Goal: Complete application form: Complete application form

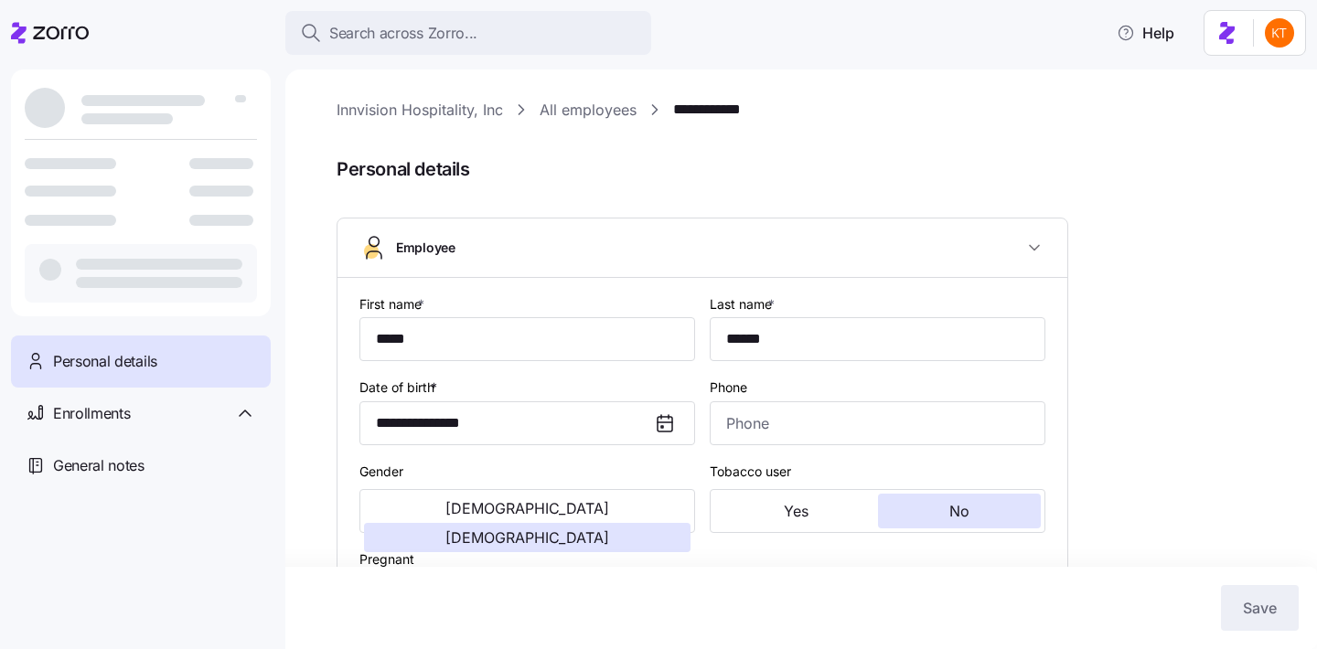
type input "*****"
type input "******"
type input "[EMAIL_ADDRESS][DOMAIN_NAME]"
type input "**********"
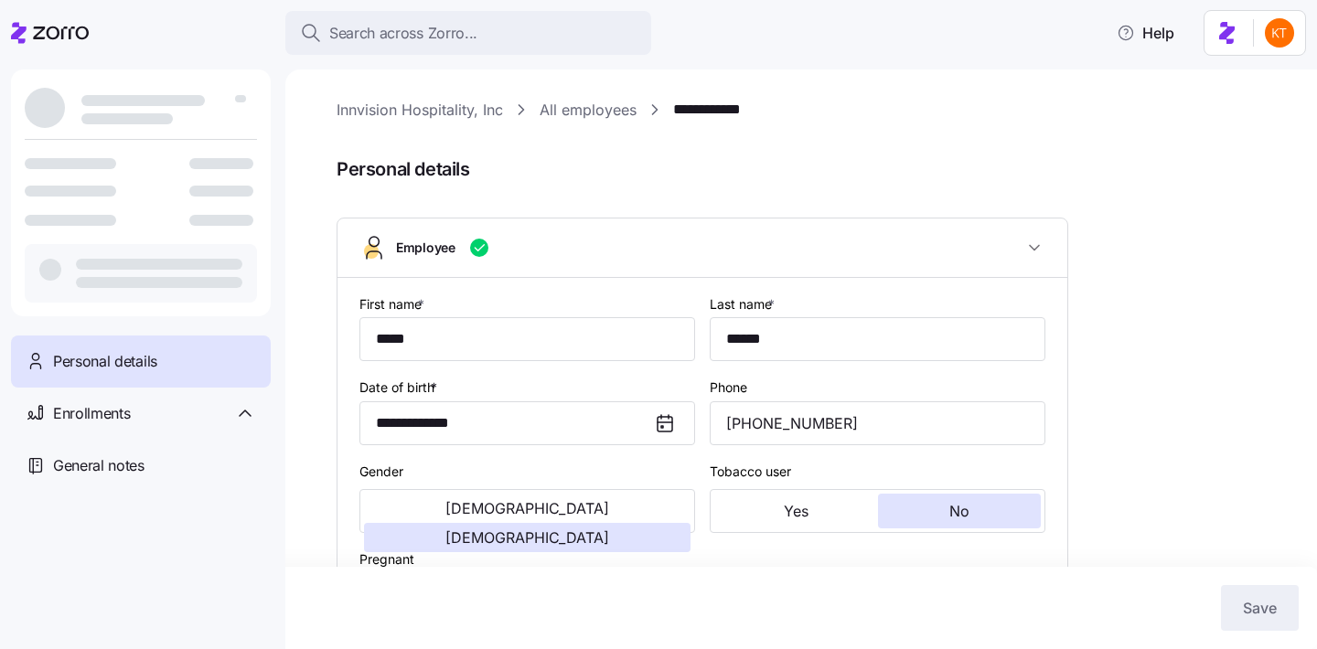
type input "**********"
type input "[PHONE_NUMBER]"
type input "[DEMOGRAPHIC_DATA] citizen"
type input "Married"
type input "Full time"
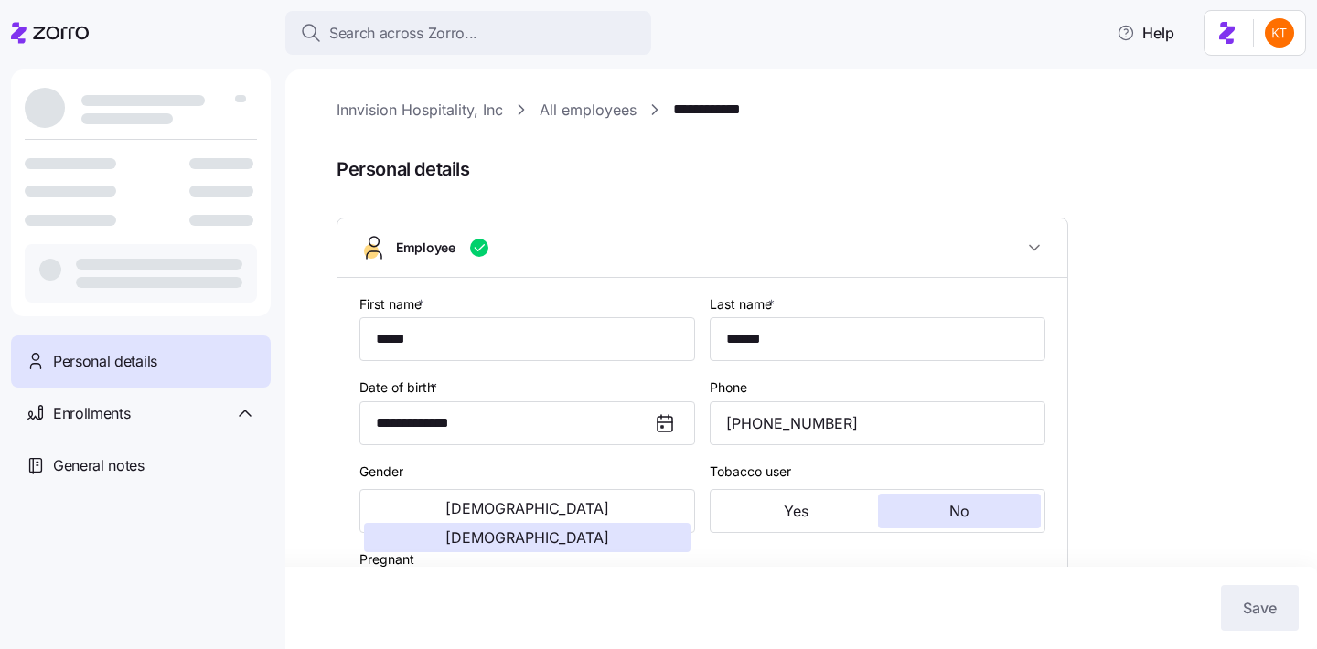
type input "Salary"
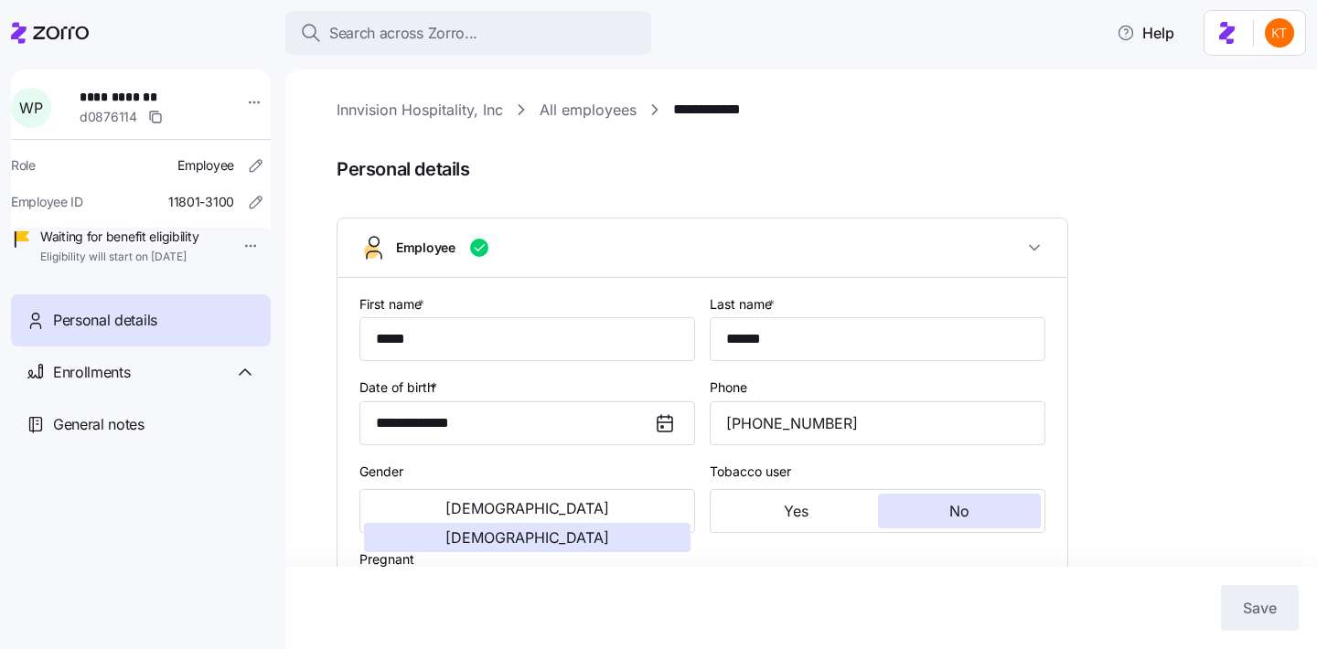
type input "CO"
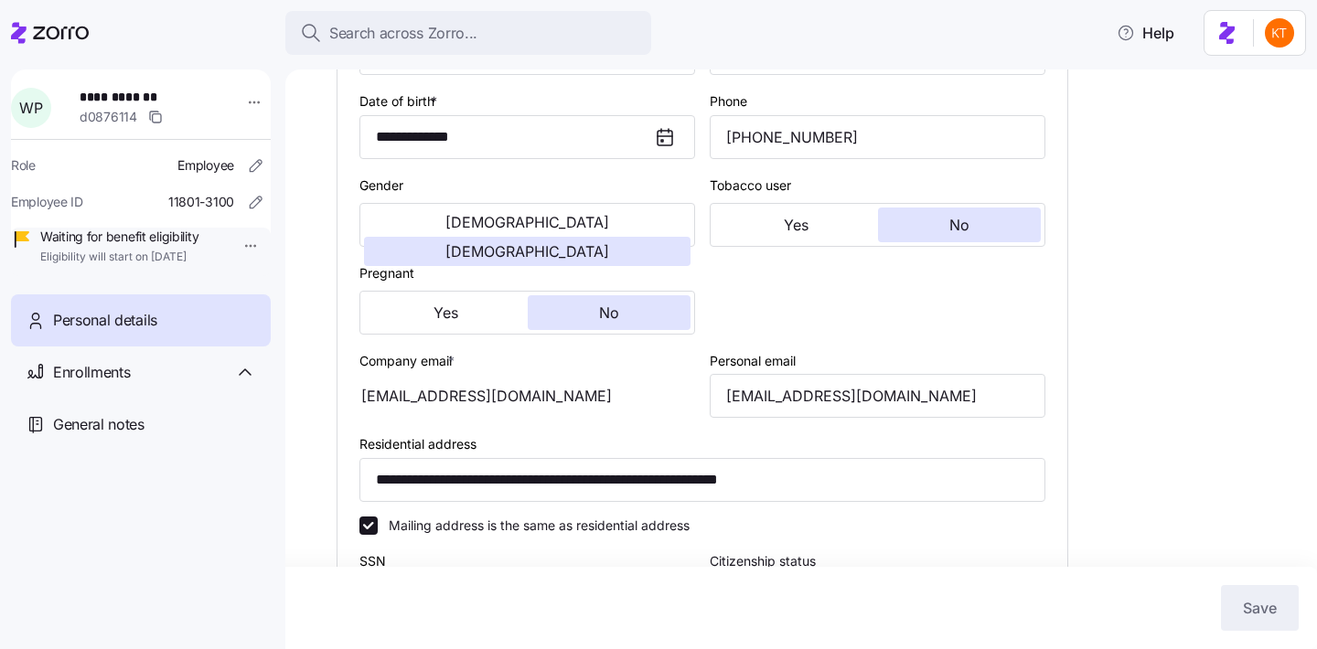
scroll to position [3, 0]
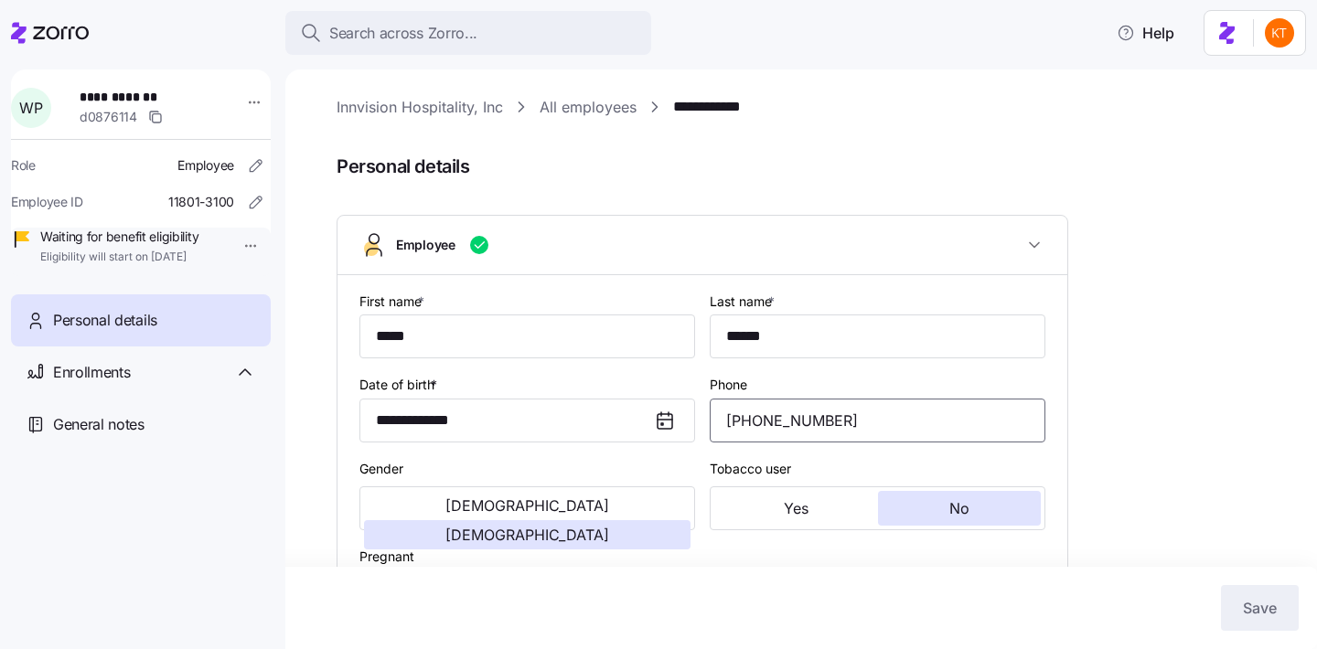
click at [776, 423] on input "[PHONE_NUMBER]" at bounding box center [878, 421] width 336 height 44
click at [263, 112] on div "**********" at bounding box center [141, 172] width 260 height 207
click at [256, 109] on div "**********" at bounding box center [141, 172] width 260 height 207
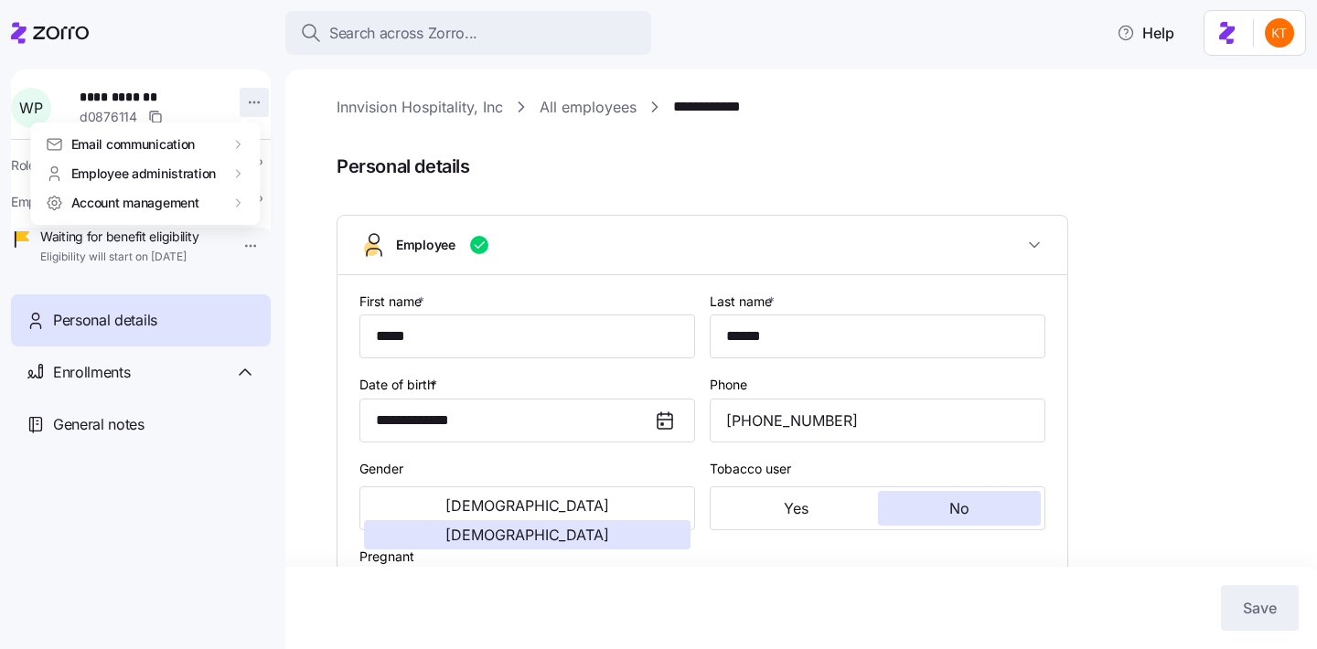
click at [252, 108] on html "**********" at bounding box center [658, 319] width 1317 height 638
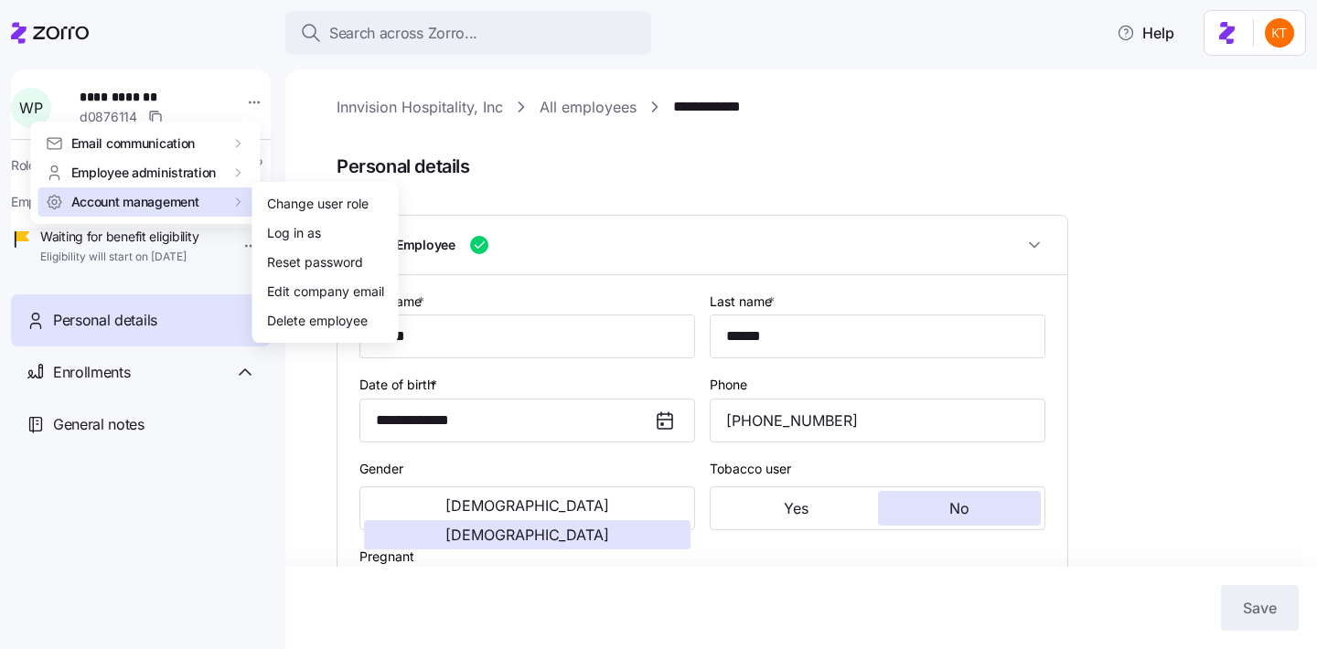
click at [246, 208] on div "Account management" at bounding box center [145, 201] width 215 height 29
click at [265, 223] on div "Log in as" at bounding box center [326, 233] width 132 height 29
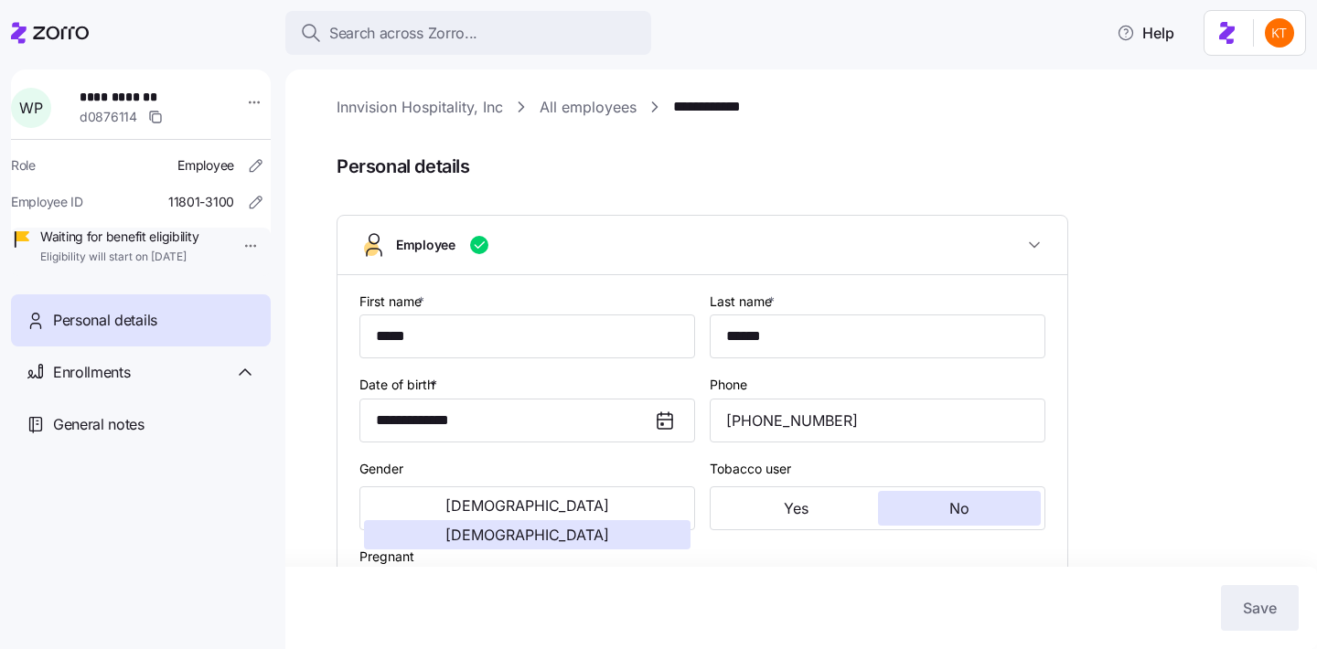
scroll to position [622, 0]
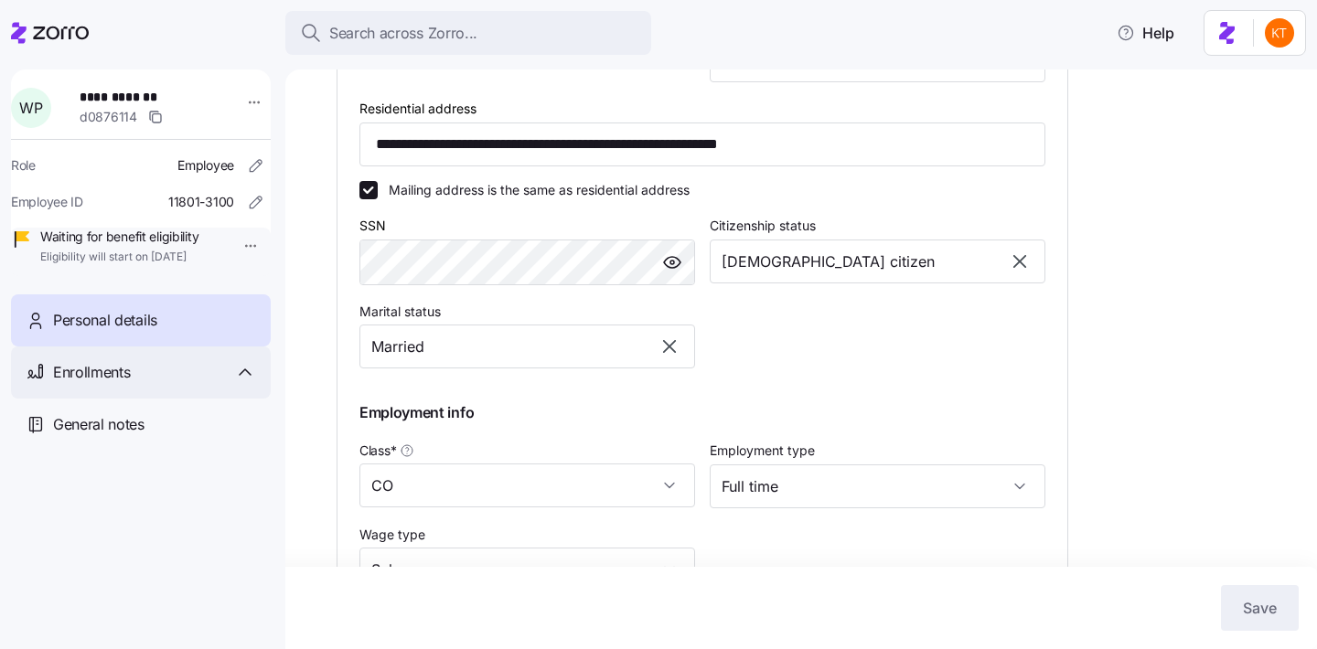
click at [188, 384] on div "Enrollments" at bounding box center [154, 372] width 203 height 23
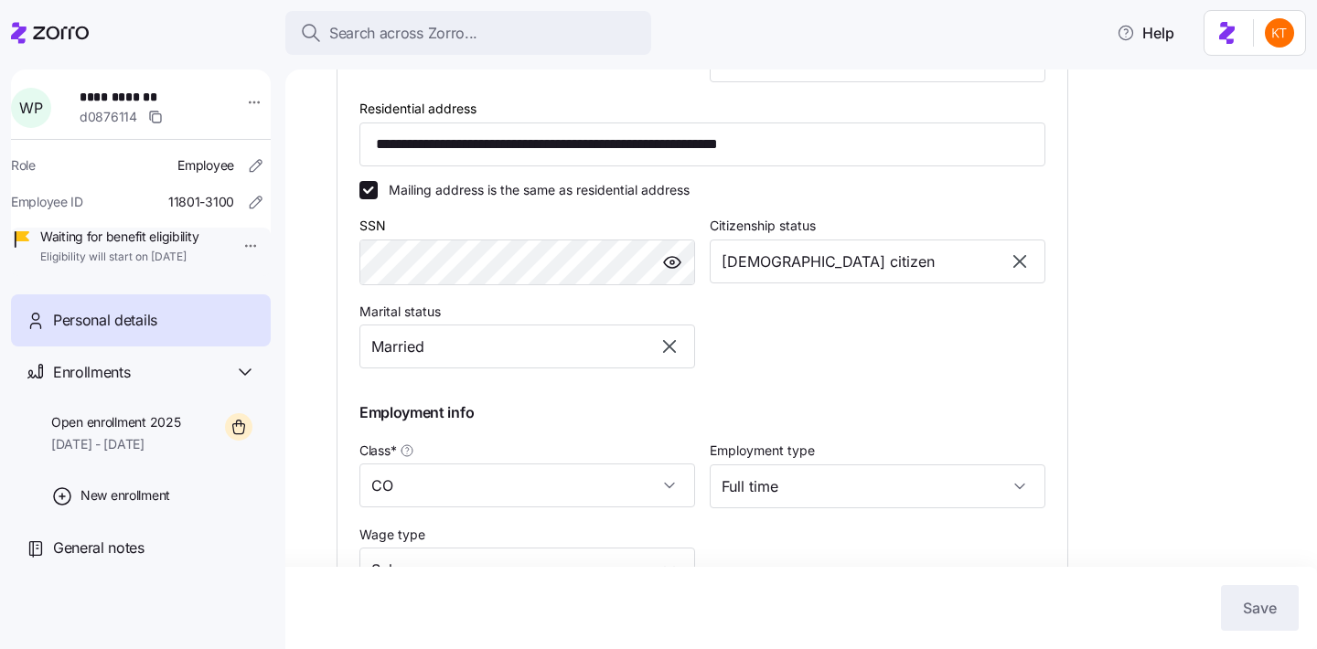
click at [107, 91] on span "**********" at bounding box center [144, 97] width 128 height 18
copy span "**********"
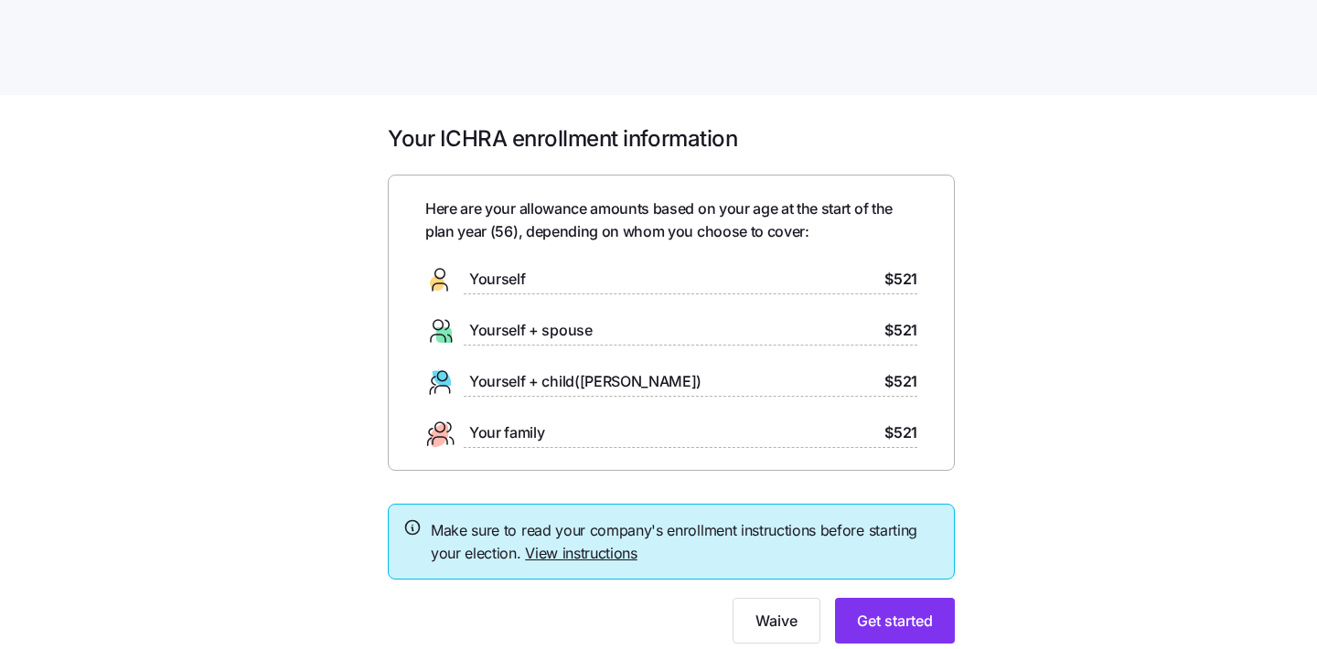
scroll to position [55, 0]
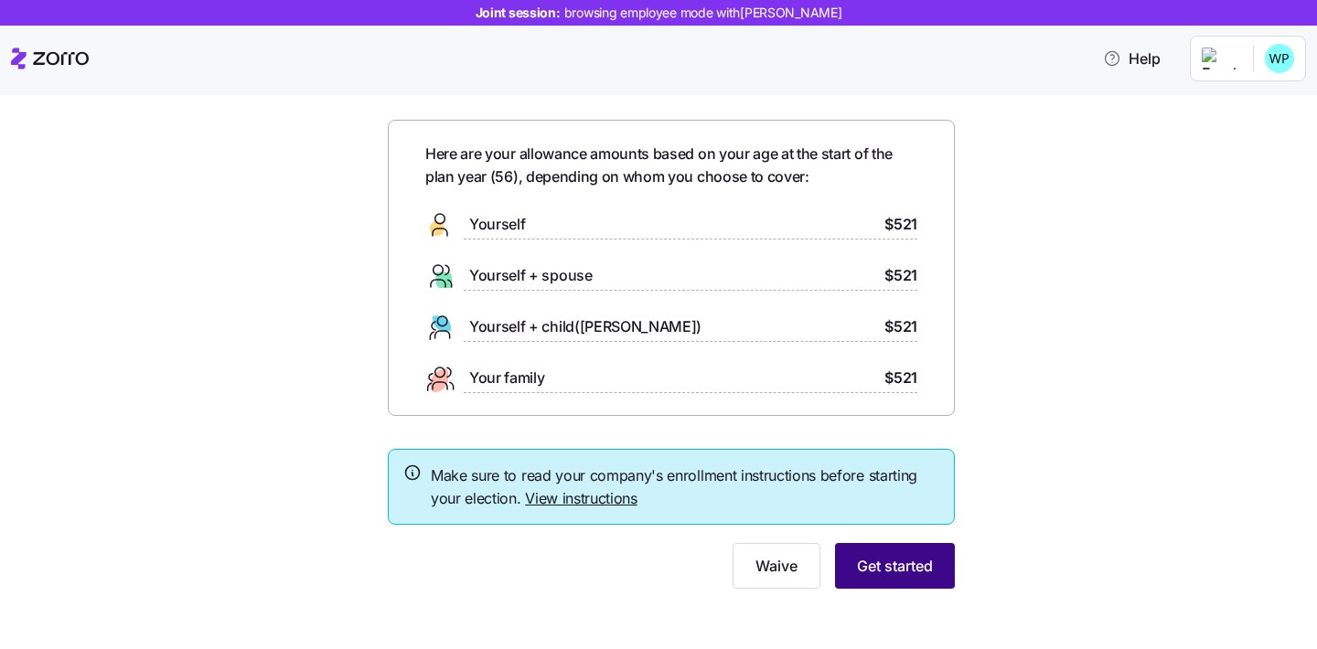
click at [875, 587] on button "Get started" at bounding box center [895, 566] width 120 height 46
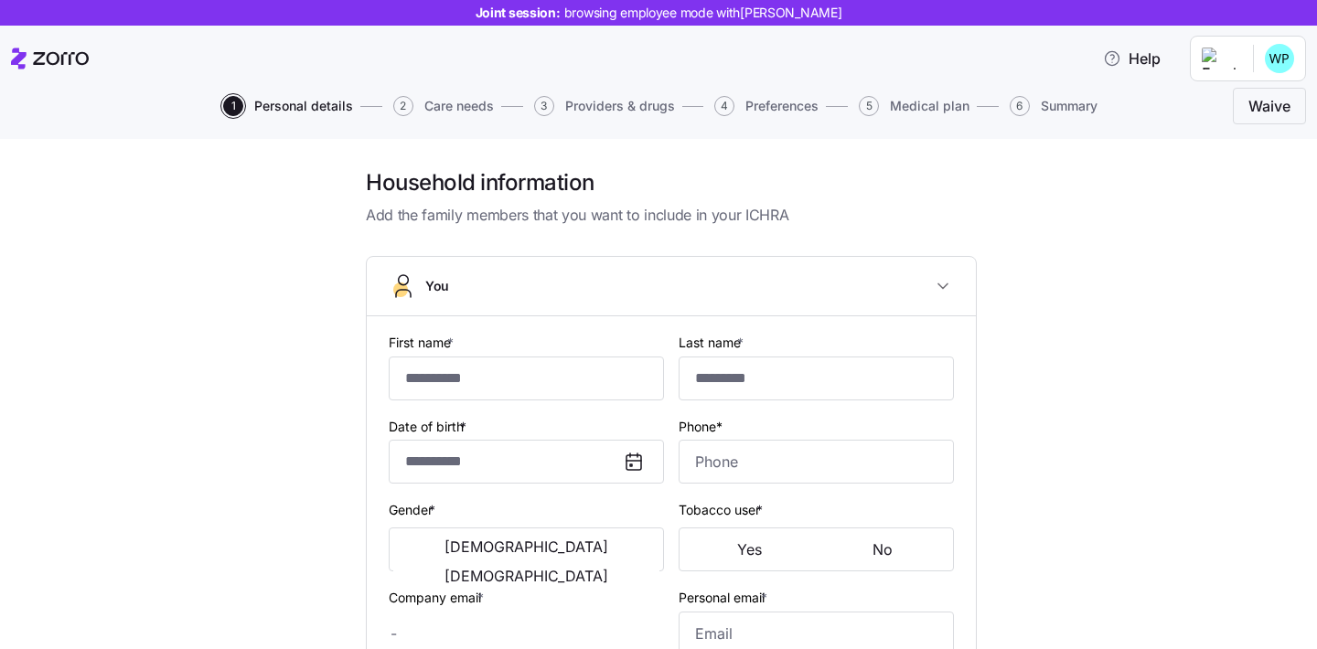
type input "*****"
type input "******"
type input "[EMAIL_ADDRESS][DOMAIN_NAME]"
type input "**********"
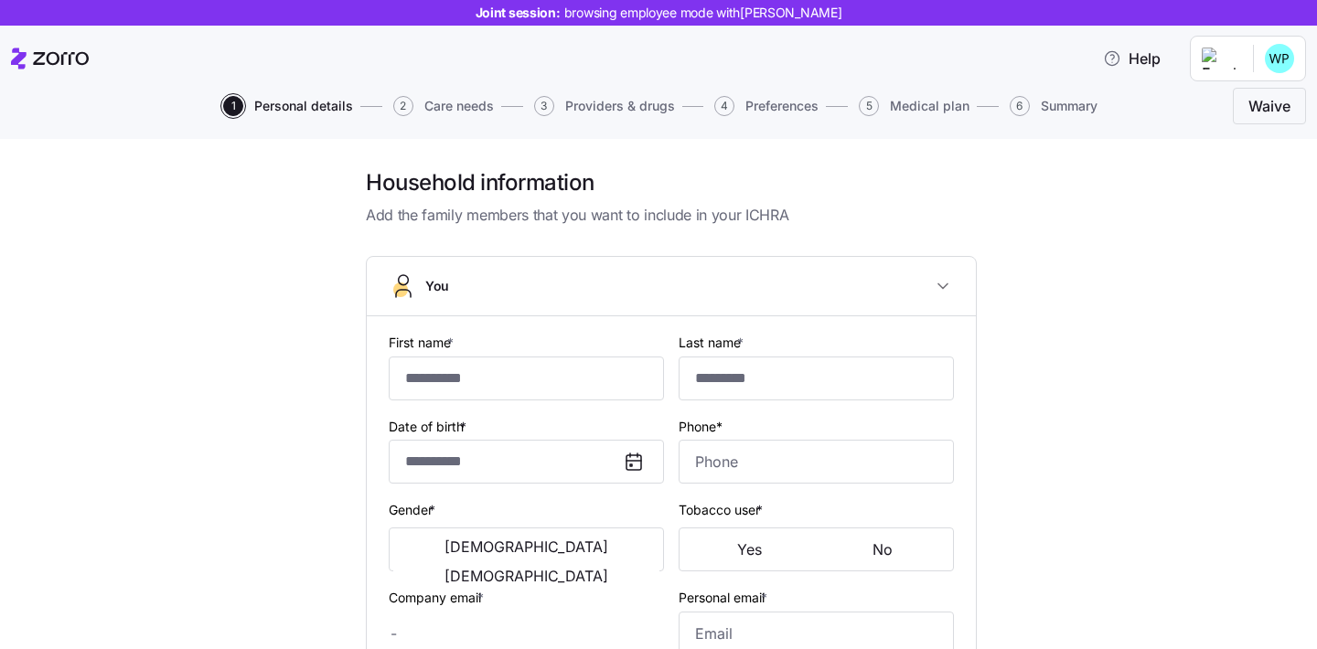
checkbox input "true"
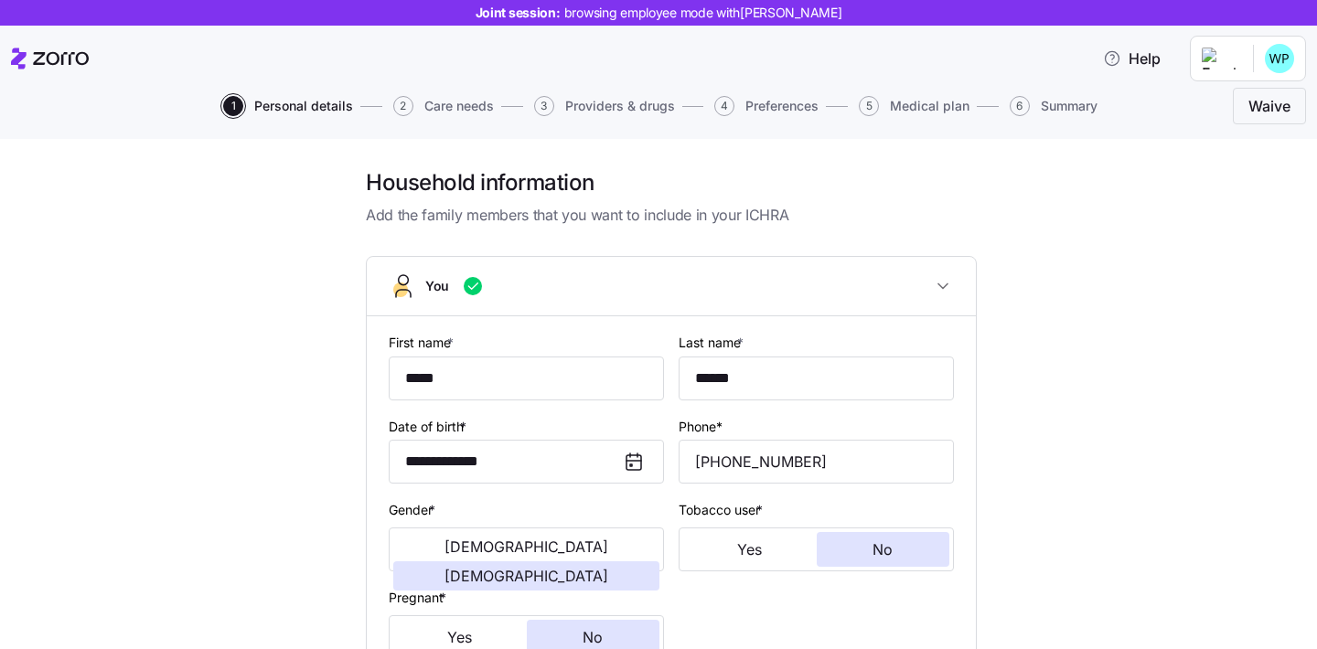
type input "**********"
type input "[PHONE_NUMBER]"
type input "[DEMOGRAPHIC_DATA] citizen"
type input "Married"
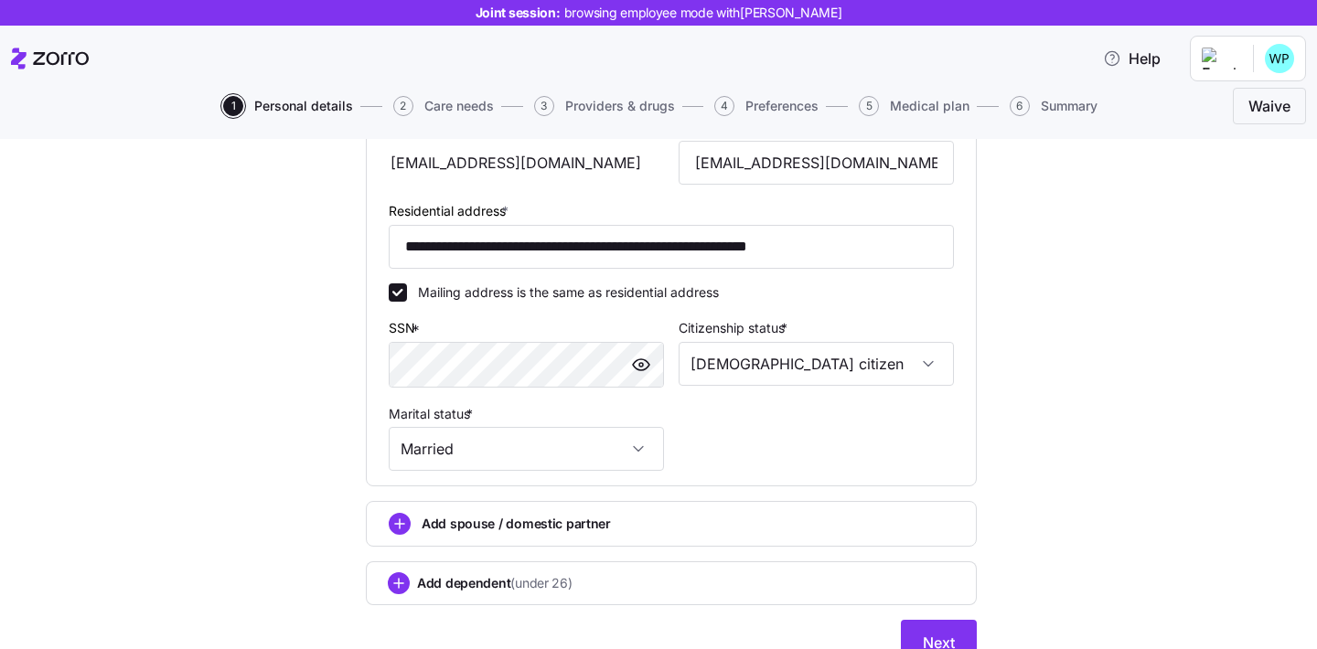
scroll to position [644, 0]
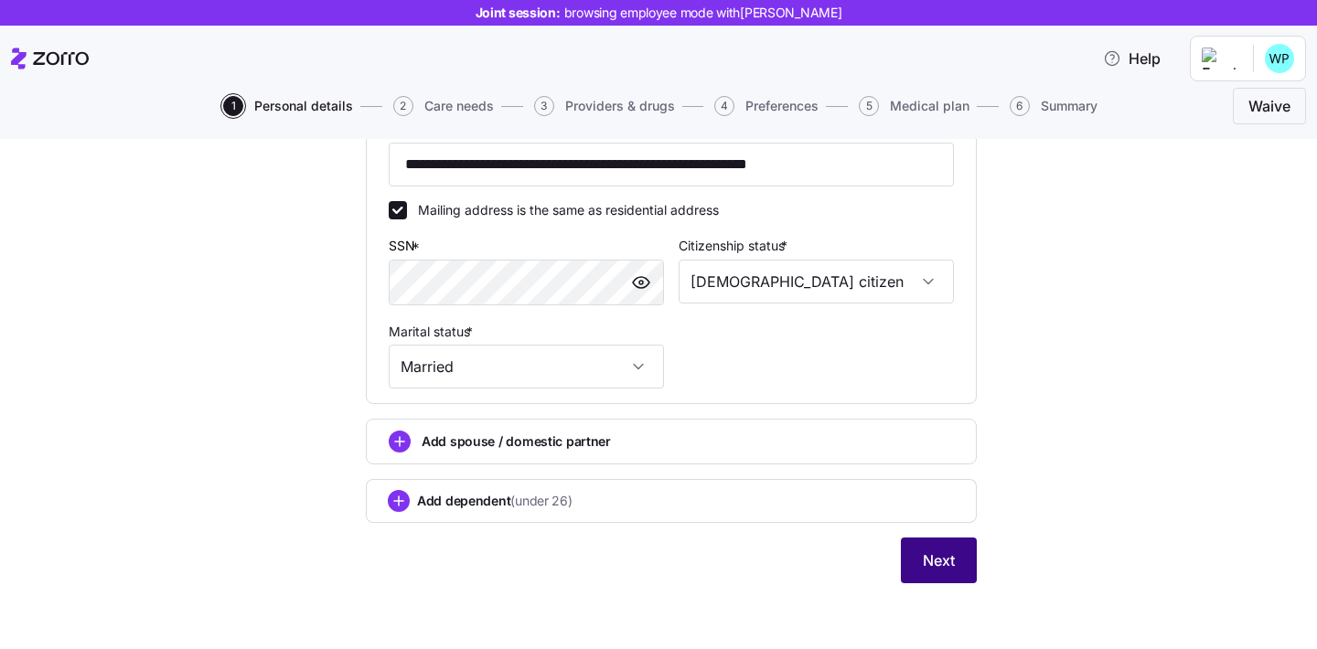
click at [942, 556] on span "Next" at bounding box center [939, 561] width 32 height 22
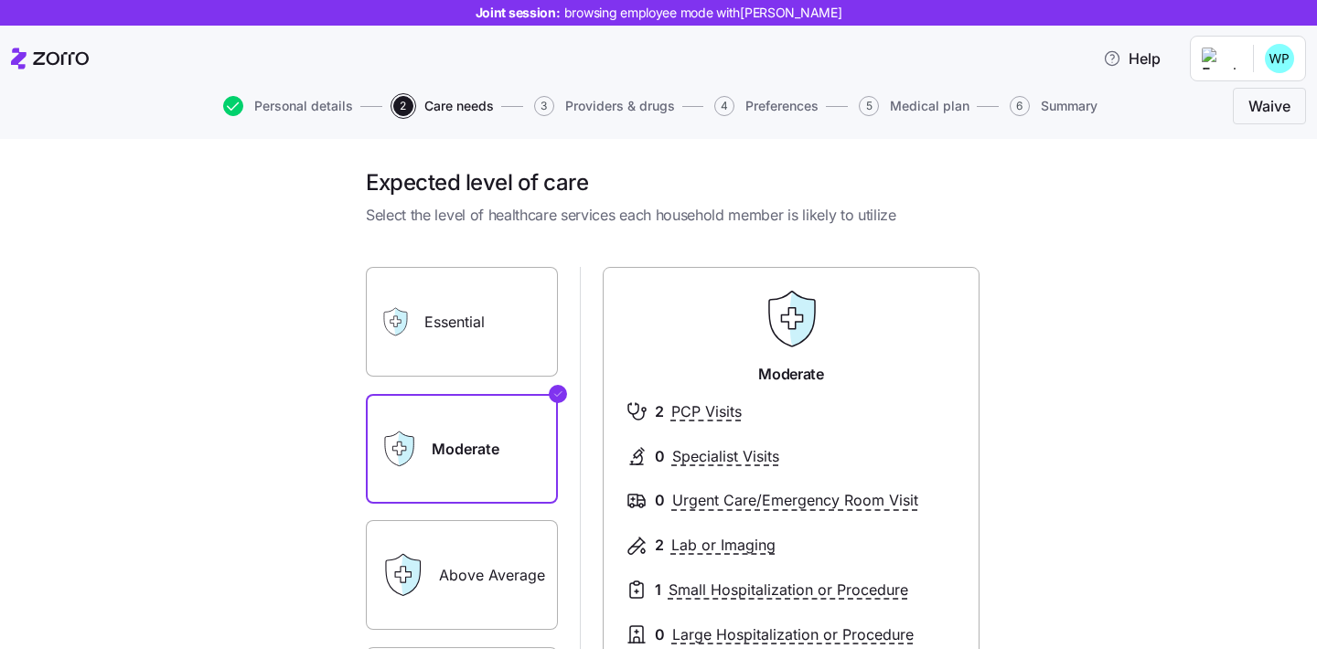
scroll to position [302, 0]
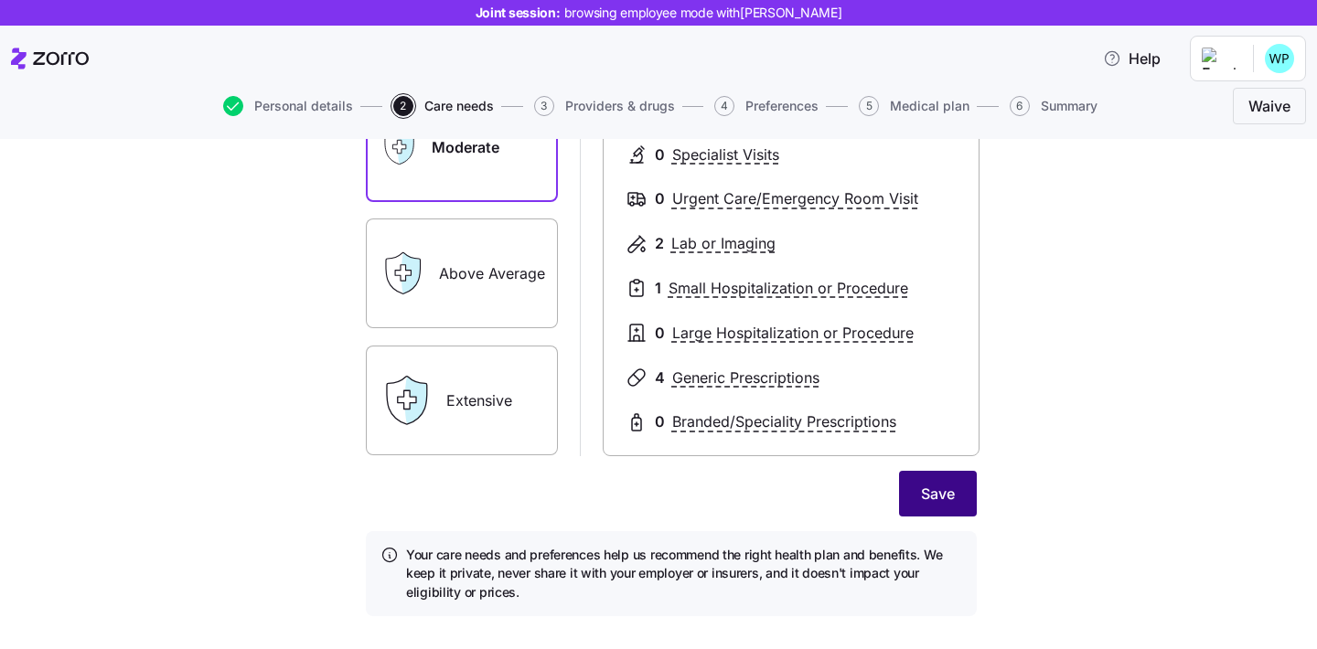
click at [952, 510] on button "Save" at bounding box center [938, 494] width 78 height 46
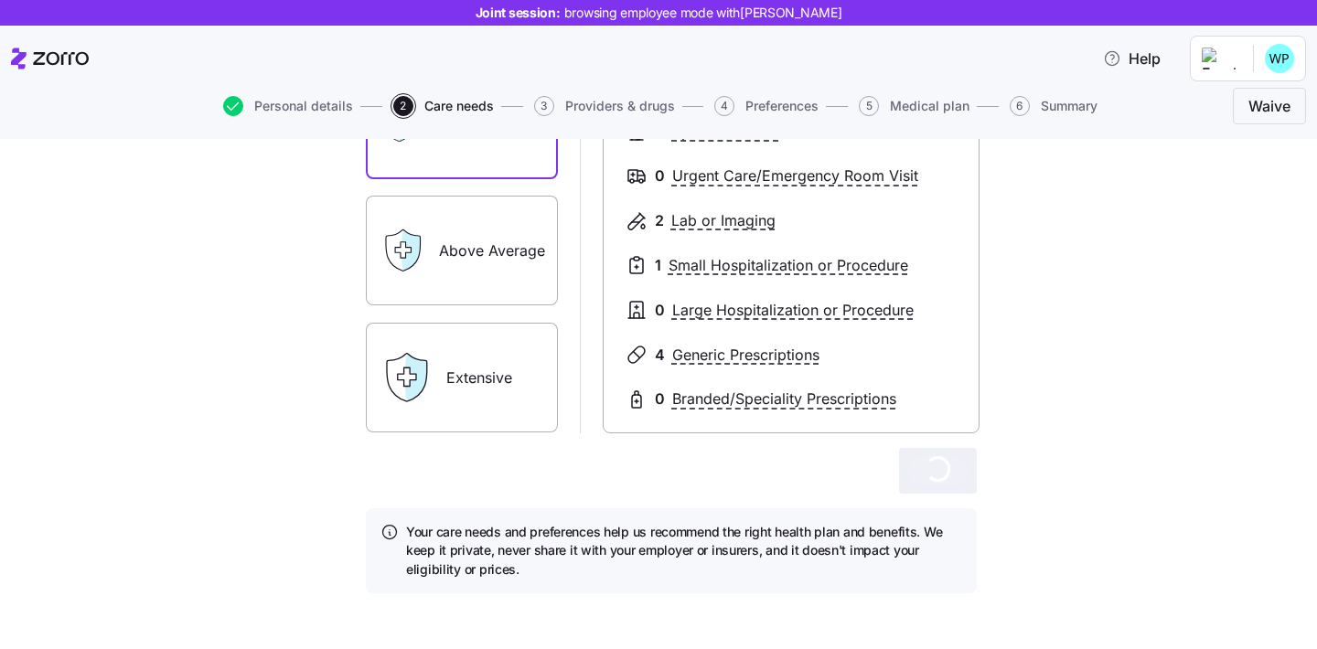
scroll to position [335, 0]
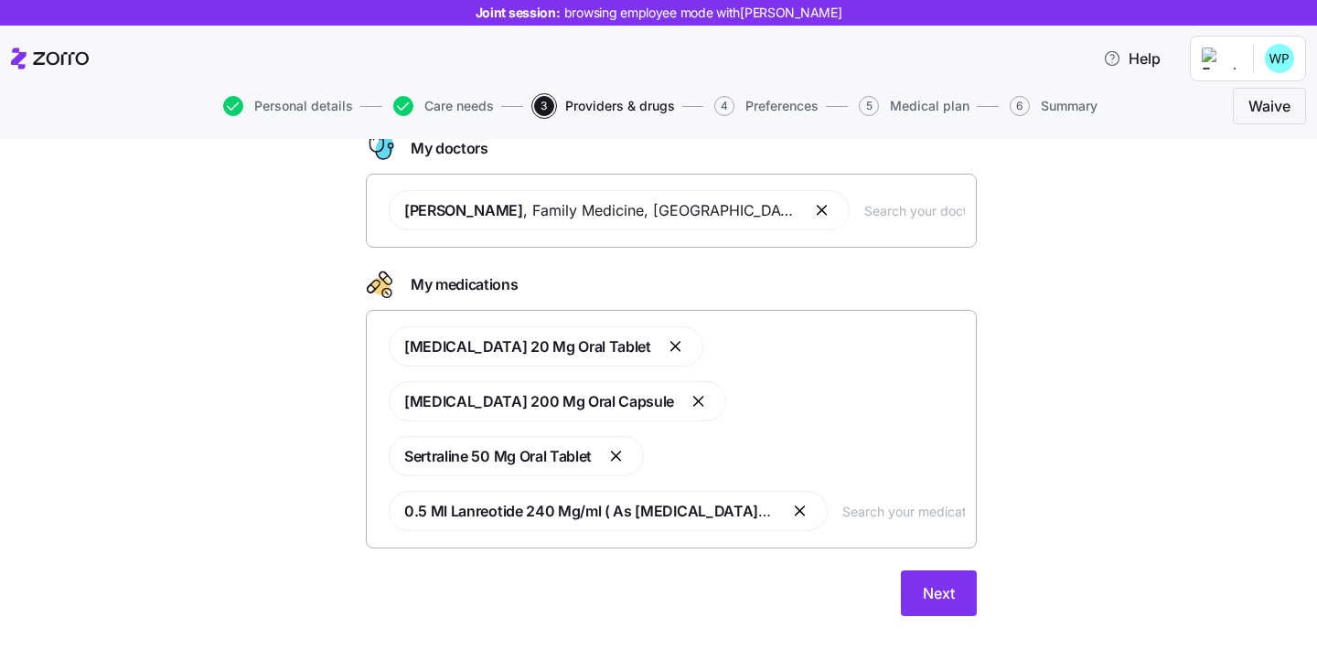
scroll to position [128, 0]
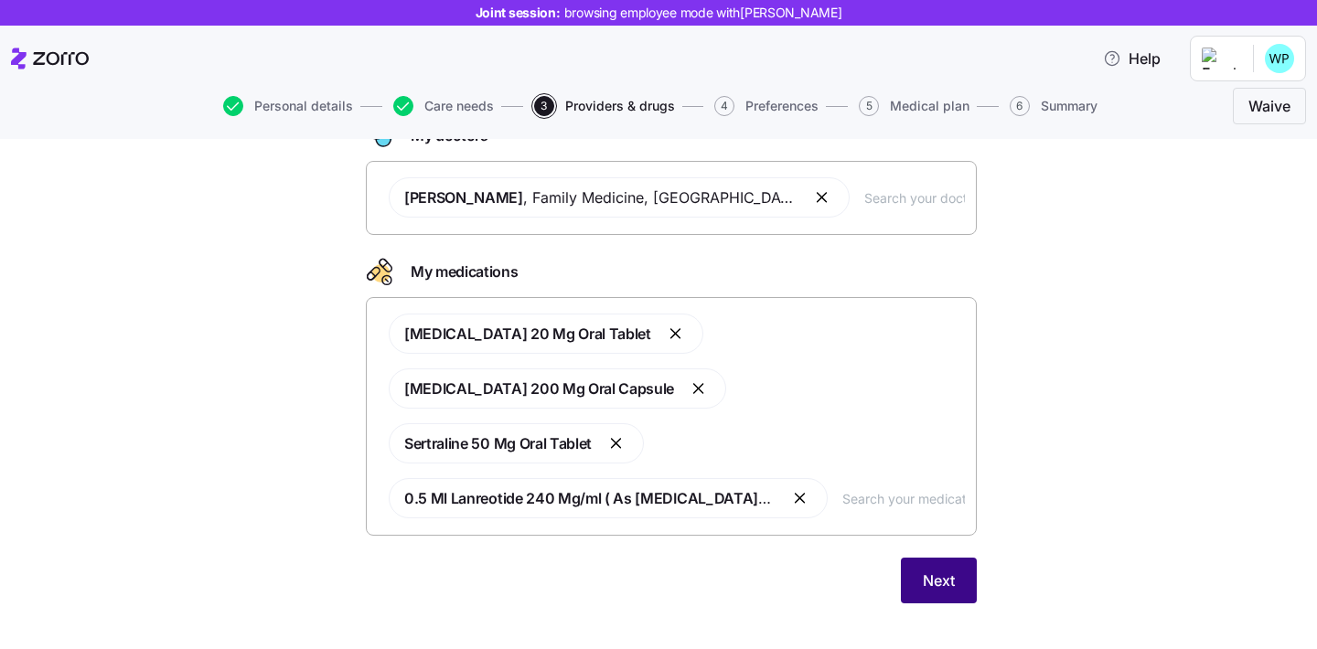
click at [943, 578] on span "Next" at bounding box center [939, 581] width 32 height 22
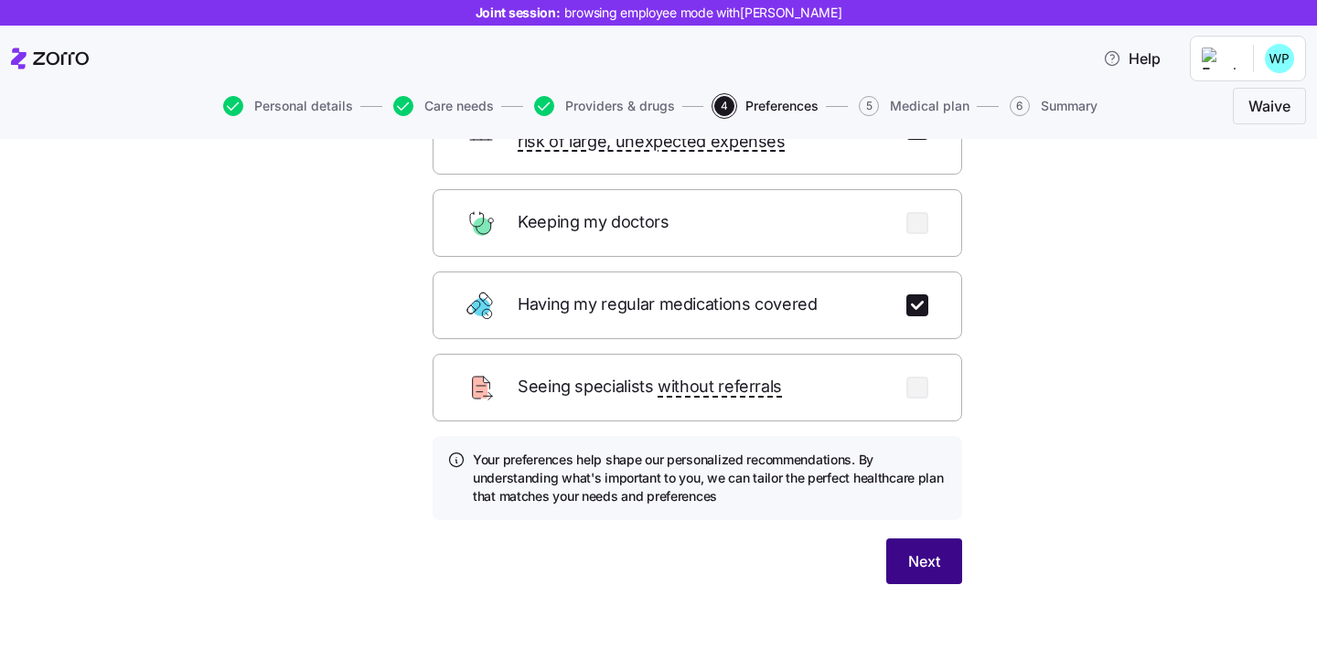
click at [946, 539] on button "Next" at bounding box center [924, 562] width 76 height 46
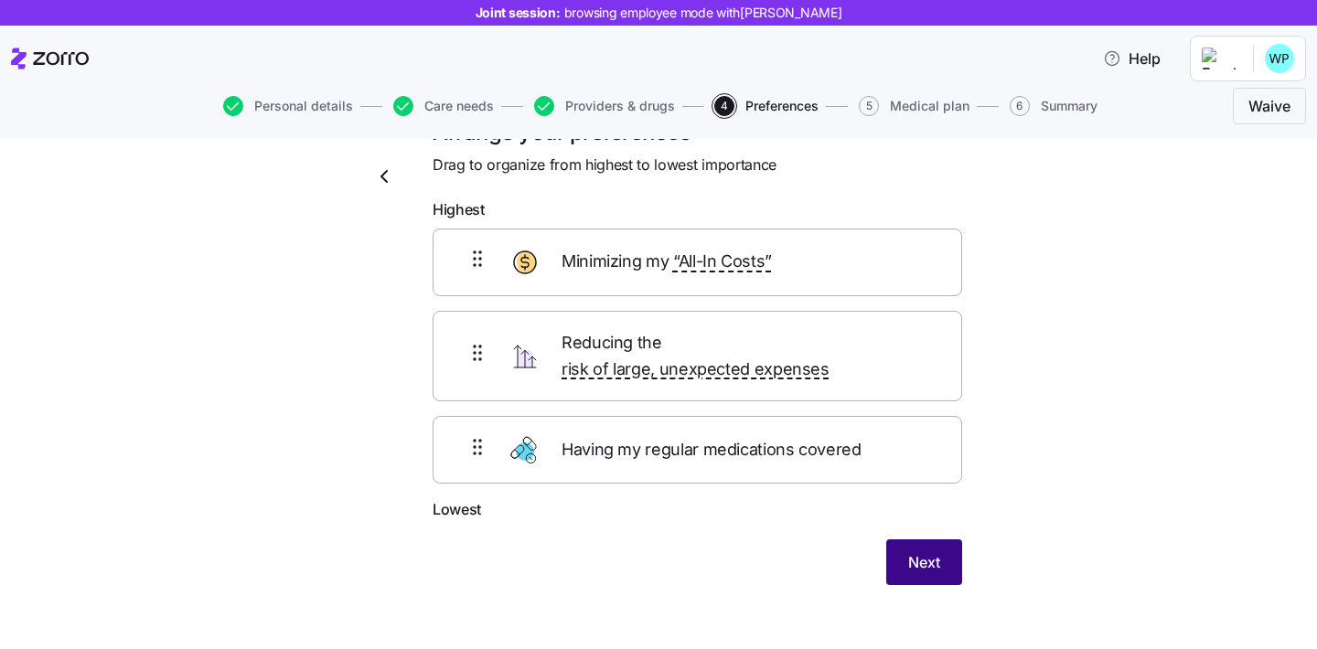
click at [937, 550] on button "Next" at bounding box center [924, 563] width 76 height 46
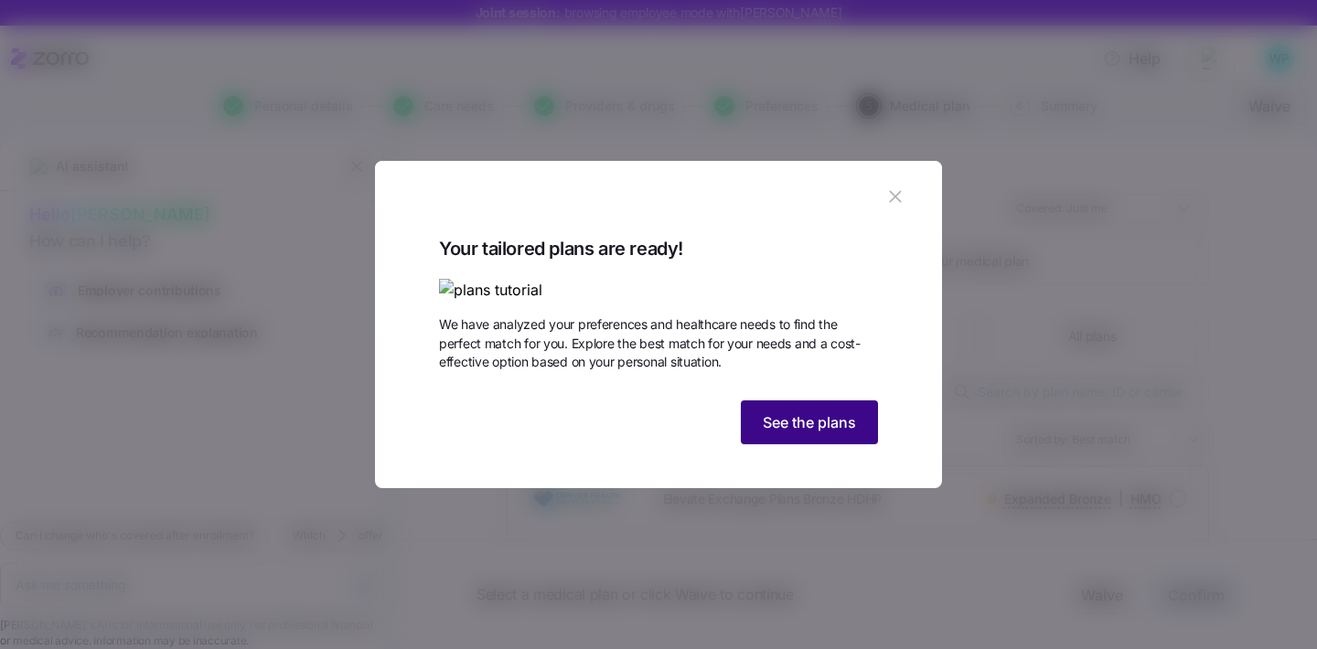
click at [855, 433] on span "See the plans" at bounding box center [809, 422] width 93 height 22
type textarea "x"
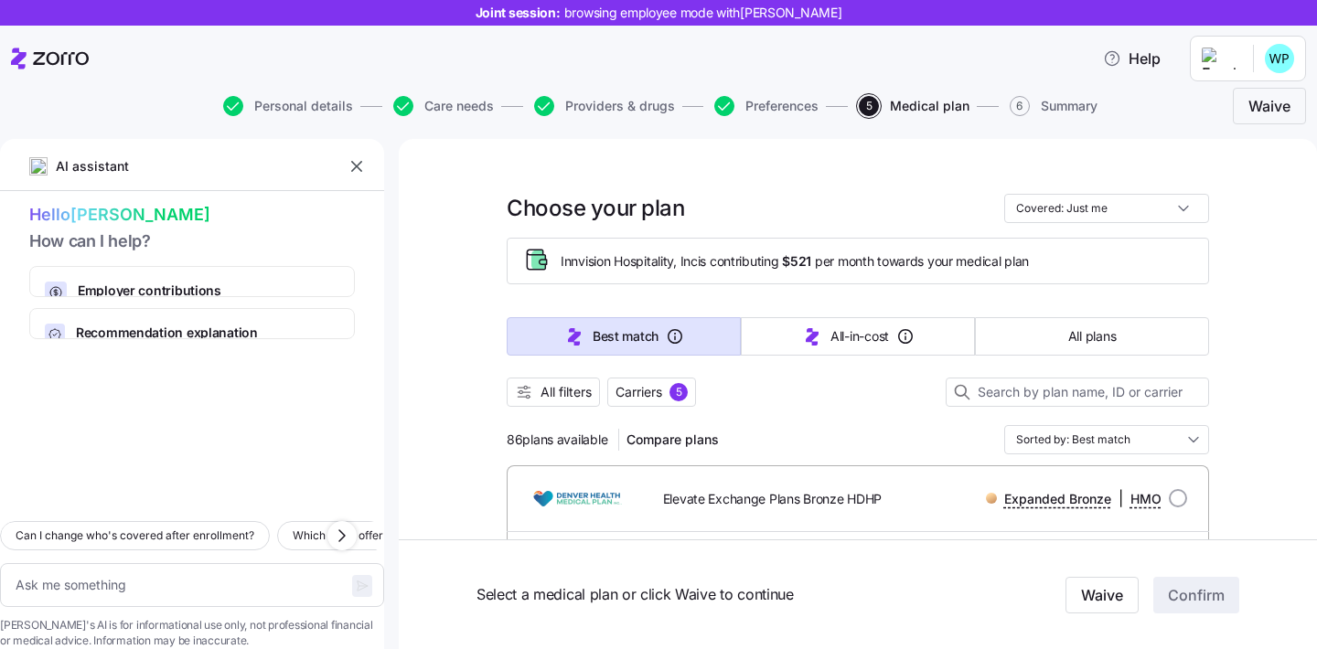
scroll to position [34, 0]
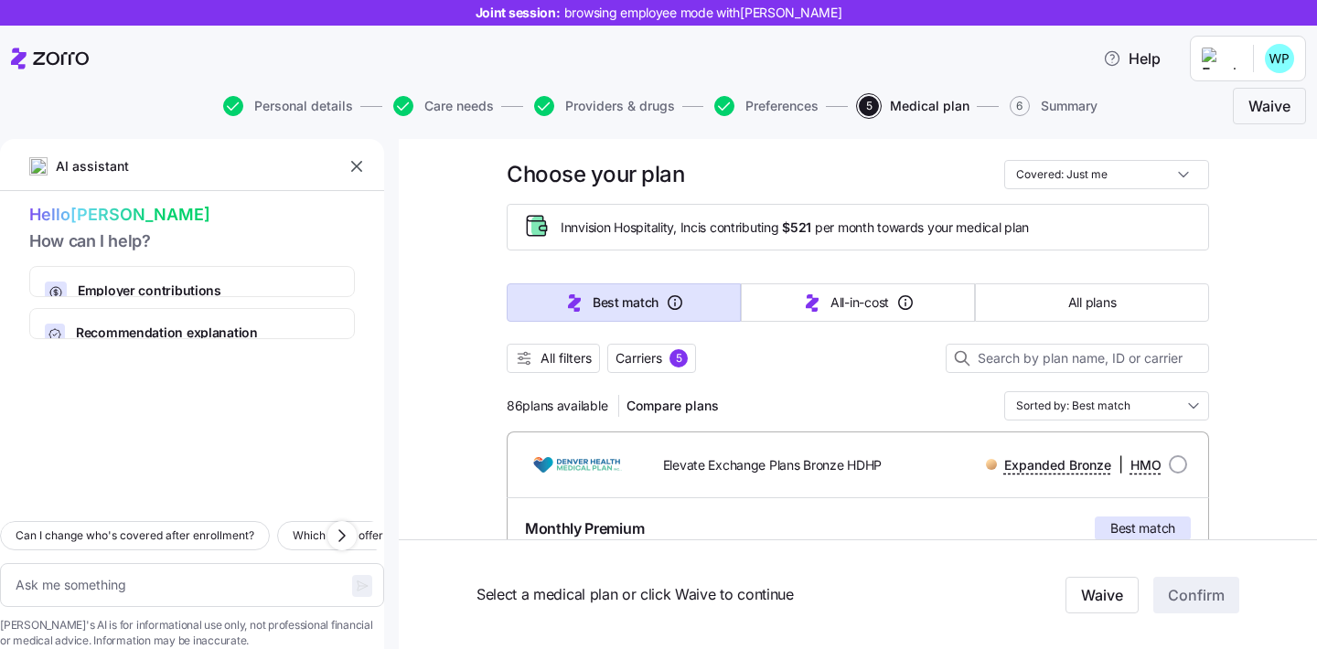
click at [358, 167] on icon "button" at bounding box center [356, 166] width 18 height 18
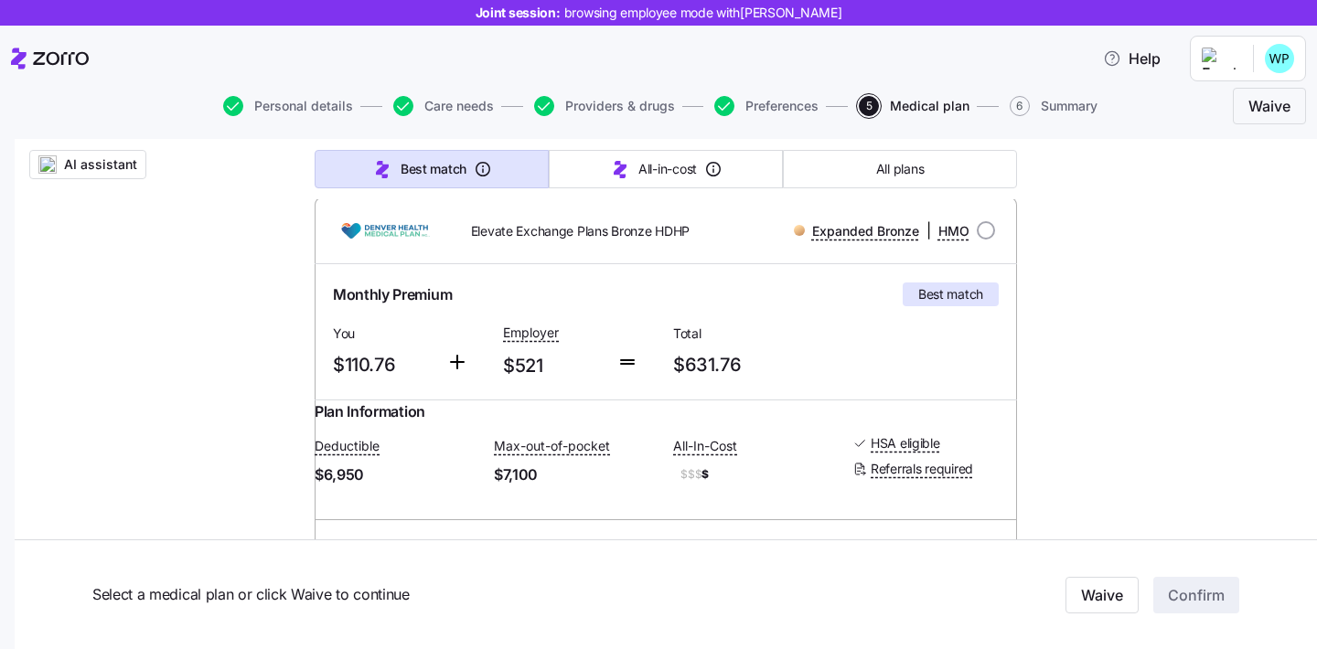
scroll to position [144, 0]
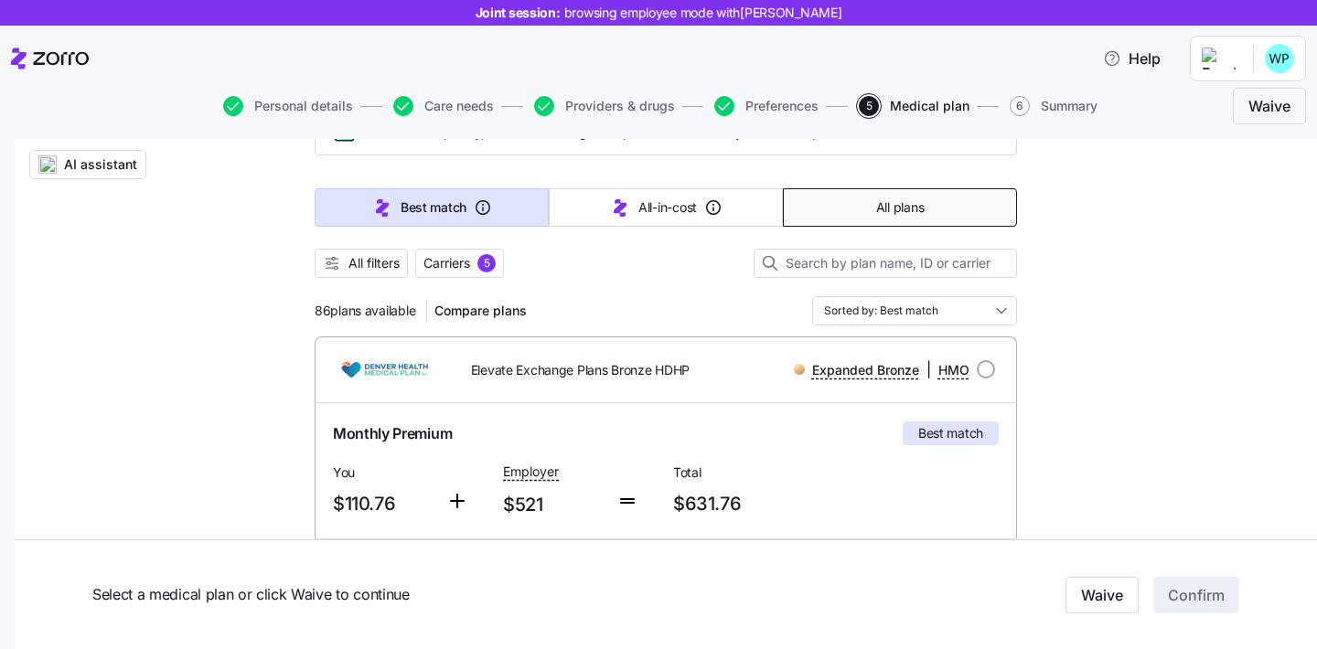
click at [935, 221] on button "All plans" at bounding box center [900, 207] width 234 height 38
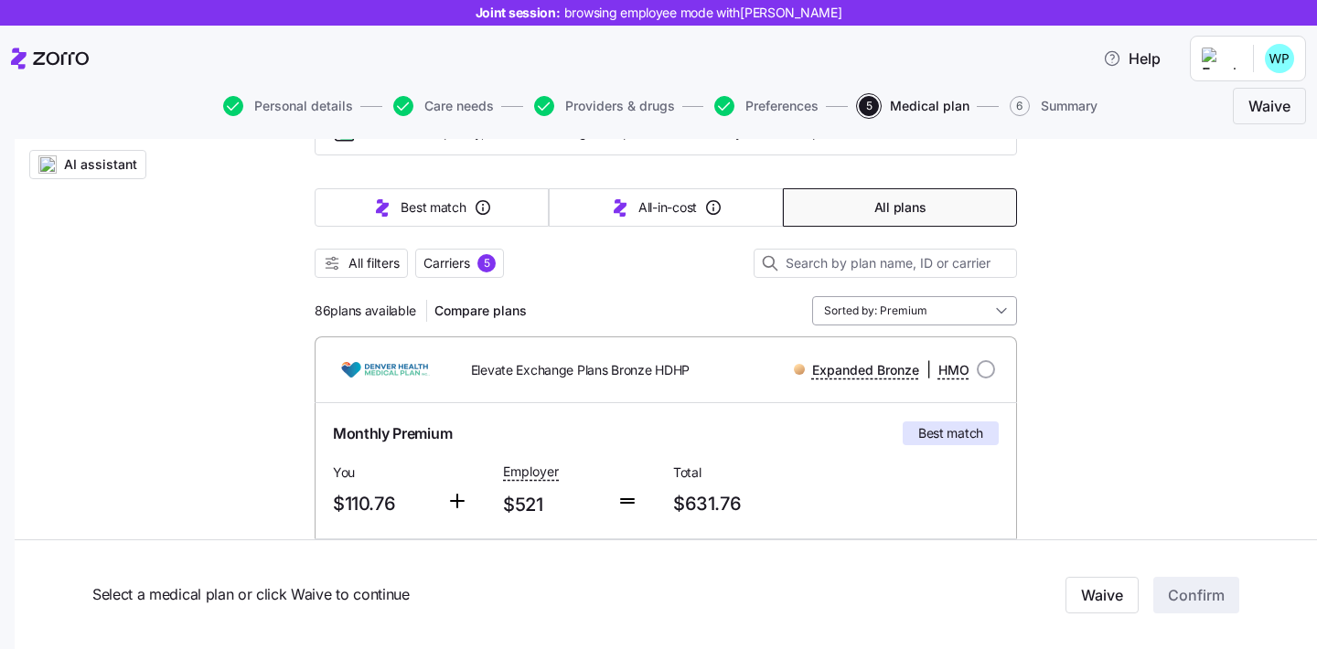
click at [854, 312] on input "Sorted by: Premium" at bounding box center [914, 310] width 205 height 29
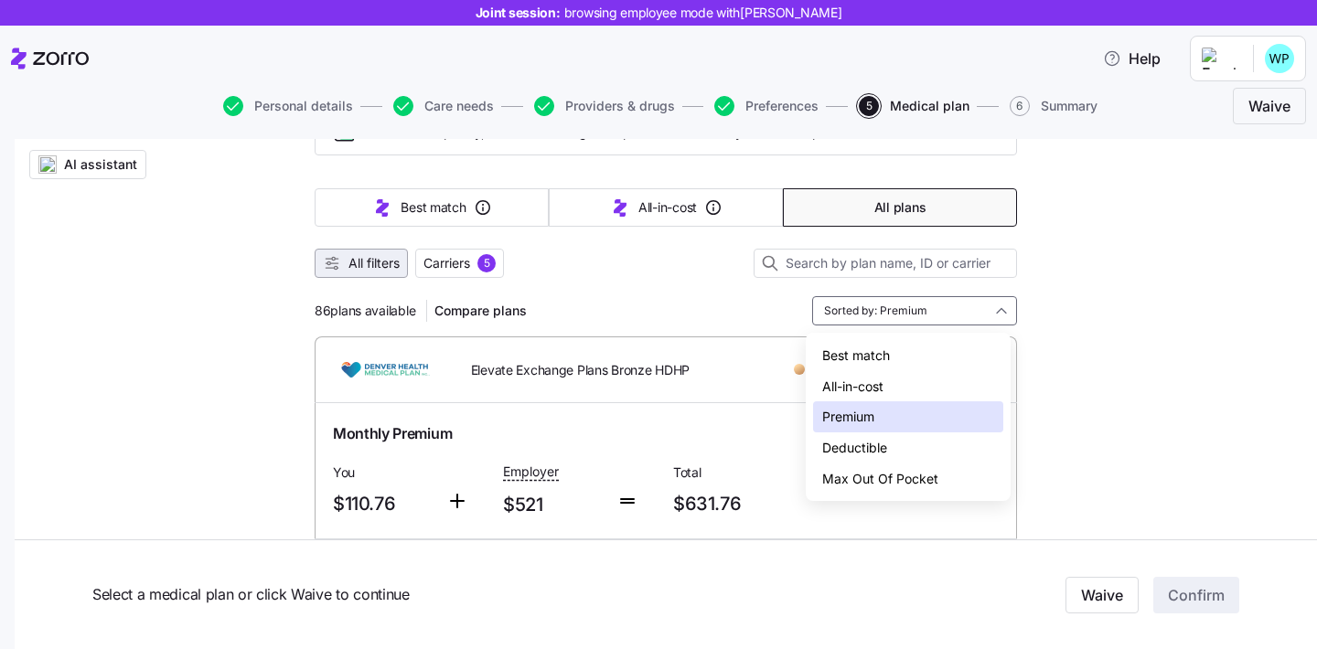
click at [367, 269] on span "All filters" at bounding box center [373, 263] width 51 height 18
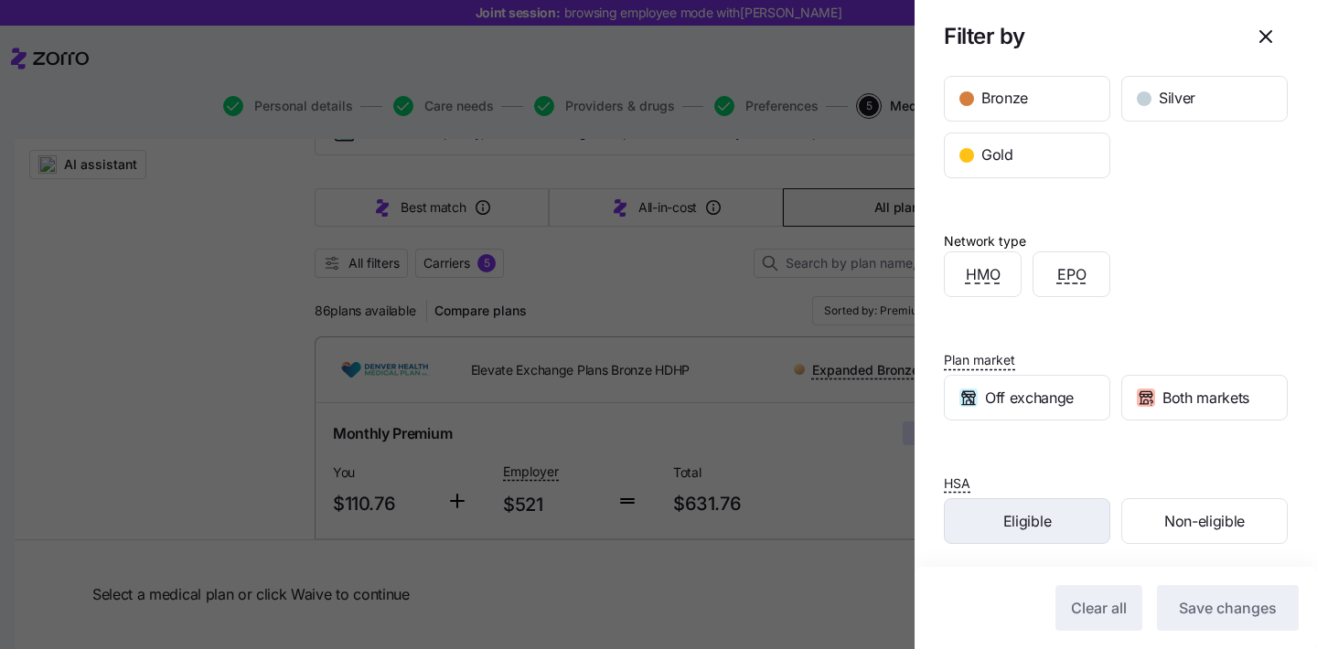
scroll to position [272, 0]
click at [1051, 508] on div "Eligible" at bounding box center [1027, 520] width 165 height 44
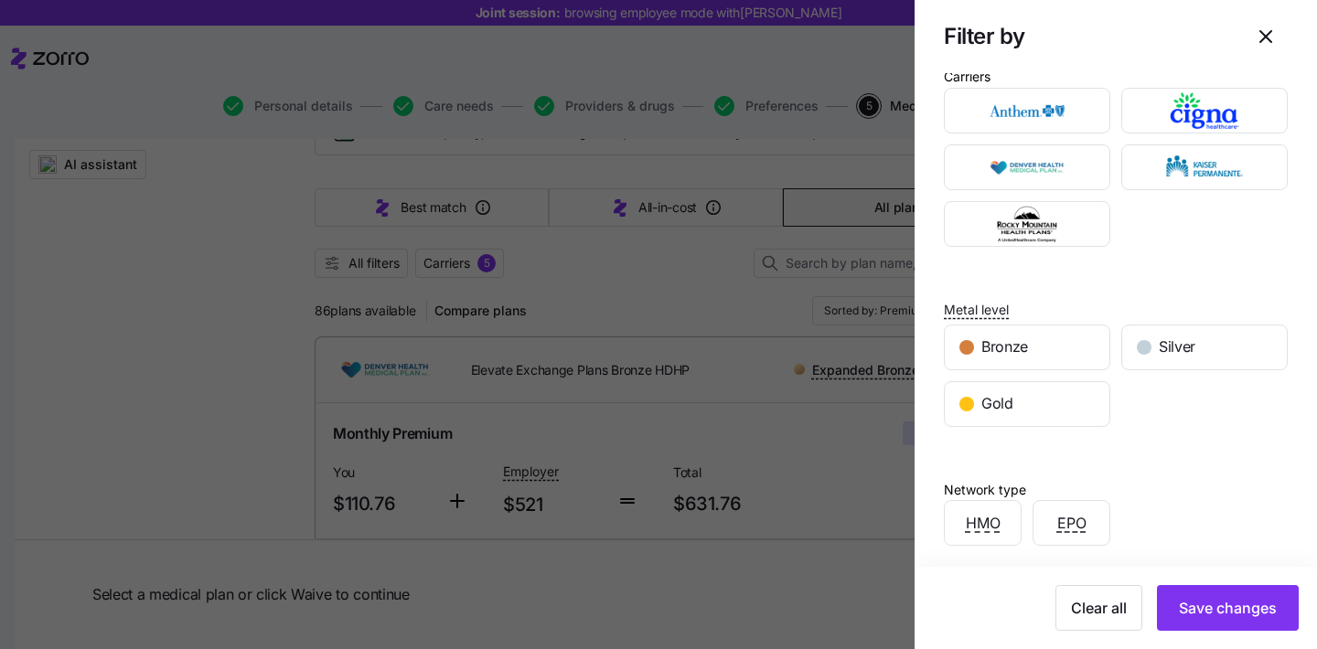
scroll to position [43, 0]
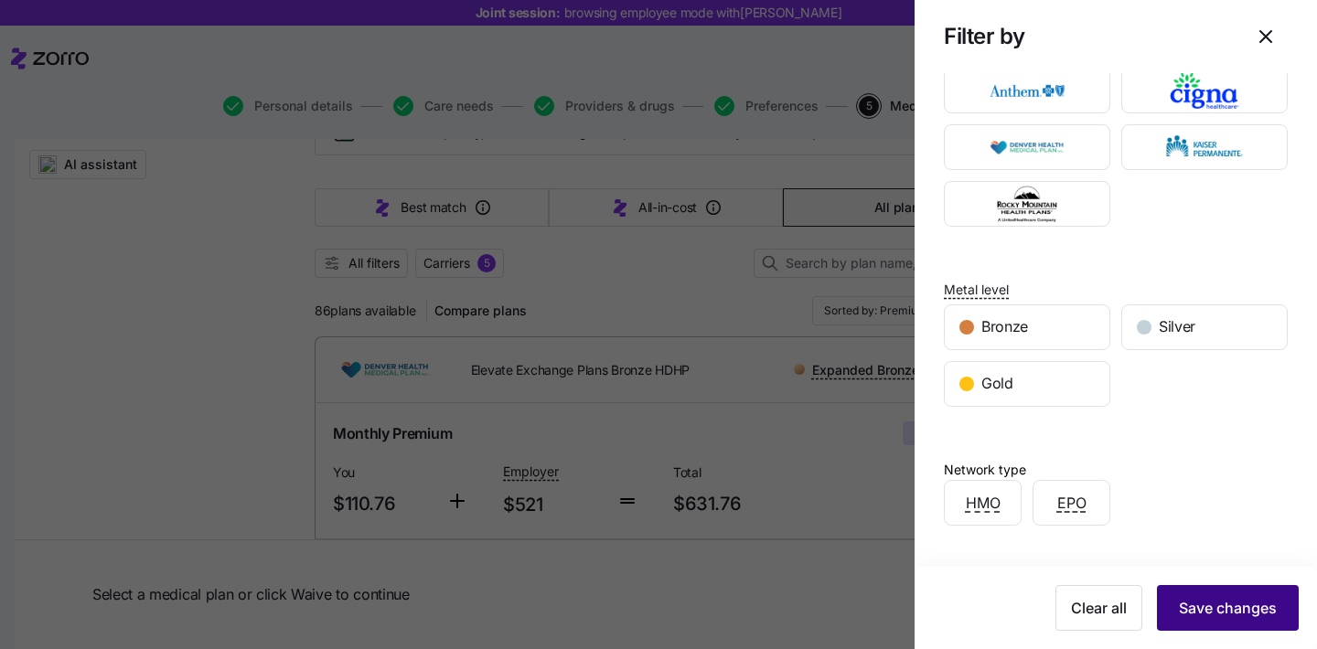
click at [1234, 615] on span "Save changes" at bounding box center [1228, 608] width 98 height 22
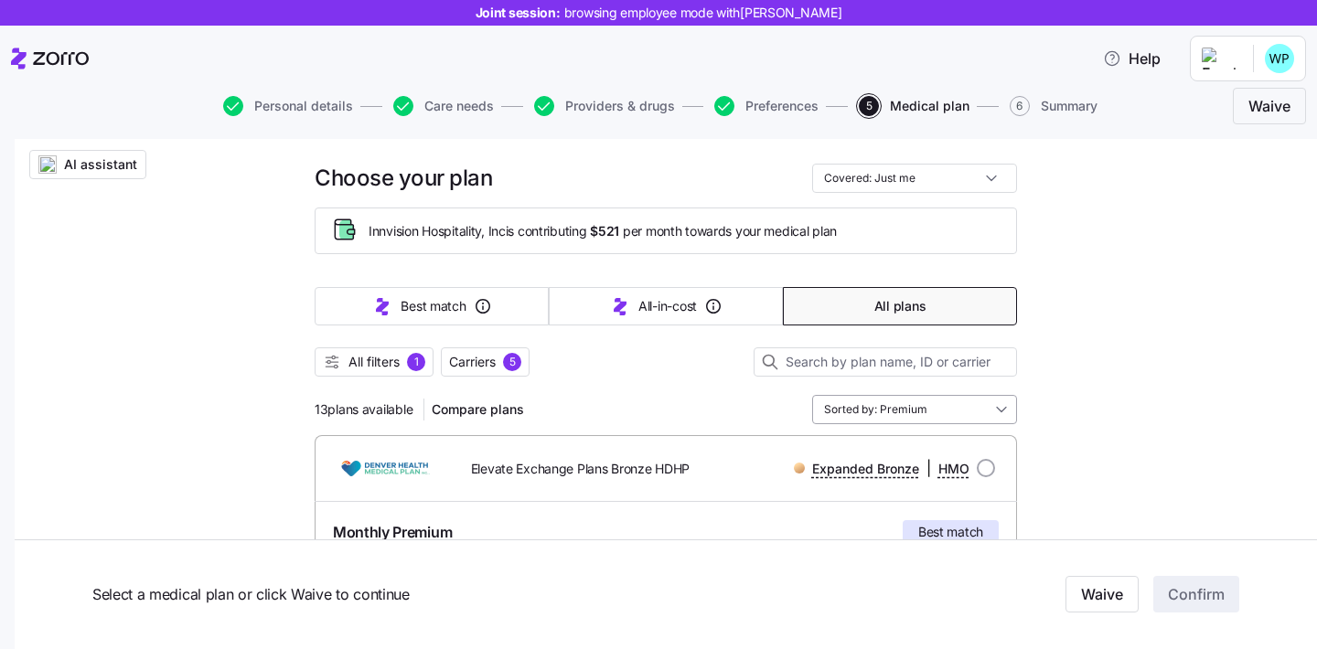
scroll to position [48, 0]
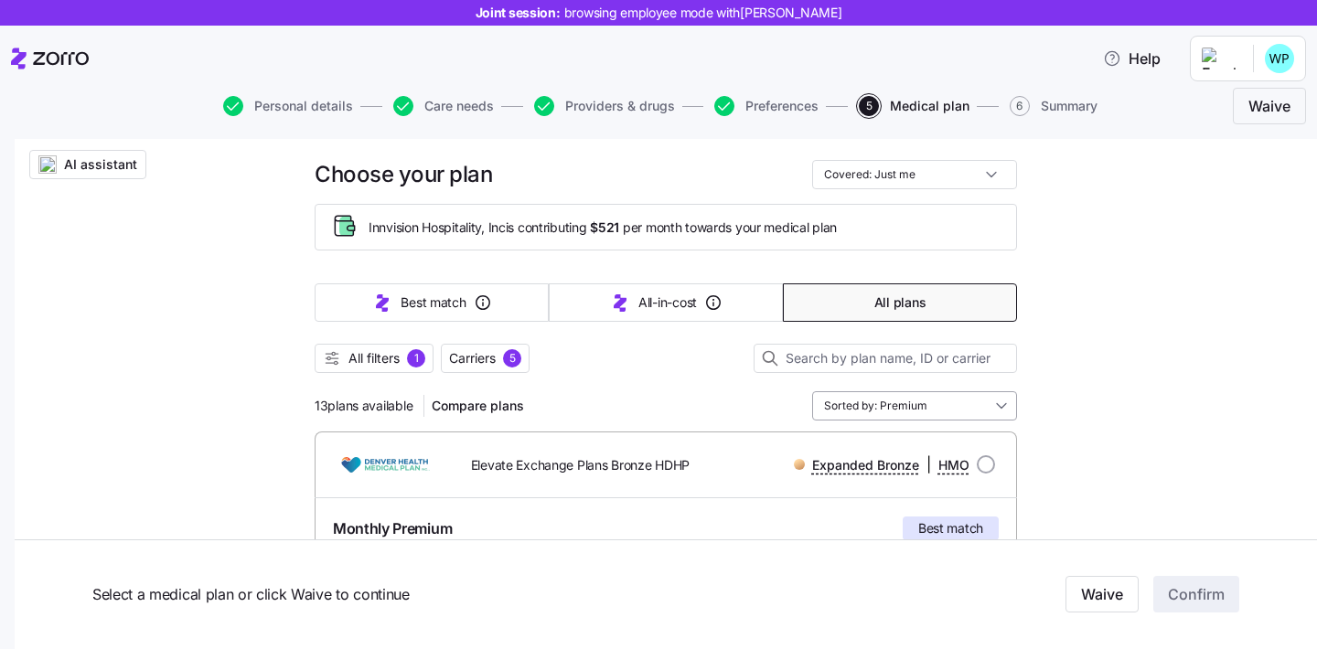
click at [846, 399] on input "Sorted by: Premium" at bounding box center [914, 405] width 205 height 29
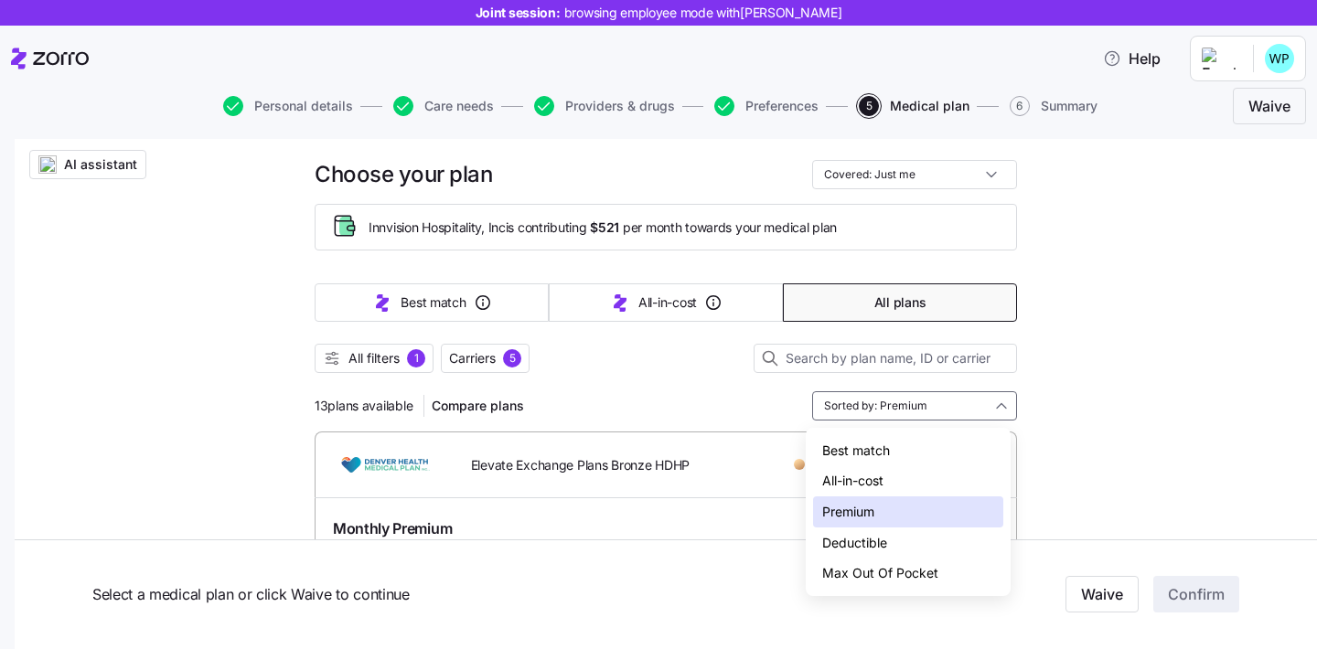
click at [933, 545] on div "Deductible" at bounding box center [908, 543] width 190 height 31
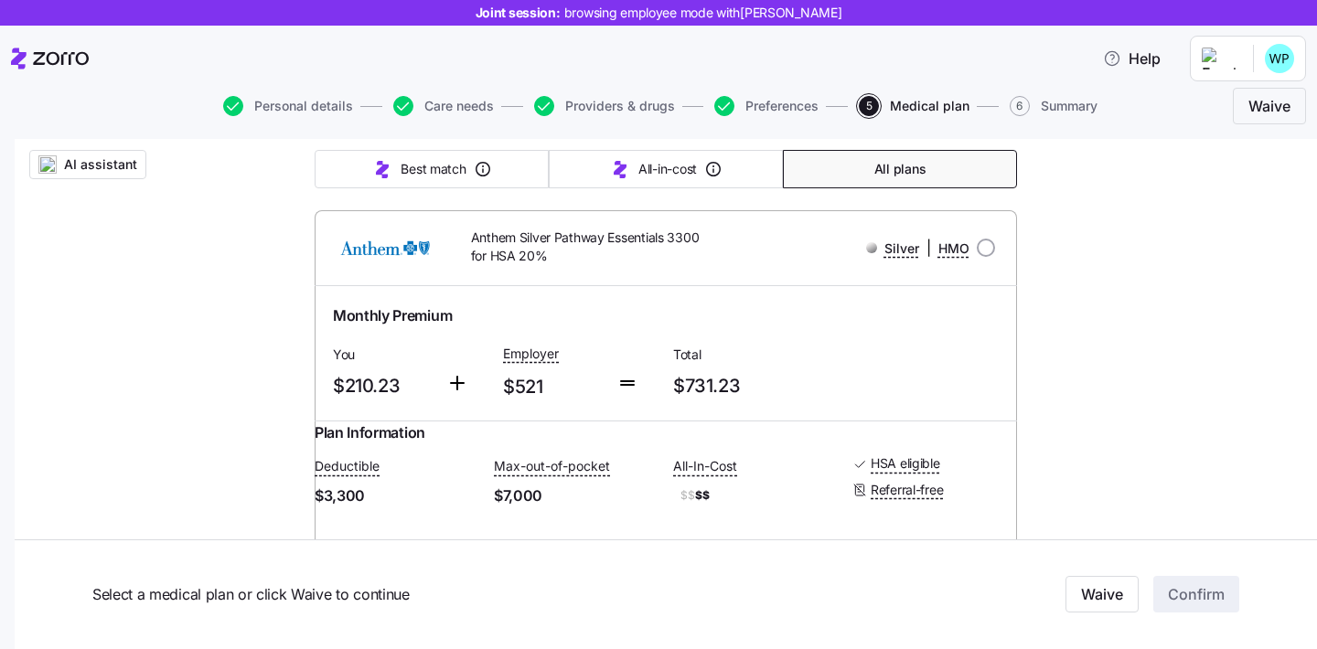
scroll to position [0, 0]
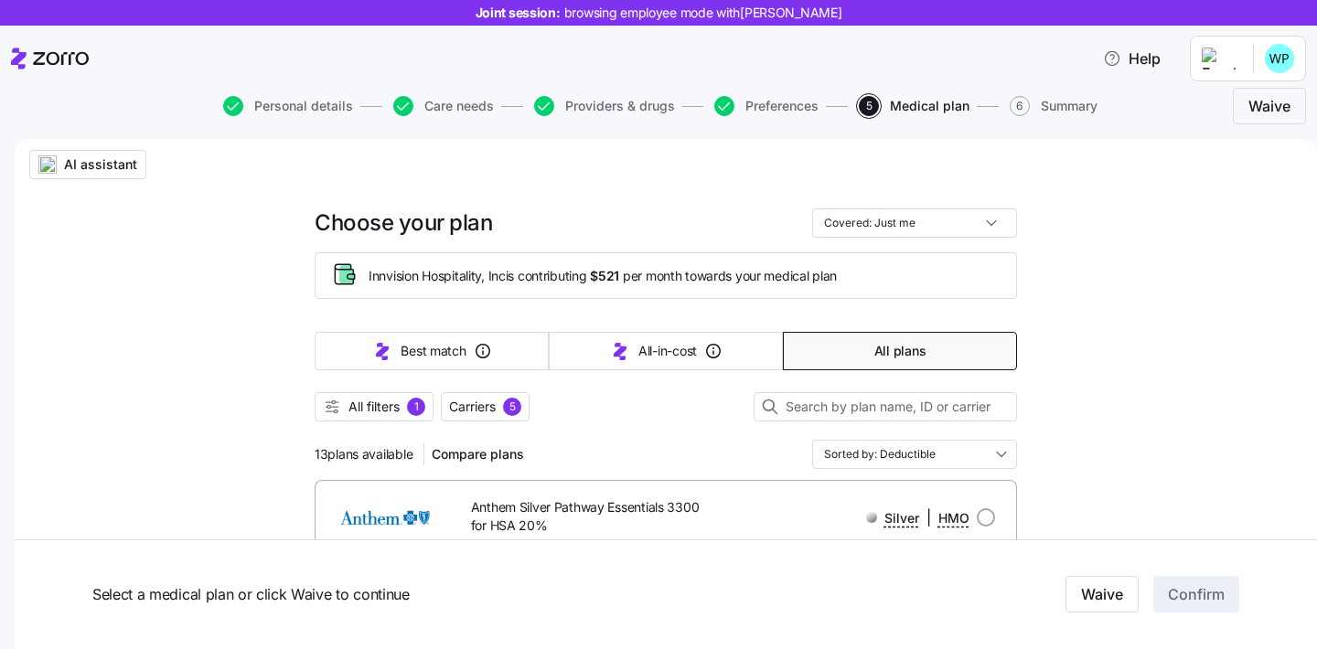
drag, startPoint x: 399, startPoint y: 454, endPoint x: 302, endPoint y: 454, distance: 96.9
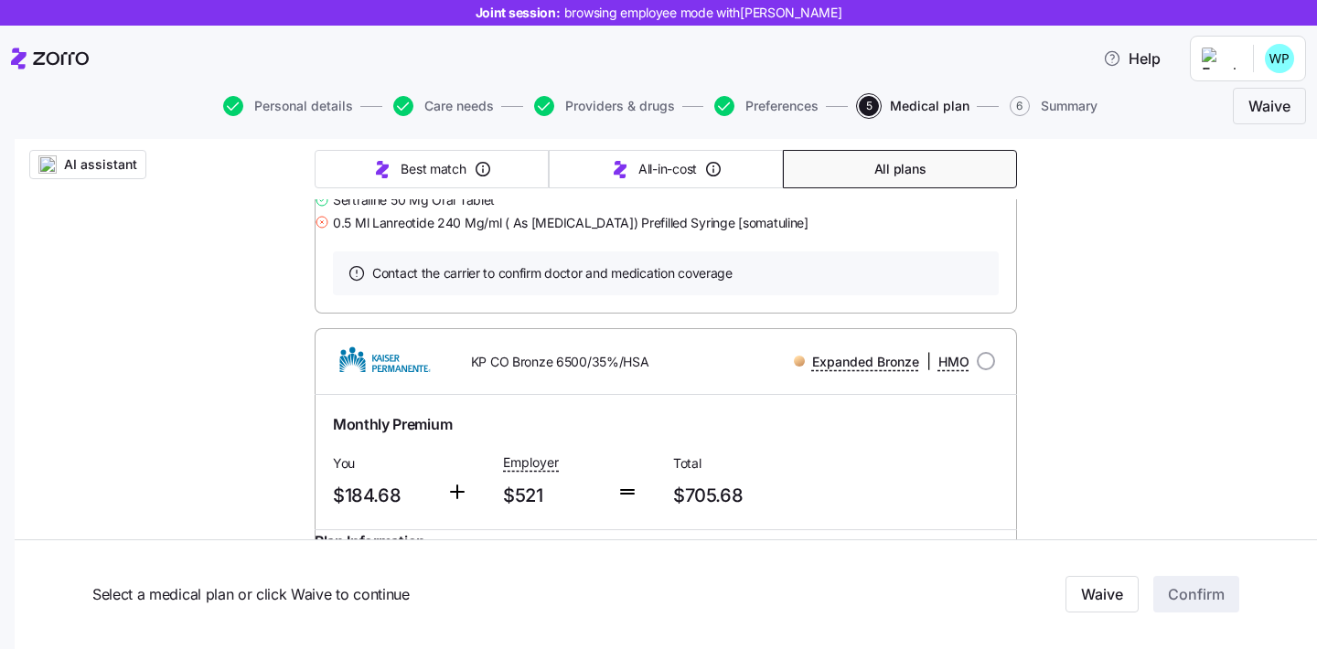
scroll to position [5218, 0]
click at [439, 69] on link "Summary of benefits" at bounding box center [410, 60] width 154 height 18
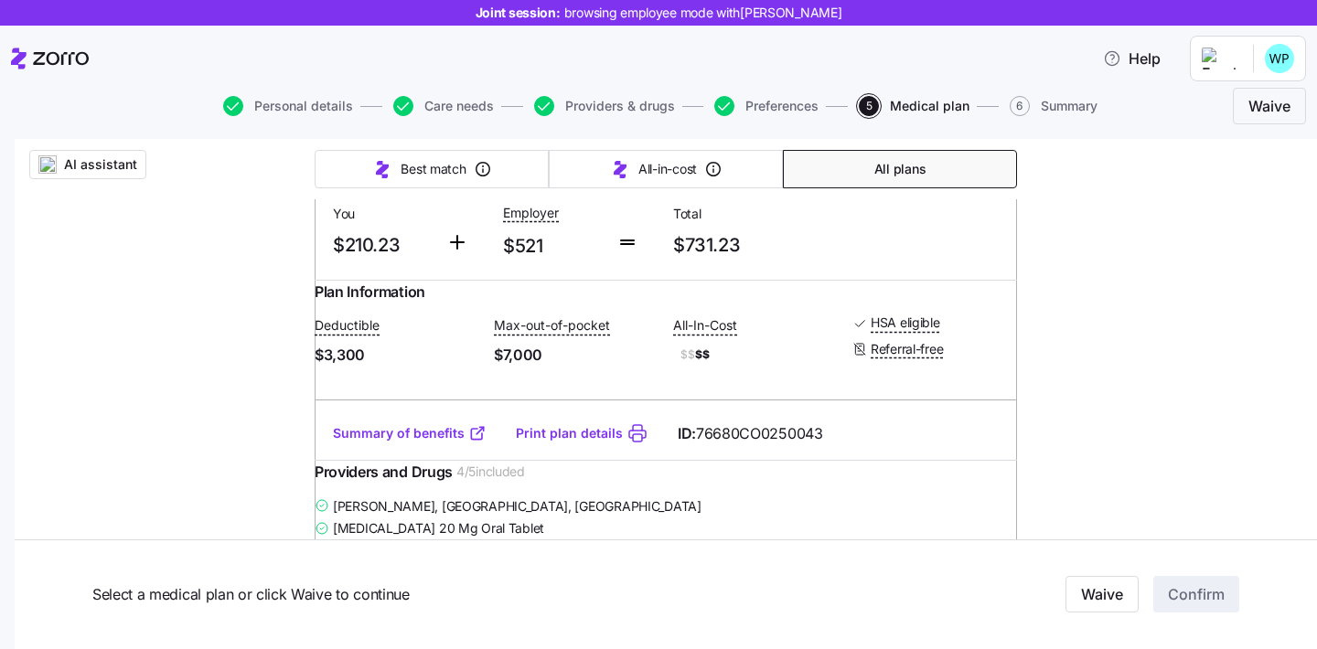
scroll to position [440, 0]
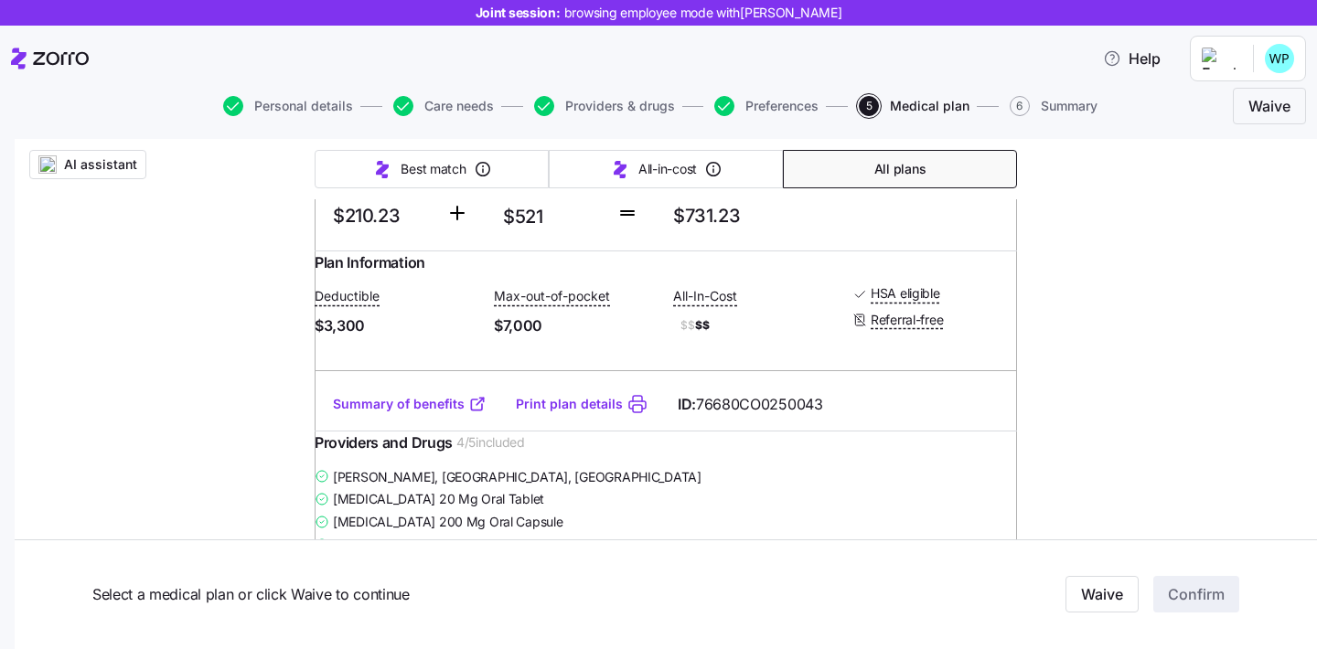
click at [423, 413] on link "Summary of benefits" at bounding box center [410, 404] width 154 height 18
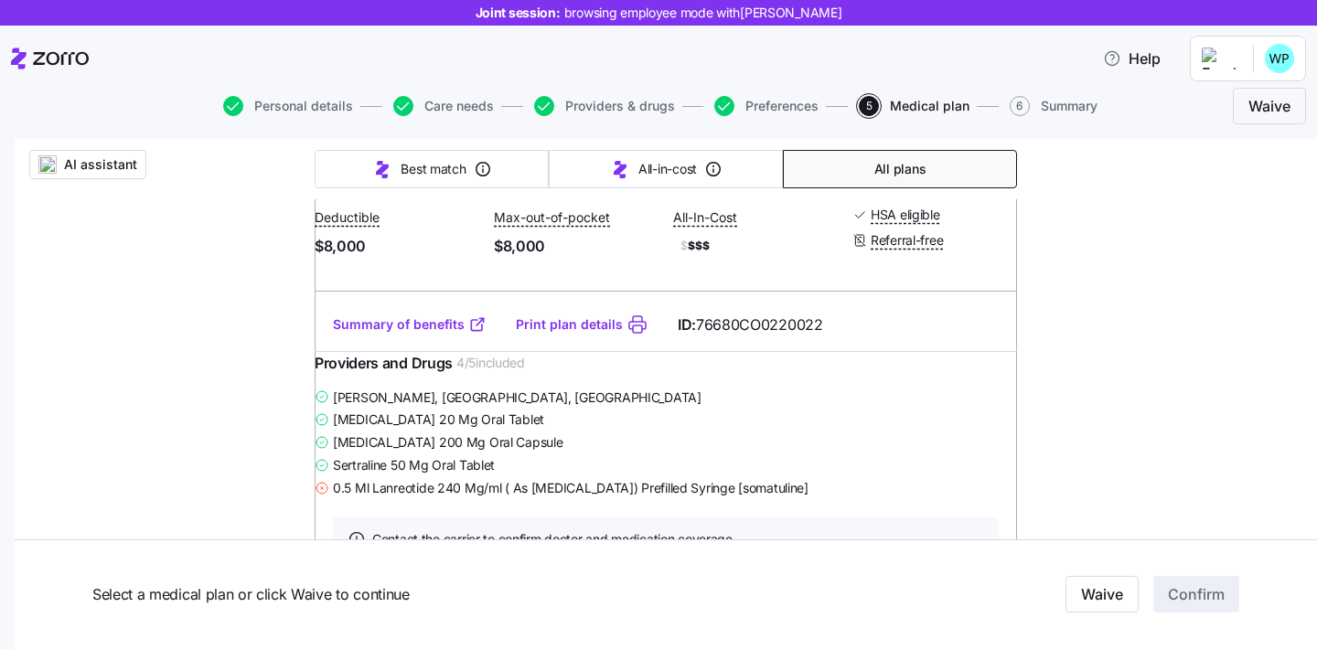
scroll to position [8055, 0]
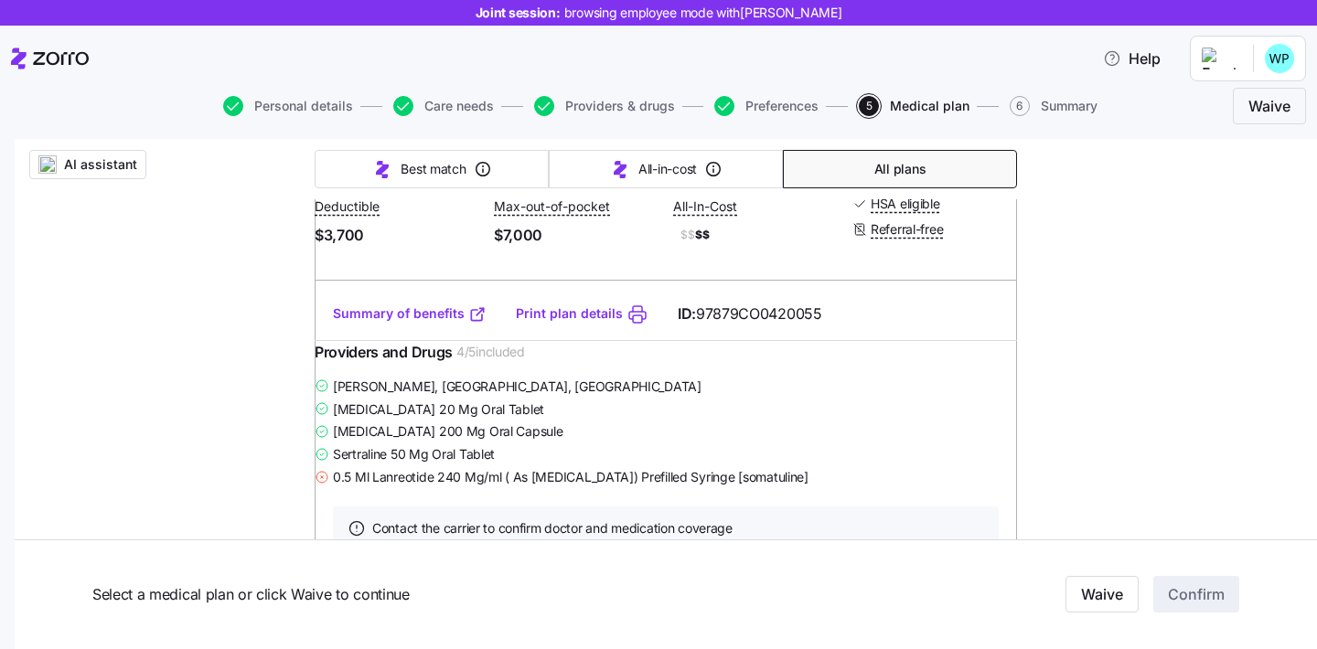
scroll to position [3245, 0]
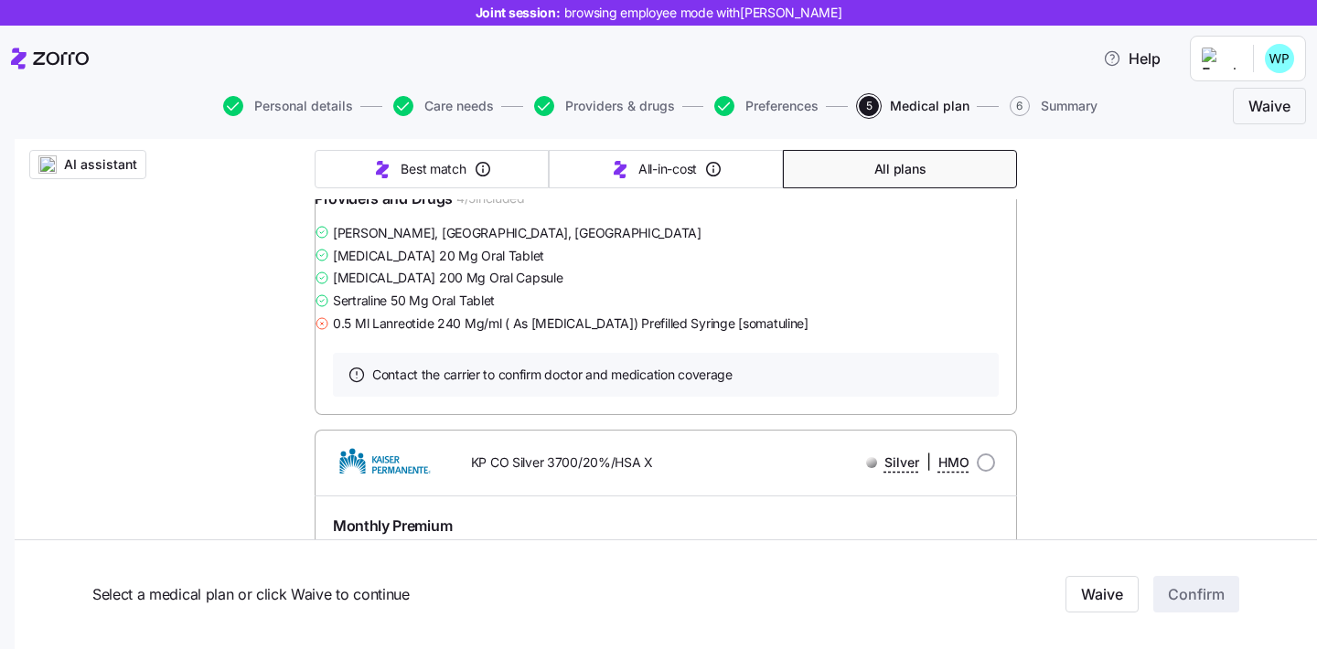
click at [422, 169] on link "Summary of benefits" at bounding box center [410, 160] width 154 height 18
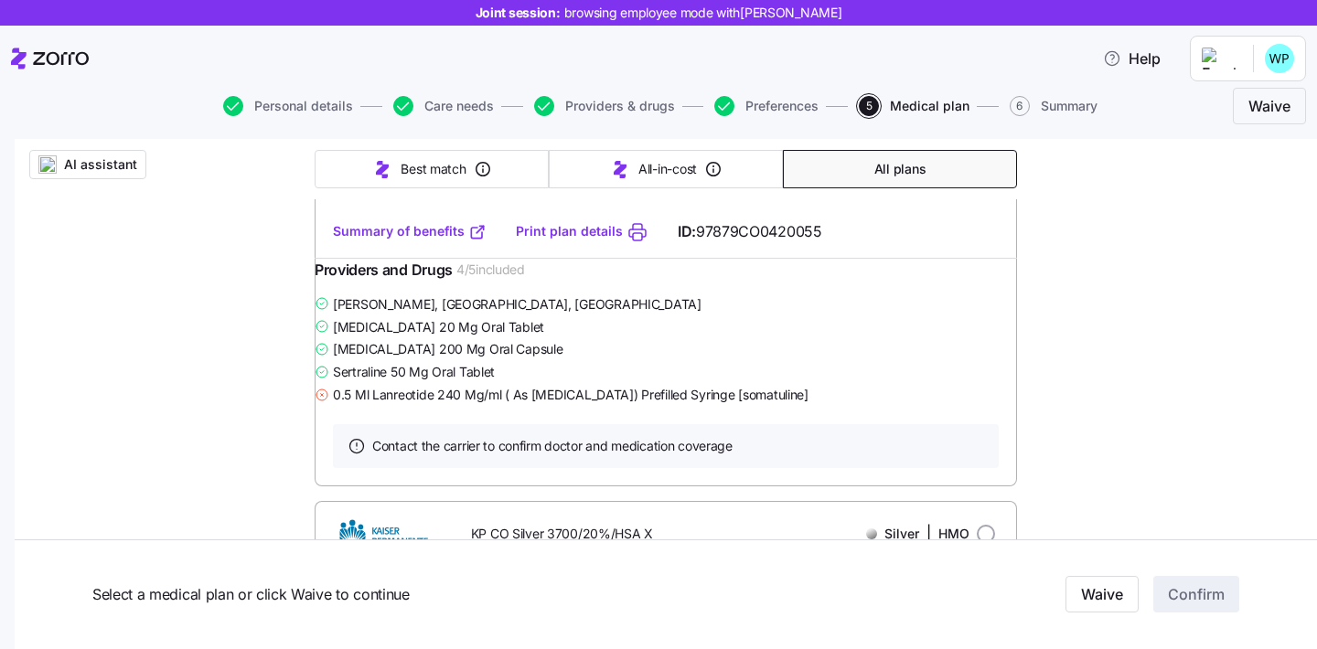
scroll to position [3169, 0]
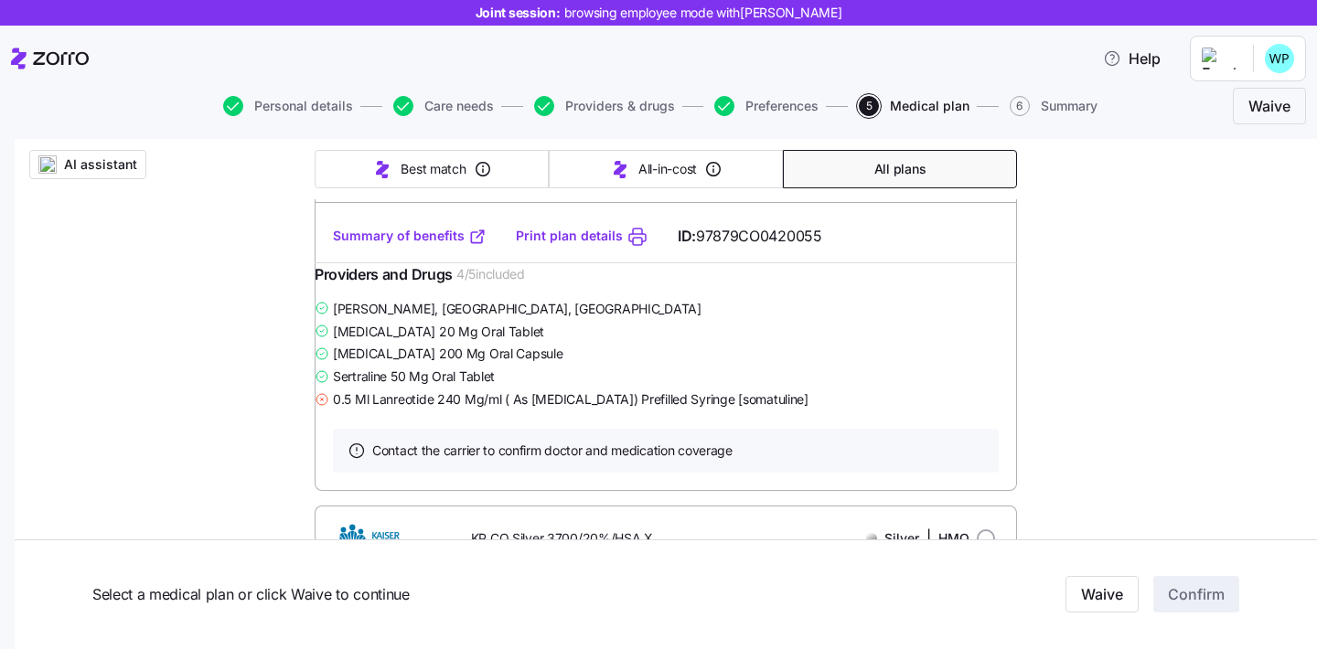
drag, startPoint x: 376, startPoint y: 399, endPoint x: 315, endPoint y: 399, distance: 60.4
click at [315, 210] on div "Plan Information Deductible $3,700 Max-out-of-pocket $7,000 All-In-Cost $$ $$ H…" at bounding box center [666, 146] width 702 height 127
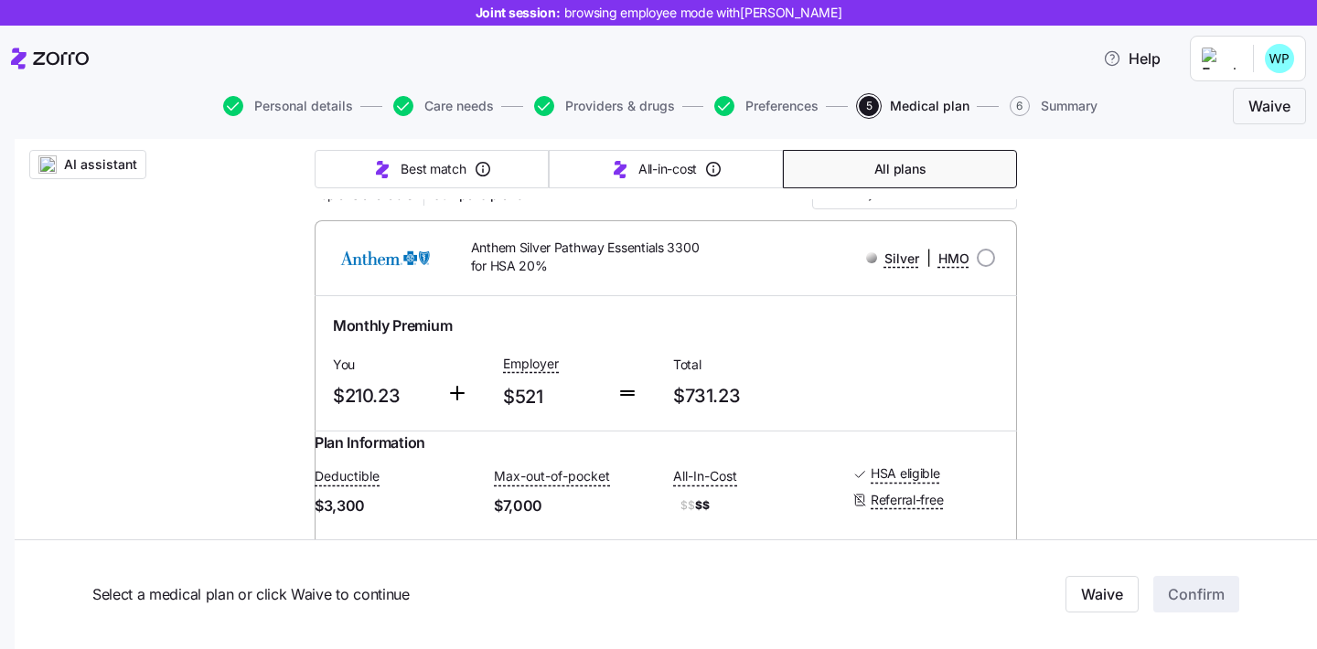
scroll to position [0, 0]
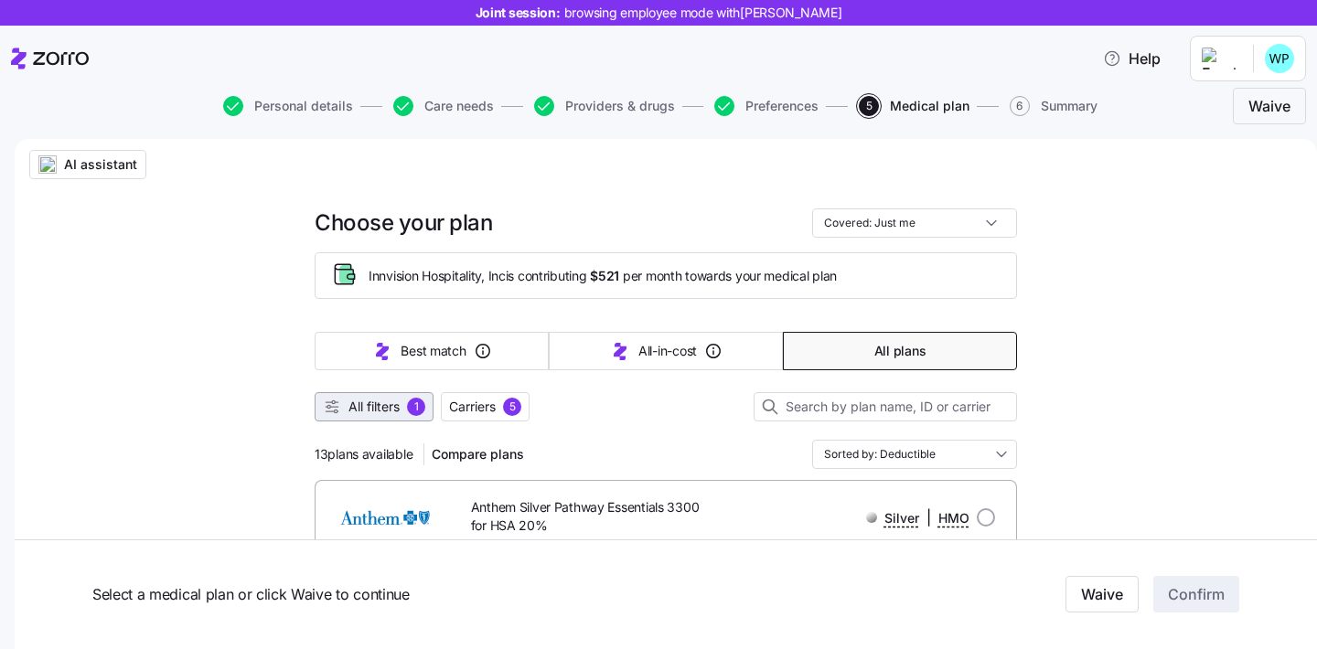
click at [371, 416] on button "All filters 1" at bounding box center [374, 406] width 119 height 29
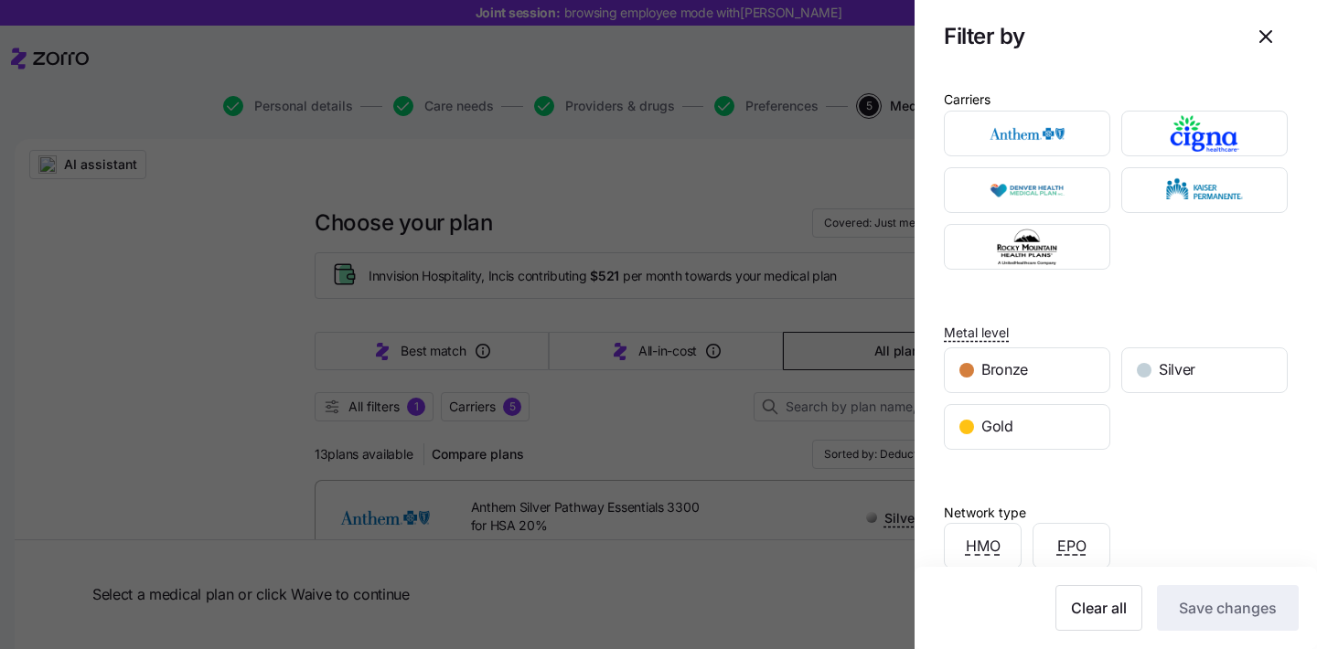
click at [168, 328] on div at bounding box center [658, 324] width 1317 height 649
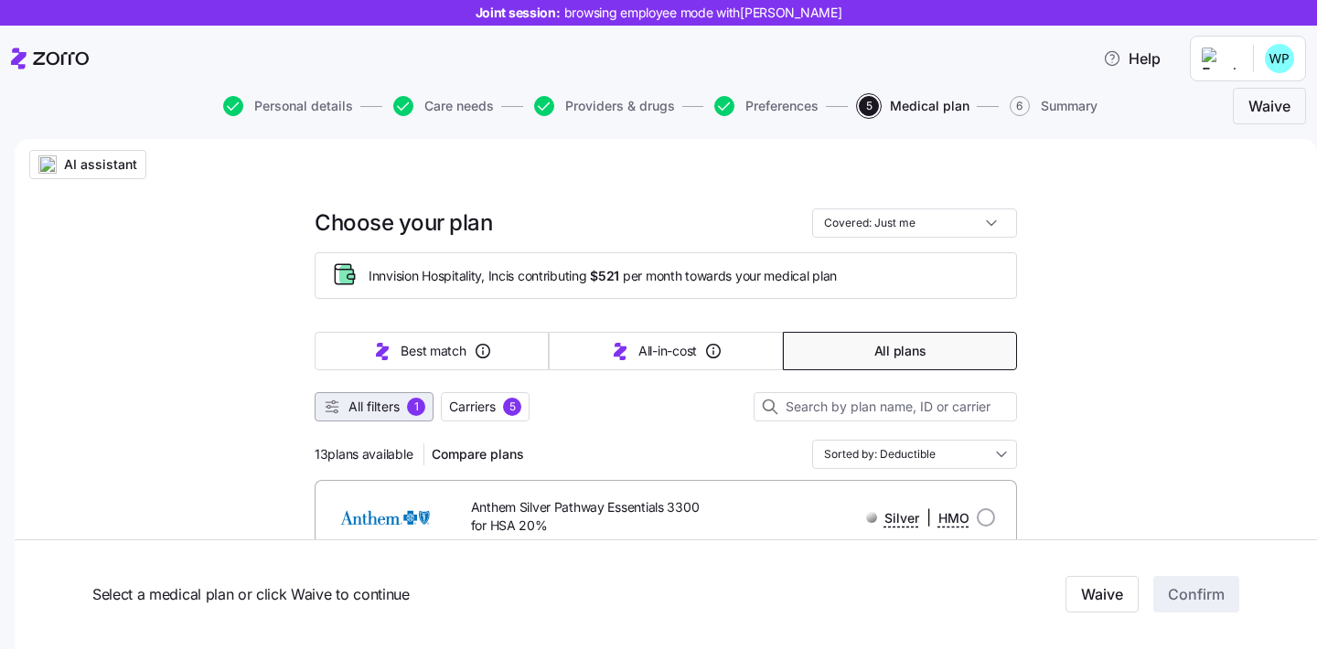
click at [379, 406] on span "All filters" at bounding box center [373, 407] width 51 height 18
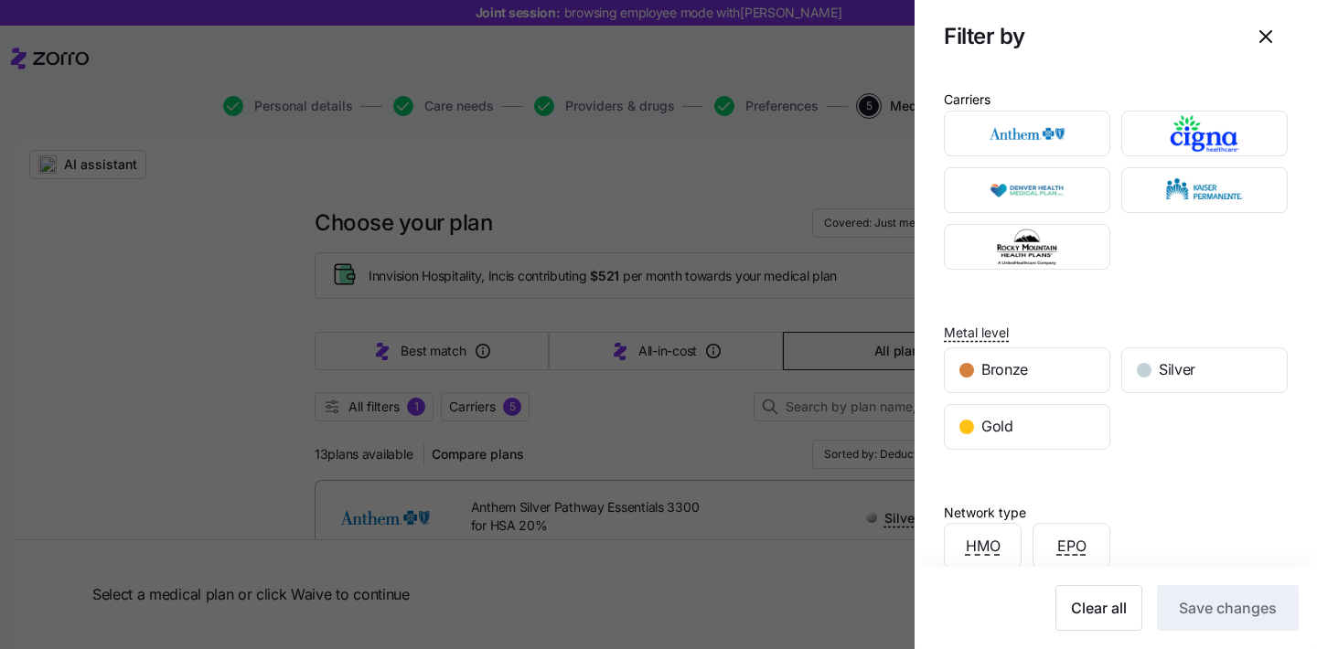
scroll to position [278, 0]
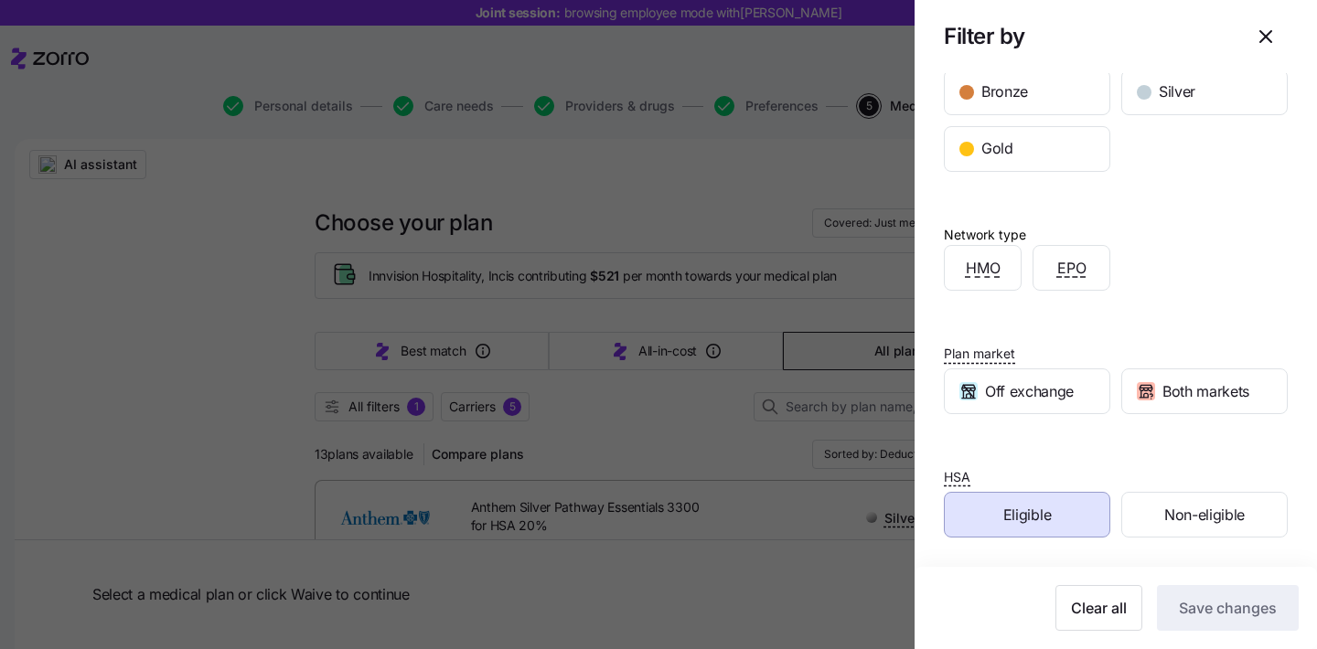
click at [154, 337] on div at bounding box center [658, 324] width 1317 height 649
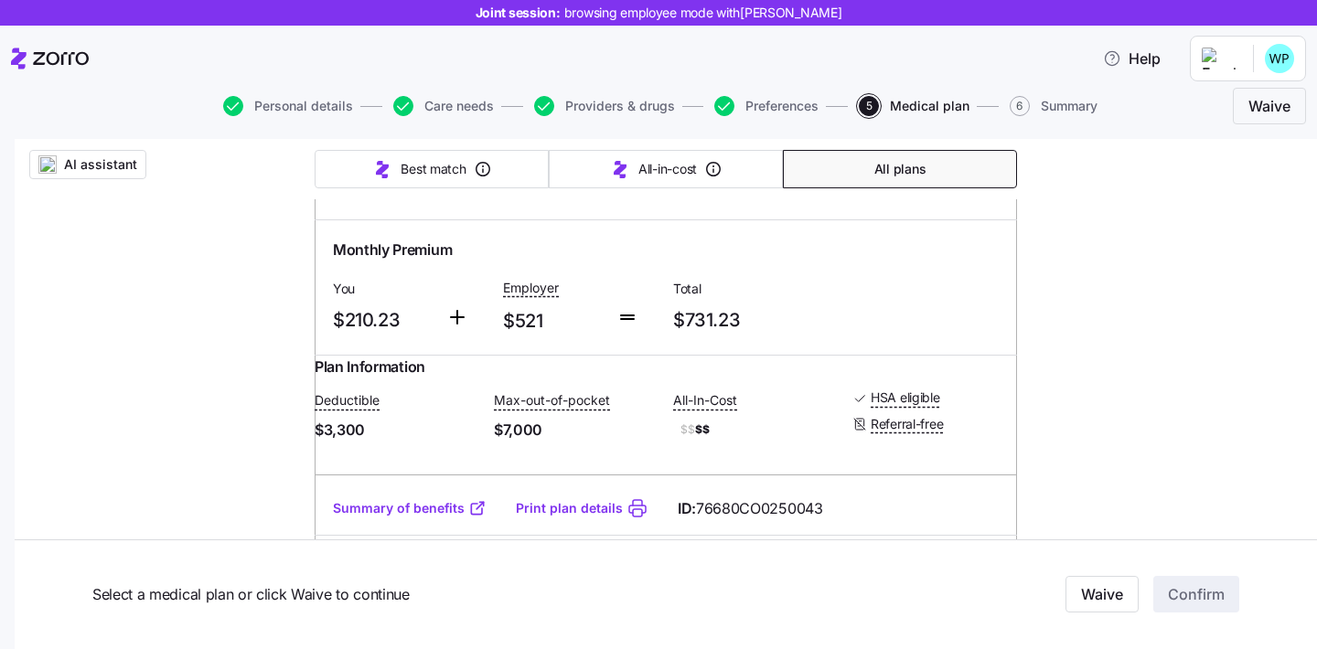
scroll to position [0, 0]
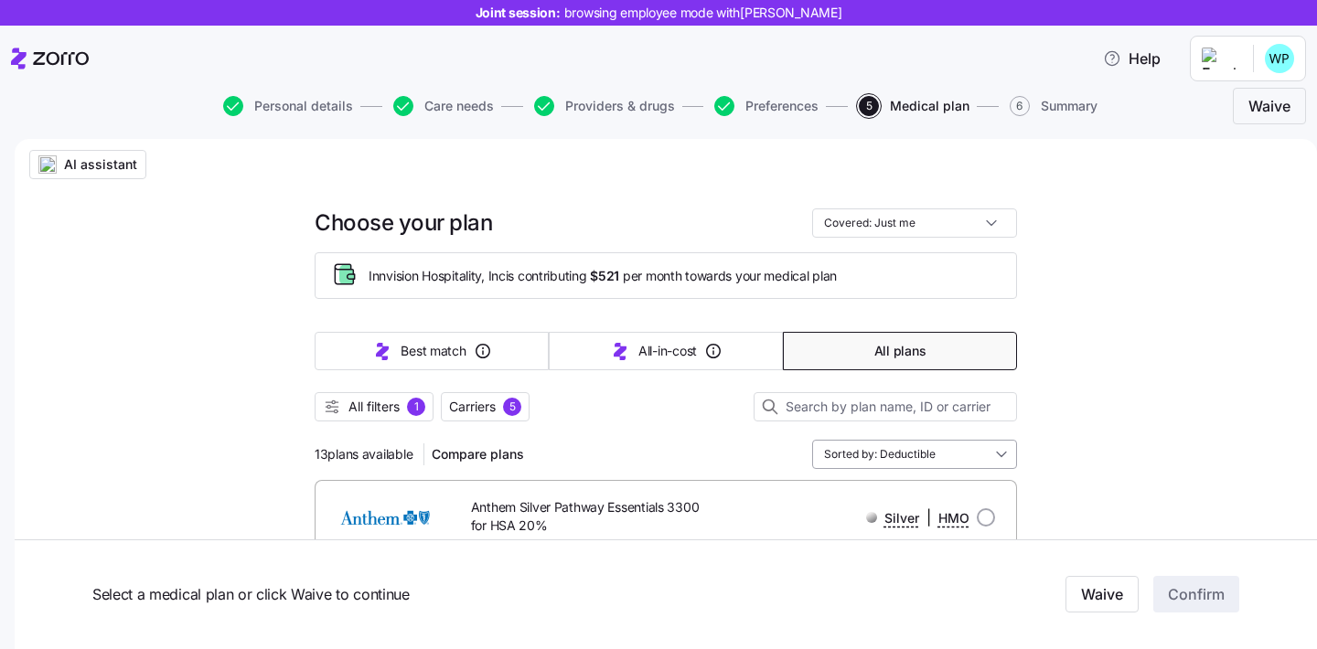
click at [871, 460] on input "Sorted by: Deductible" at bounding box center [914, 454] width 205 height 29
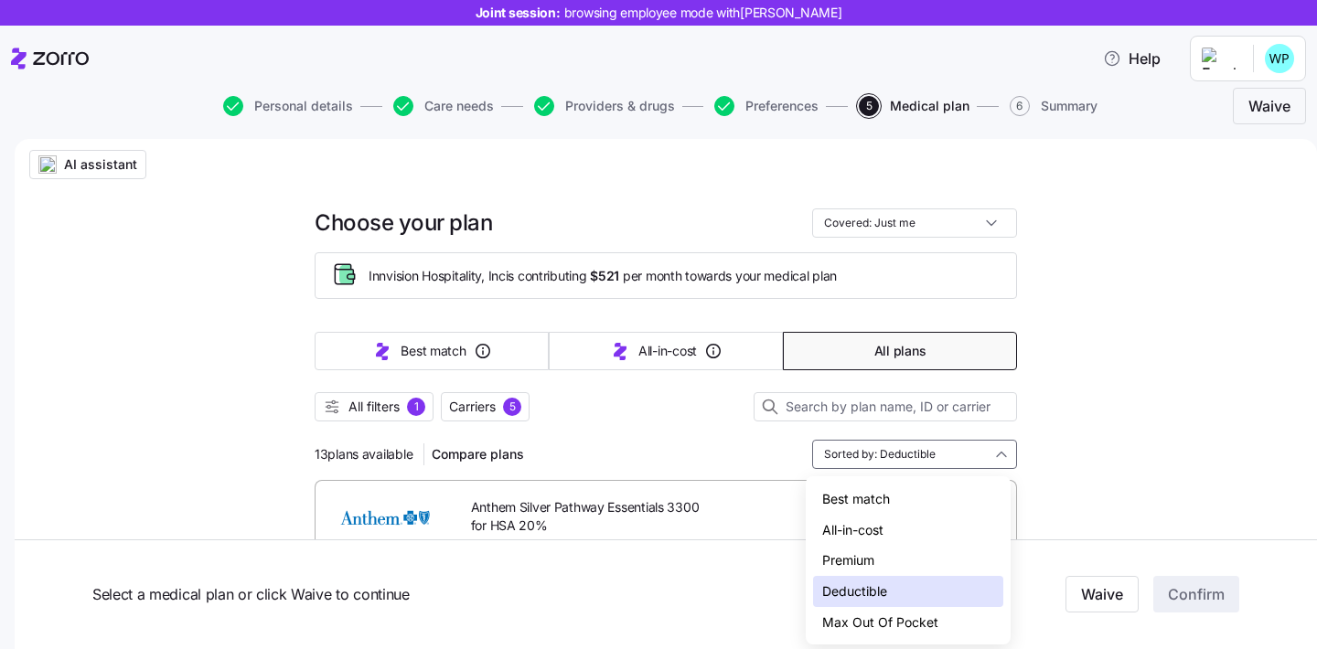
click at [910, 555] on div "Premium" at bounding box center [908, 560] width 190 height 31
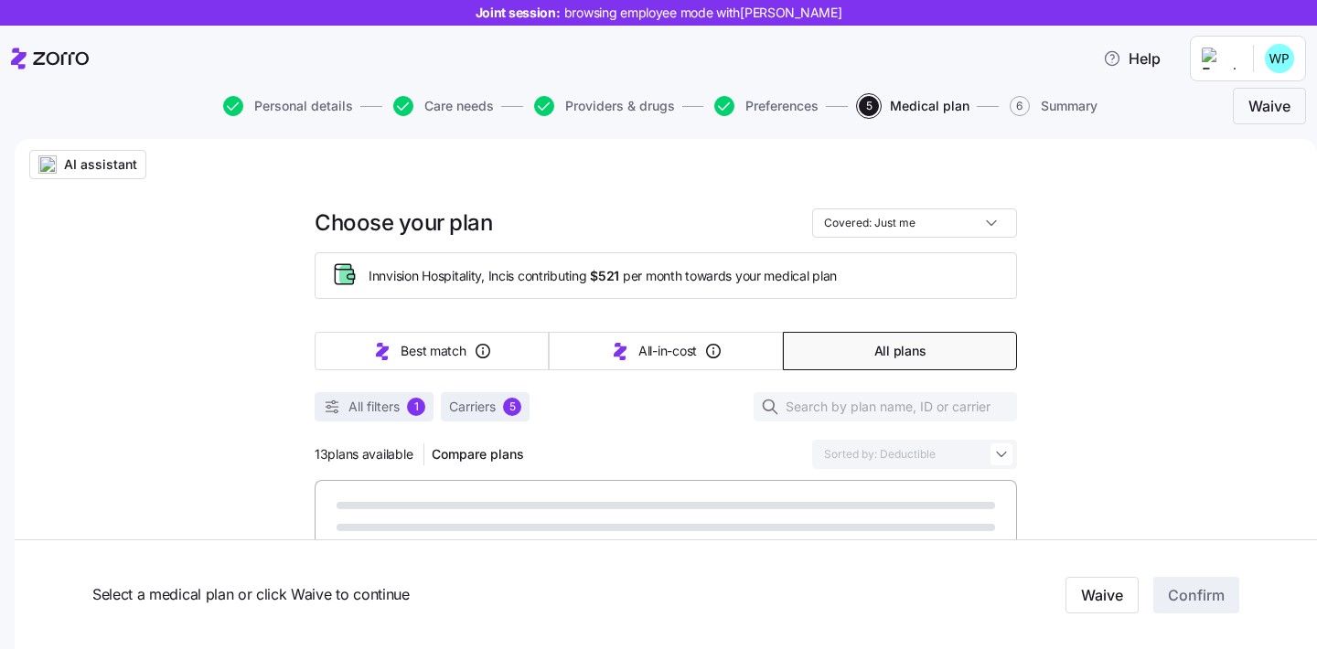
type input "Sorted by: Premium"
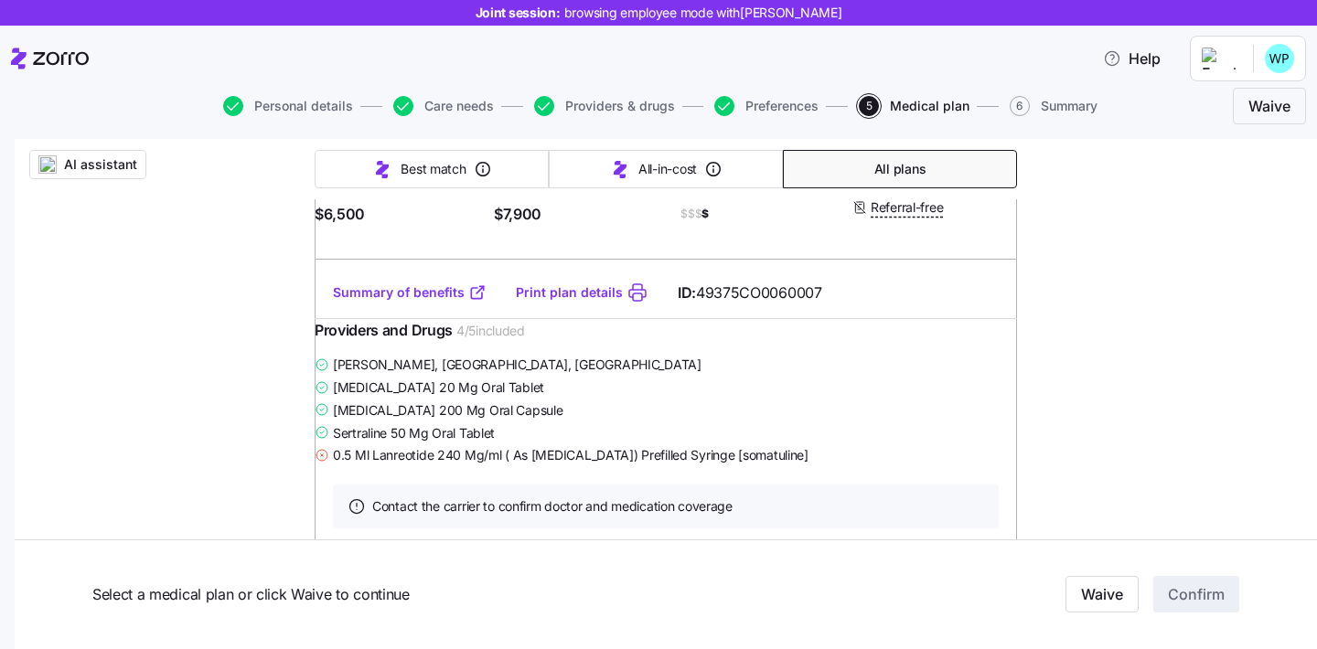
scroll to position [3062, 0]
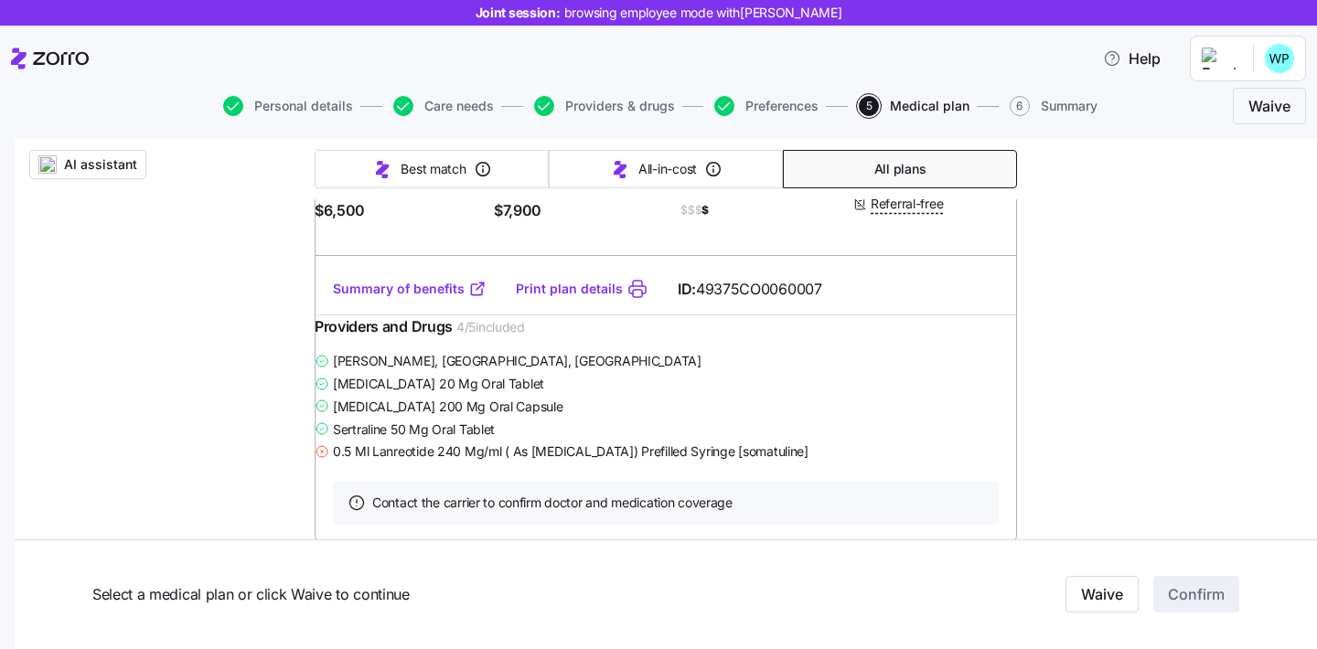
click at [427, 298] on link "Summary of benefits" at bounding box center [410, 289] width 154 height 18
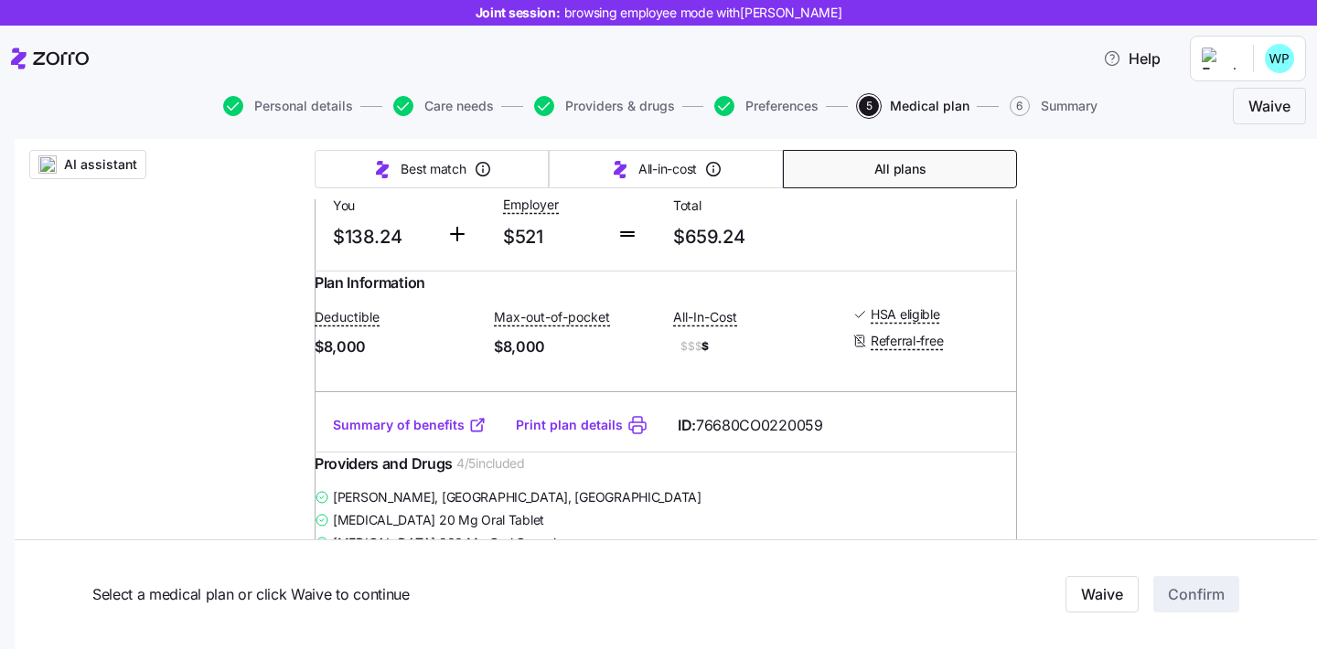
scroll to position [1062, 0]
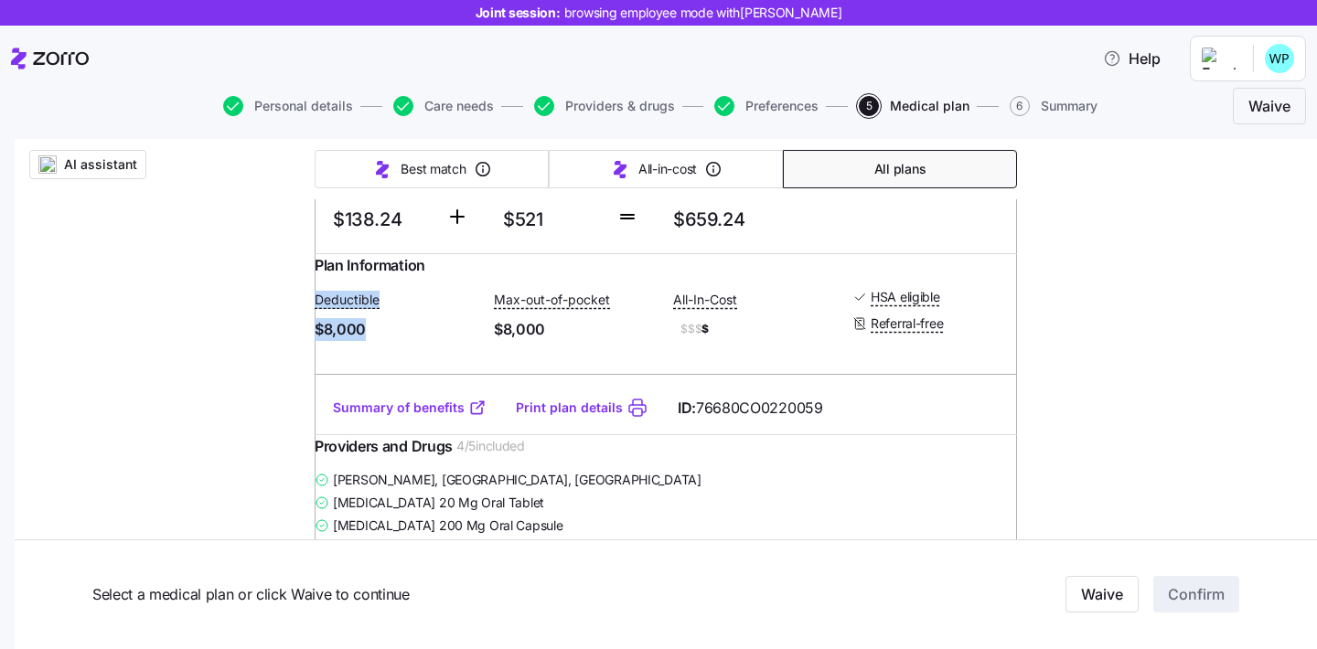
drag, startPoint x: 377, startPoint y: 408, endPoint x: 318, endPoint y: 373, distance: 68.1
click at [318, 373] on div "Plan Information Deductible $8,000 Max-out-of-pocket $8,000 All-In-Cost $$$ $ H…" at bounding box center [666, 317] width 702 height 127
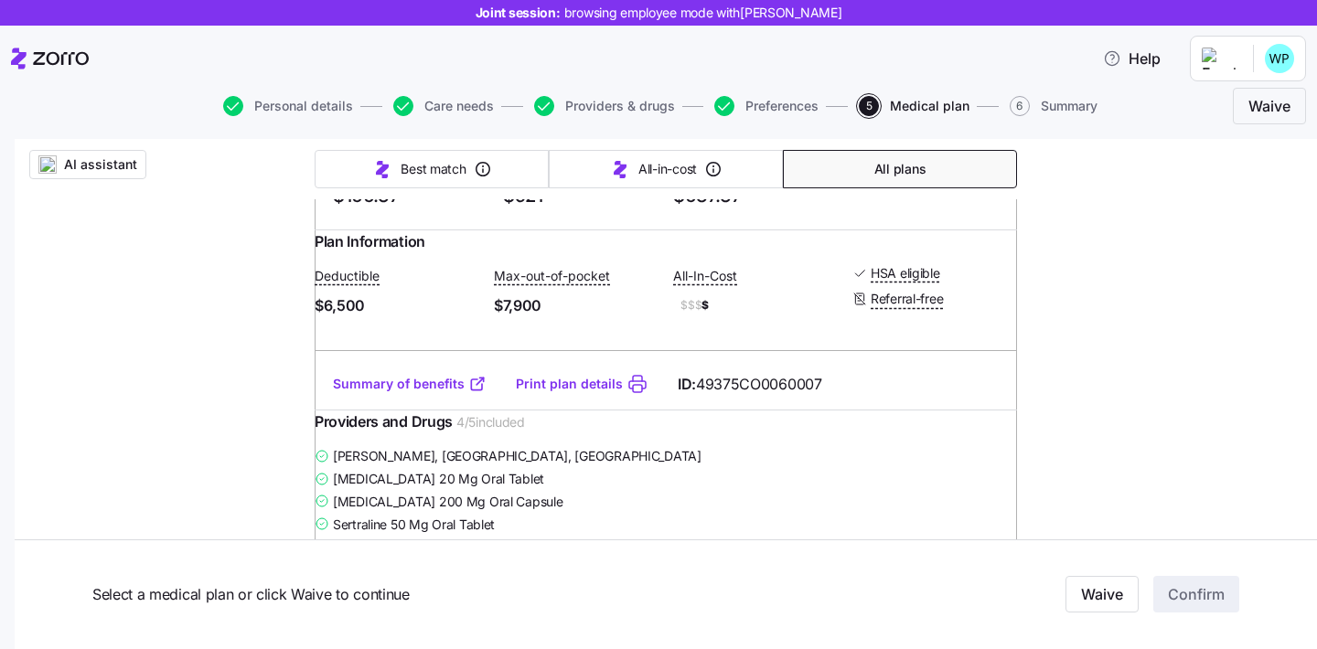
scroll to position [3106, 0]
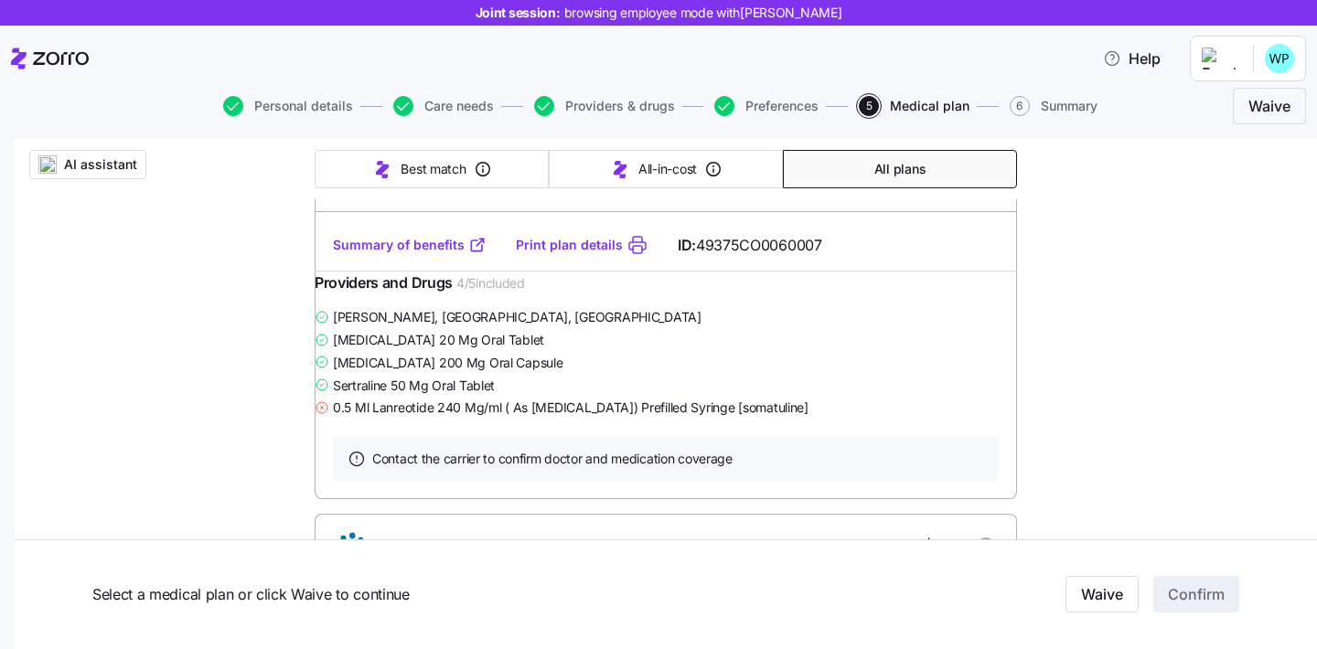
drag, startPoint x: 393, startPoint y: 282, endPoint x: 326, endPoint y: 275, distance: 67.1
click at [333, 72] on span "$166.37" at bounding box center [382, 57] width 99 height 30
click at [249, 271] on div "AI assistant Choose your plan Covered: Just me Innvision Hospitality, Inc is co…" at bounding box center [666, 451] width 1302 height 6837
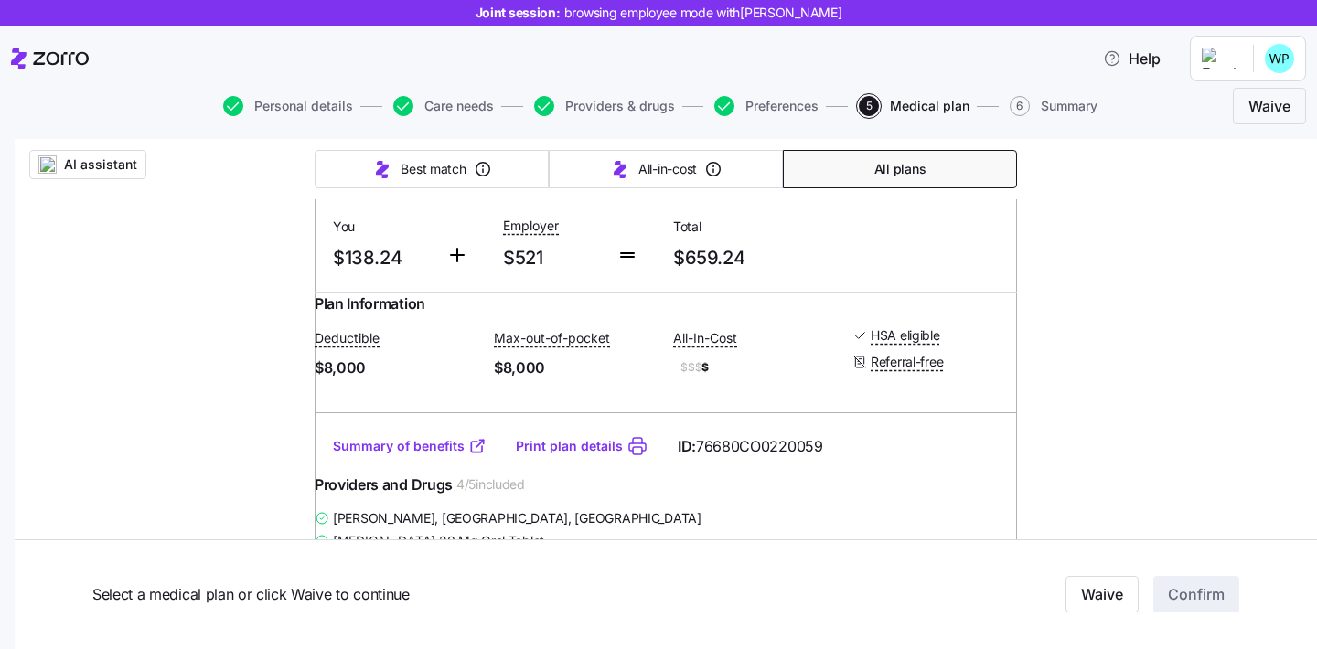
scroll to position [1024, 0]
click at [393, 454] on link "Summary of benefits" at bounding box center [410, 445] width 154 height 18
drag, startPoint x: 554, startPoint y: 439, endPoint x: 499, endPoint y: 445, distance: 55.2
click at [499, 379] on span "$8,000" at bounding box center [576, 367] width 165 height 23
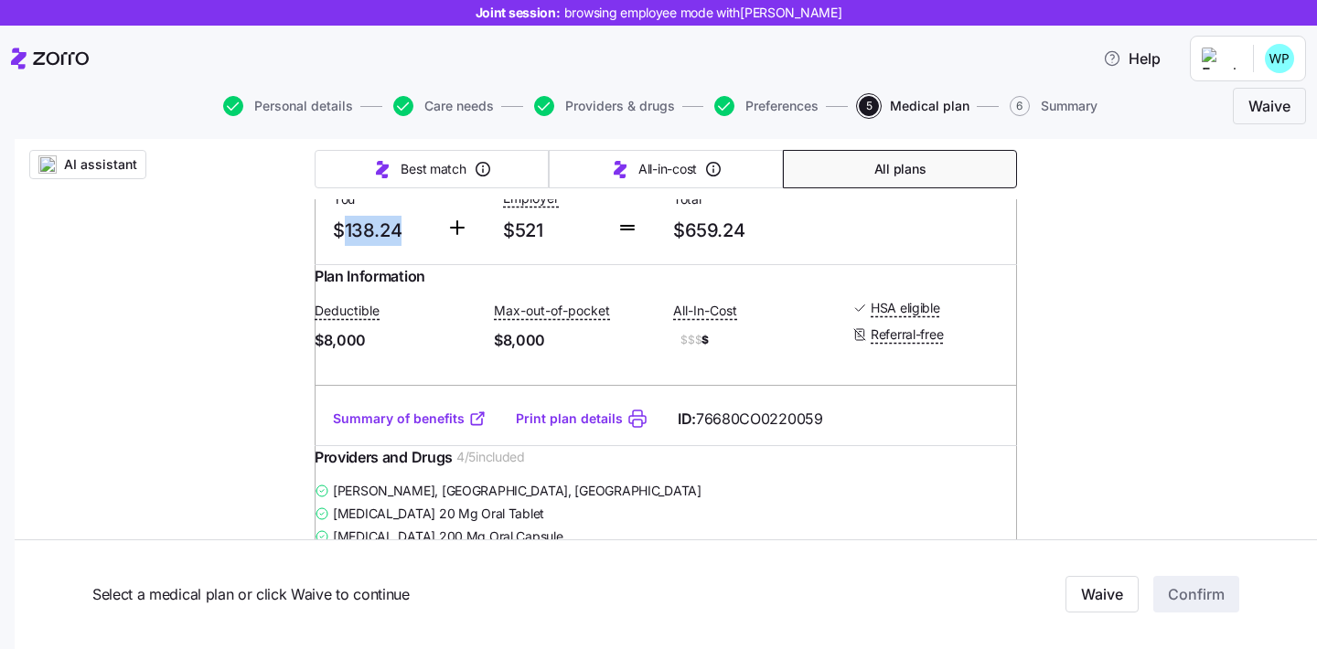
drag, startPoint x: 394, startPoint y: 290, endPoint x: 335, endPoint y: 292, distance: 59.5
click at [335, 246] on span "$138.24" at bounding box center [382, 231] width 99 height 30
drag, startPoint x: 373, startPoint y: 416, endPoint x: 328, endPoint y: 417, distance: 44.8
click at [328, 352] on span "$8,000" at bounding box center [397, 340] width 165 height 23
drag, startPoint x: 559, startPoint y: 414, endPoint x: 496, endPoint y: 418, distance: 63.2
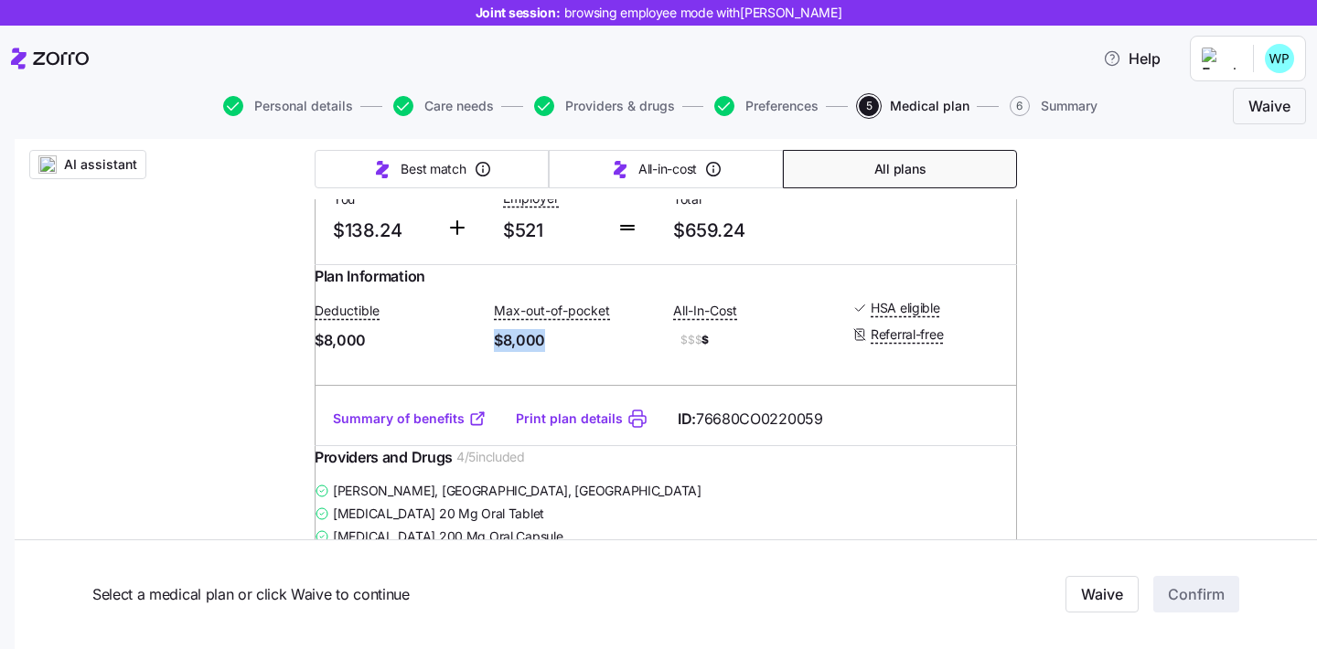
click at [496, 352] on span "$8,000" at bounding box center [576, 340] width 165 height 23
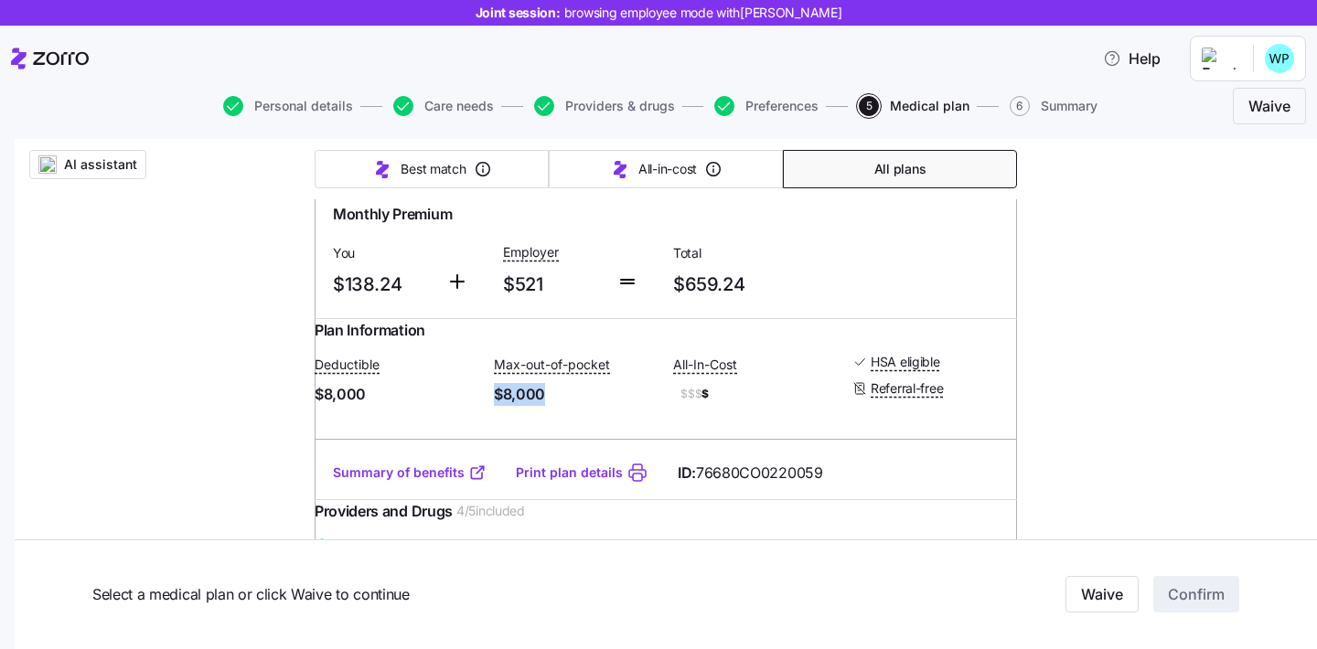
scroll to position [996, 0]
drag, startPoint x: 375, startPoint y: 471, endPoint x: 326, endPoint y: 467, distance: 49.5
click at [326, 407] on span "$8,000" at bounding box center [397, 395] width 165 height 23
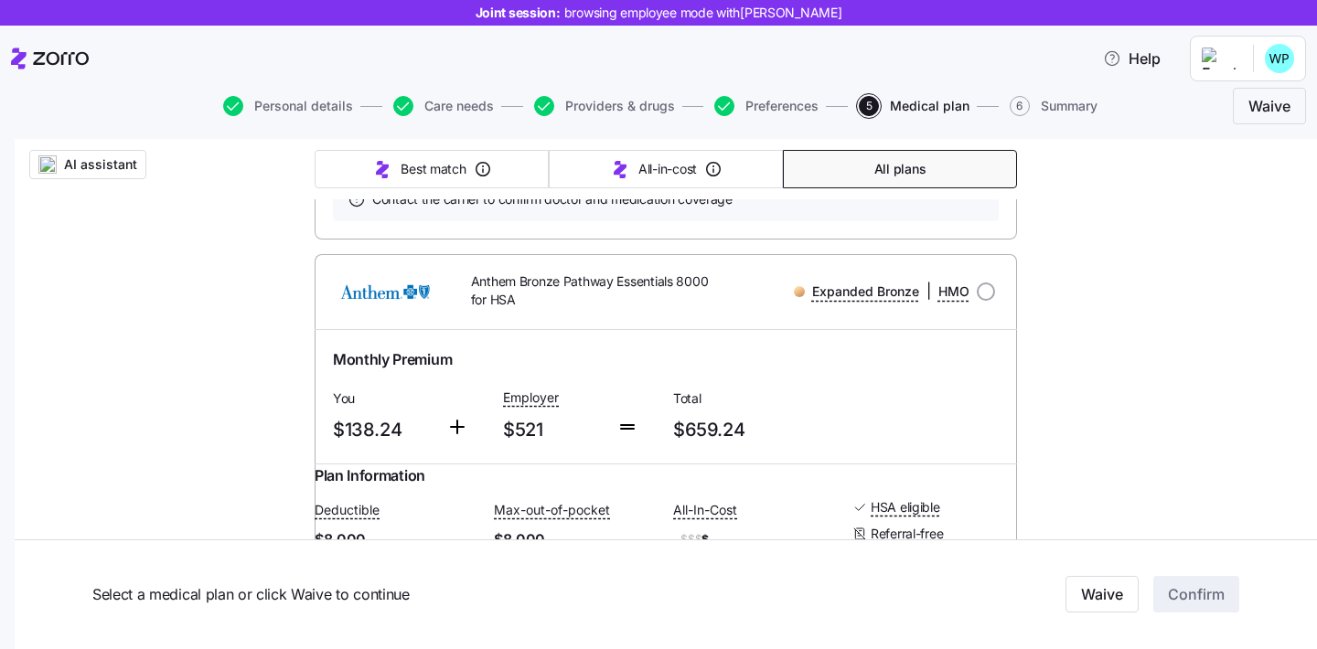
scroll to position [1037, 0]
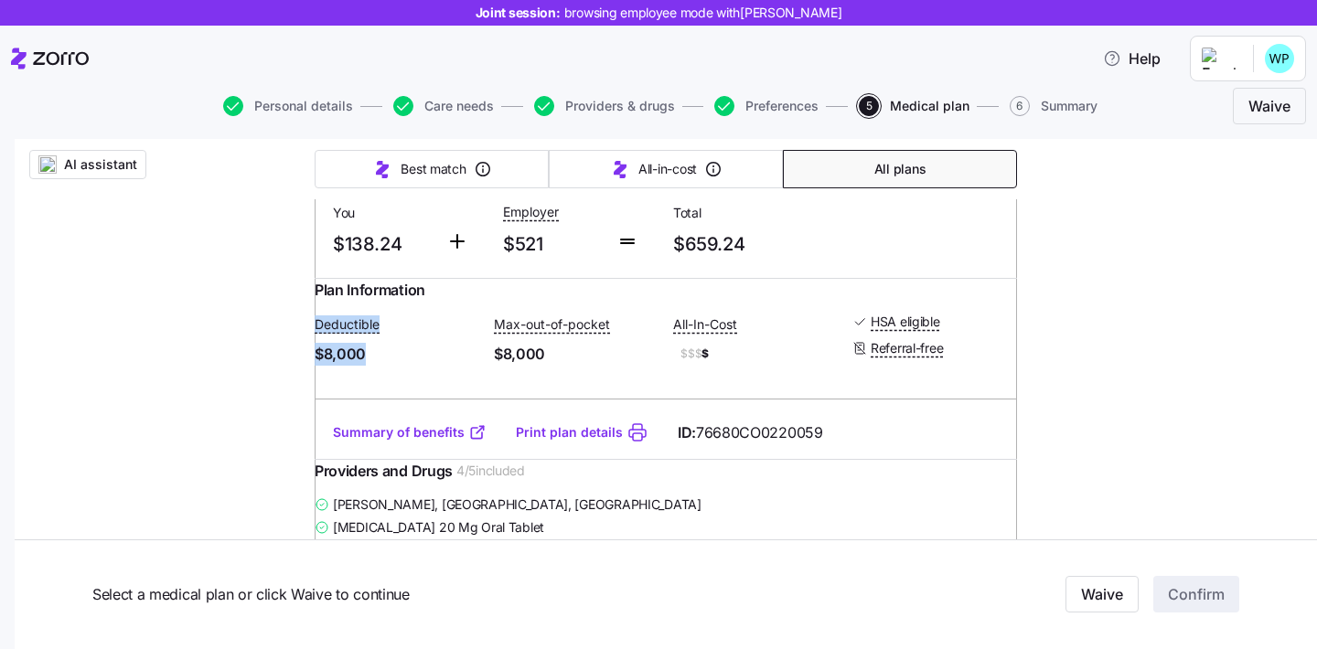
drag, startPoint x: 389, startPoint y: 429, endPoint x: 318, endPoint y: 400, distance: 76.2
click at [318, 400] on div "Plan Information Deductible $8,000 Max-out-of-pocket $8,000 All-In-Cost $$$ $ H…" at bounding box center [666, 342] width 702 height 127
click at [411, 377] on div "Deductible $8,000 Max-out-of-pocket $8,000 All-In-Cost $$$ $ HSA eligible Refer…" at bounding box center [666, 339] width 702 height 75
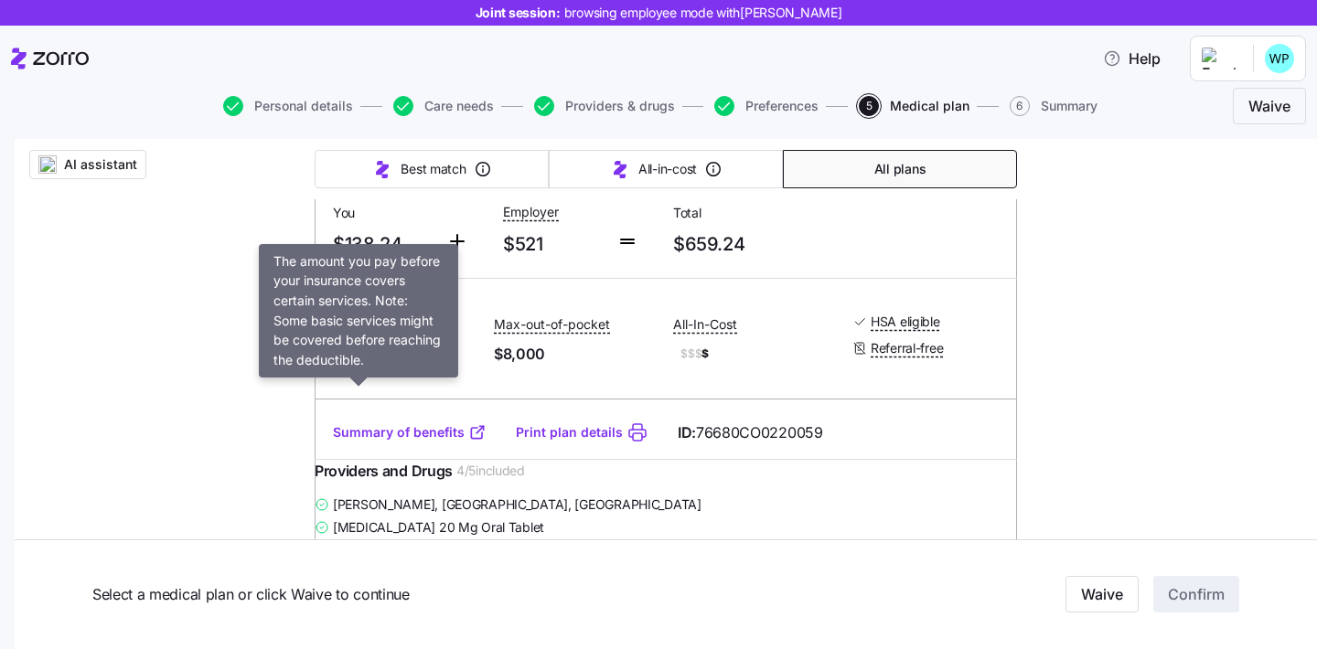
drag, startPoint x: 390, startPoint y: 433, endPoint x: 327, endPoint y: 399, distance: 71.2
click at [327, 366] on div "Deductible $8,000" at bounding box center [397, 339] width 165 height 53
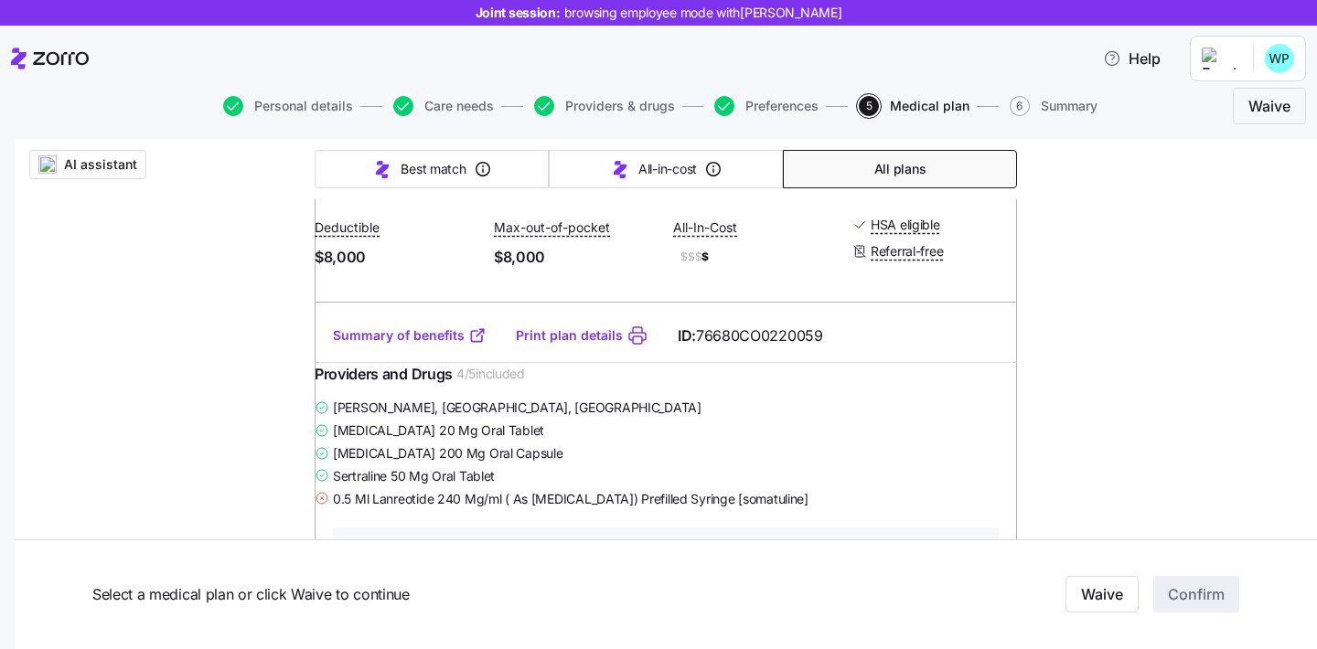
scroll to position [926, 0]
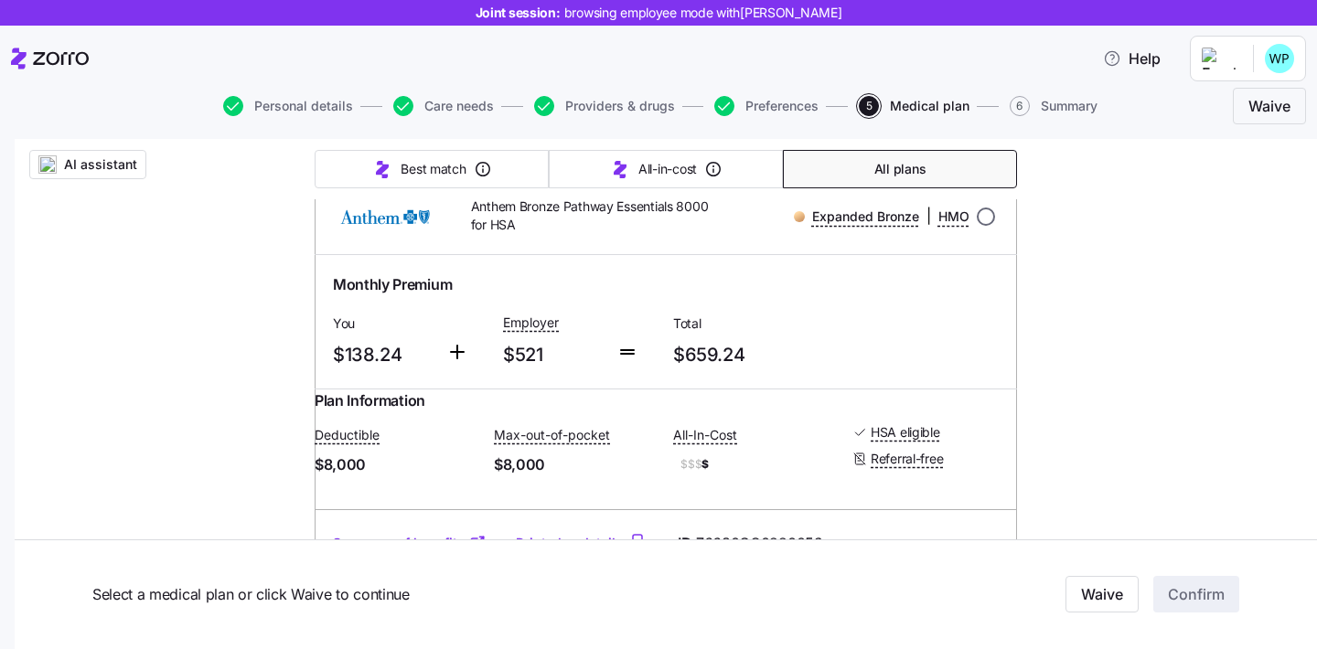
click at [978, 226] on input "radio" at bounding box center [986, 217] width 18 height 18
radio input "true"
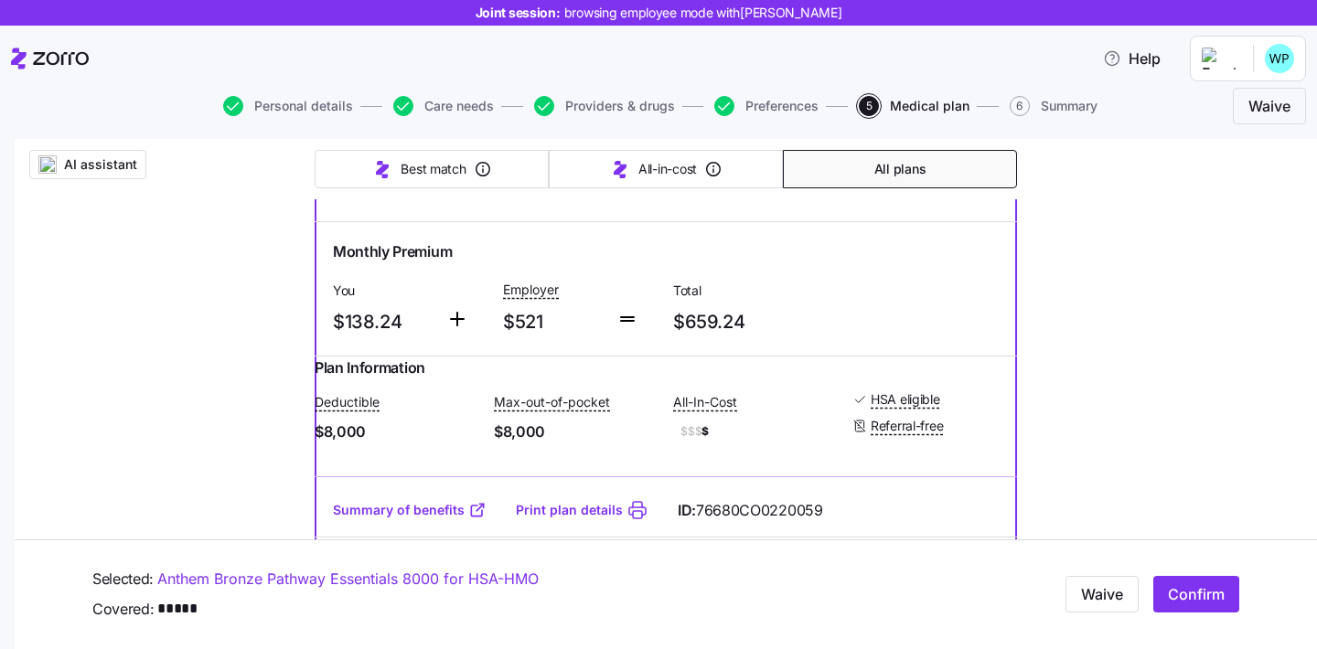
scroll to position [1002, 0]
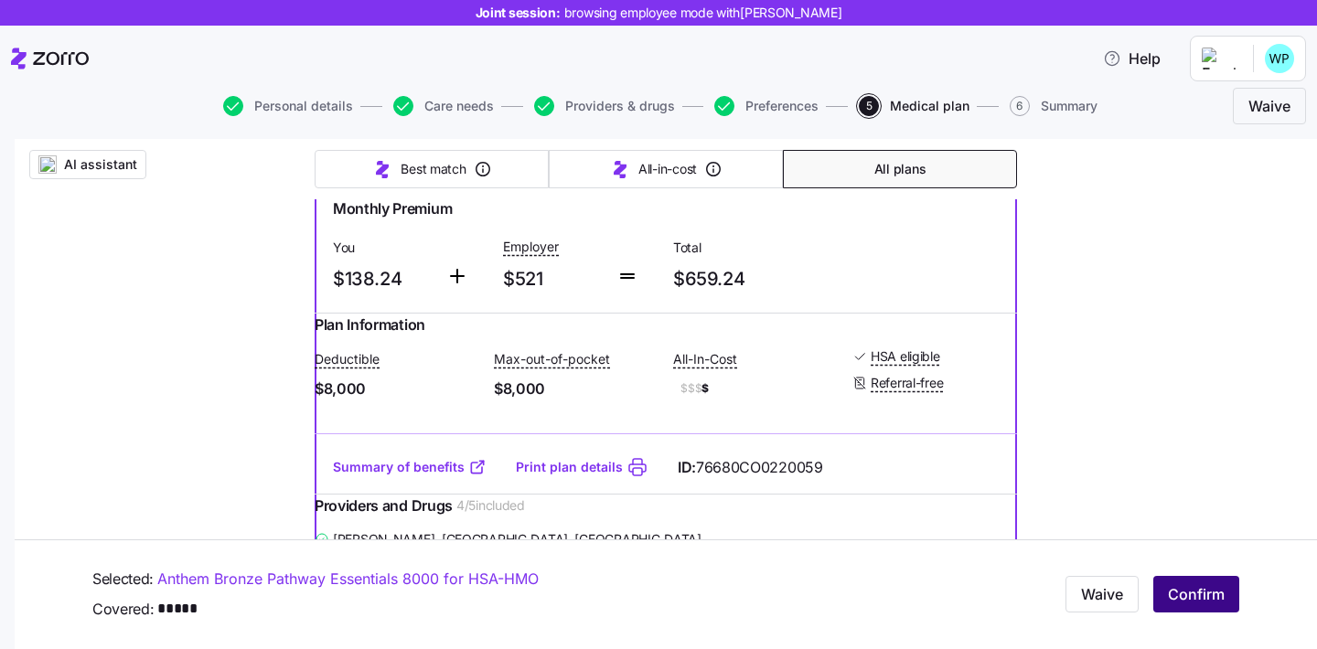
click at [1168, 600] on span "Confirm" at bounding box center [1196, 595] width 57 height 22
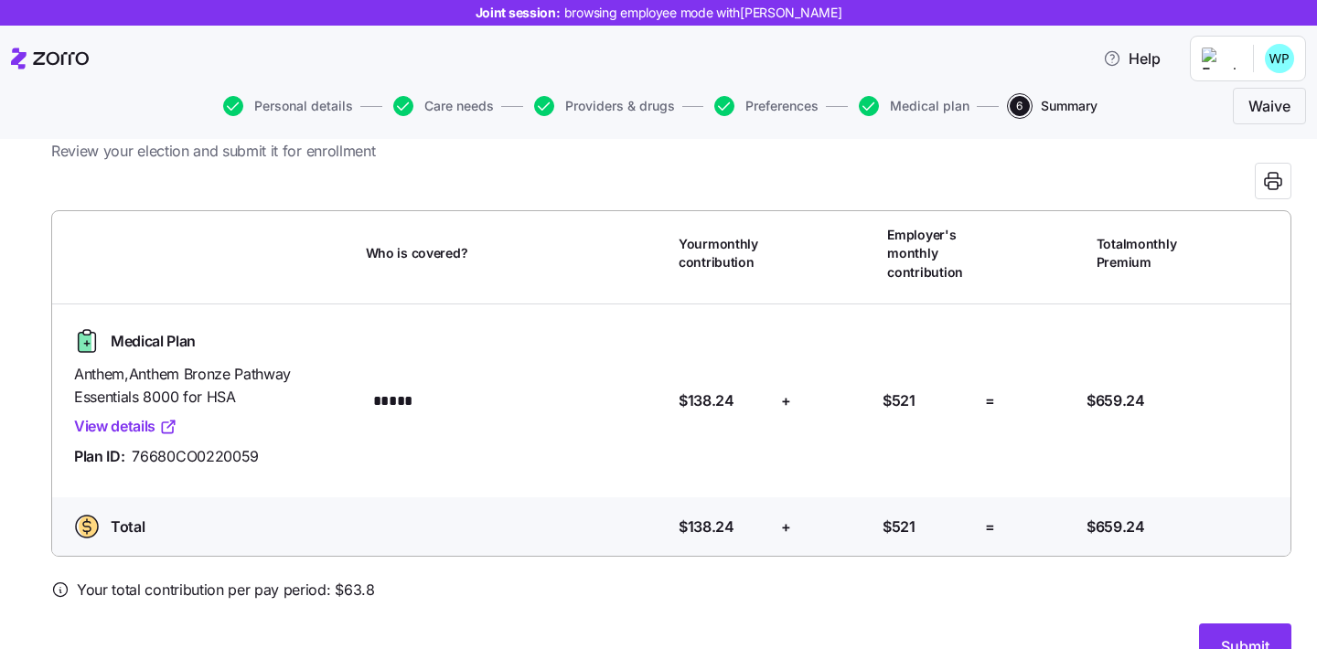
scroll to position [65, 0]
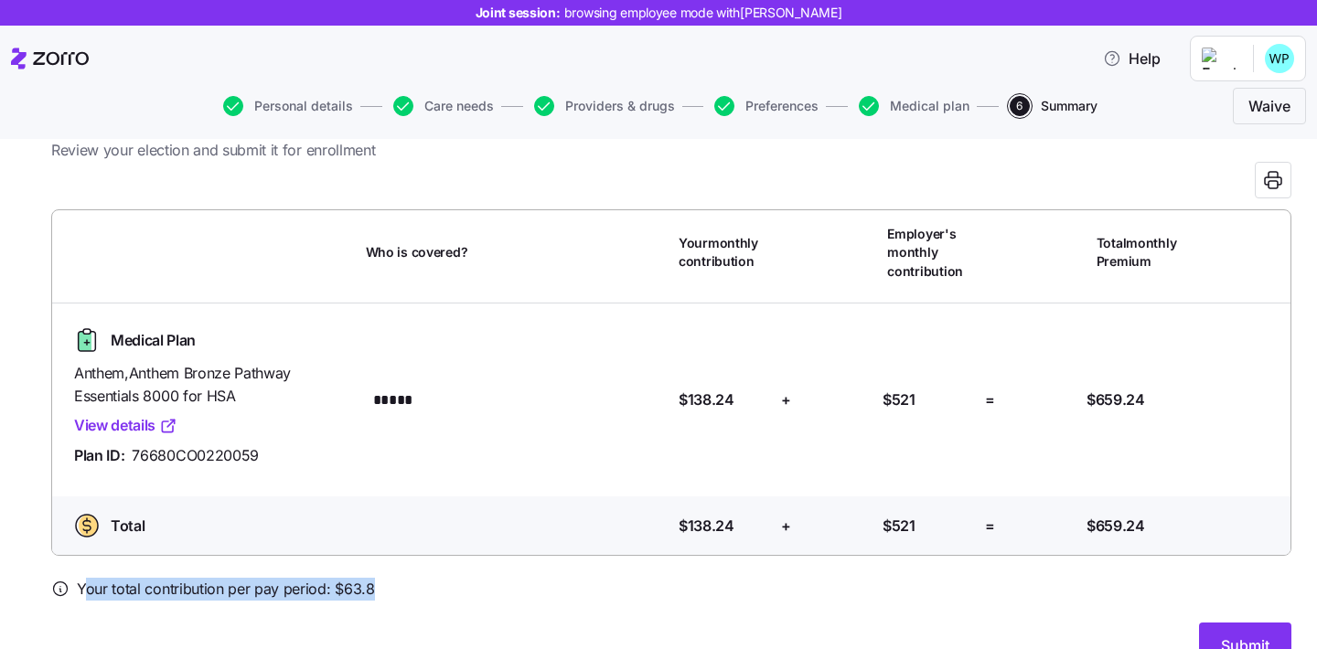
drag, startPoint x: 373, startPoint y: 596, endPoint x: 168, endPoint y: 599, distance: 204.9
click at [81, 589] on div "Your total contribution per pay period: $ 63.8" at bounding box center [671, 589] width 1240 height 23
click at [385, 599] on div "Your total contribution per pay period: $ 63.8" at bounding box center [671, 589] width 1240 height 23
drag, startPoint x: 372, startPoint y: 591, endPoint x: 330, endPoint y: 593, distance: 42.1
click at [330, 593] on div "Your total contribution per pay period: $ 63.8" at bounding box center [671, 589] width 1240 height 23
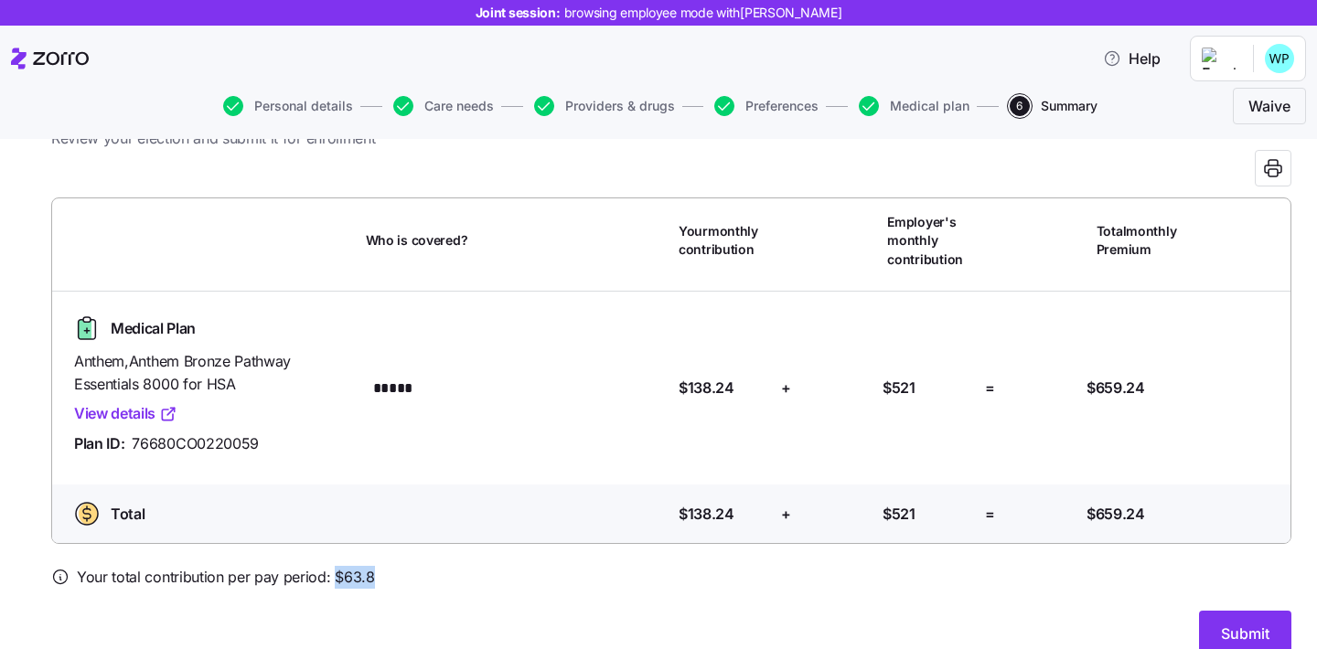
scroll to position [106, 0]
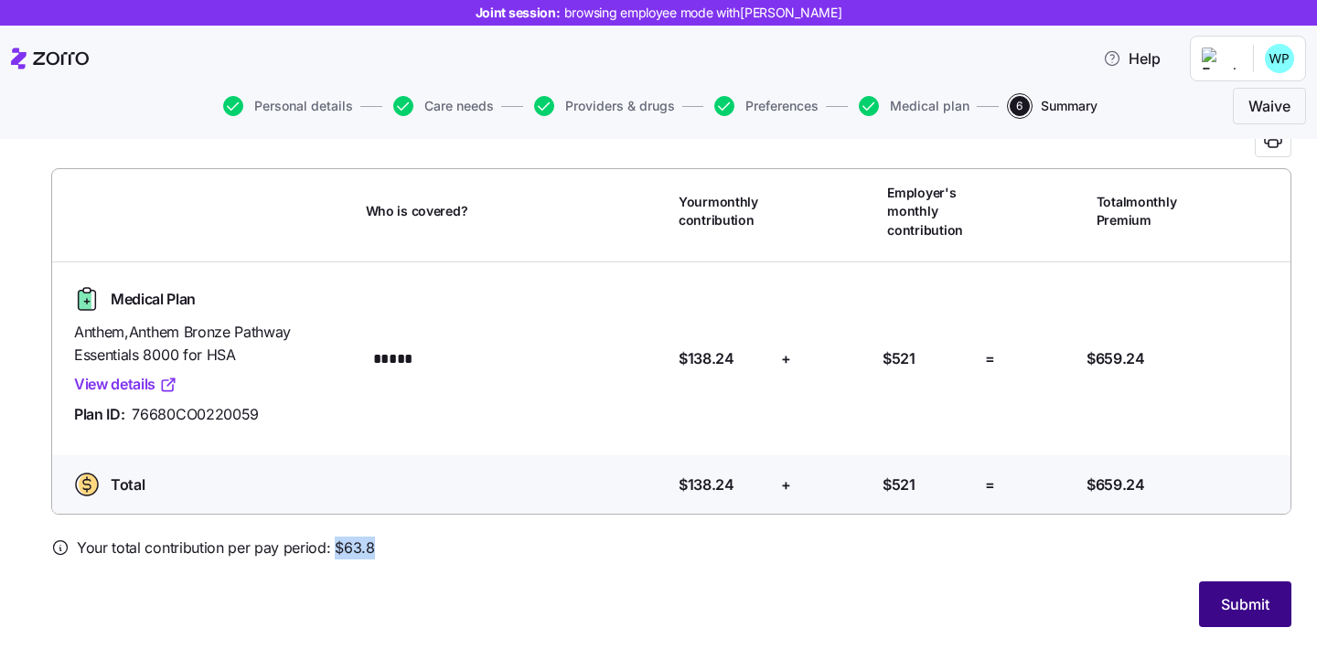
click at [1259, 614] on button "Submit" at bounding box center [1245, 605] width 92 height 46
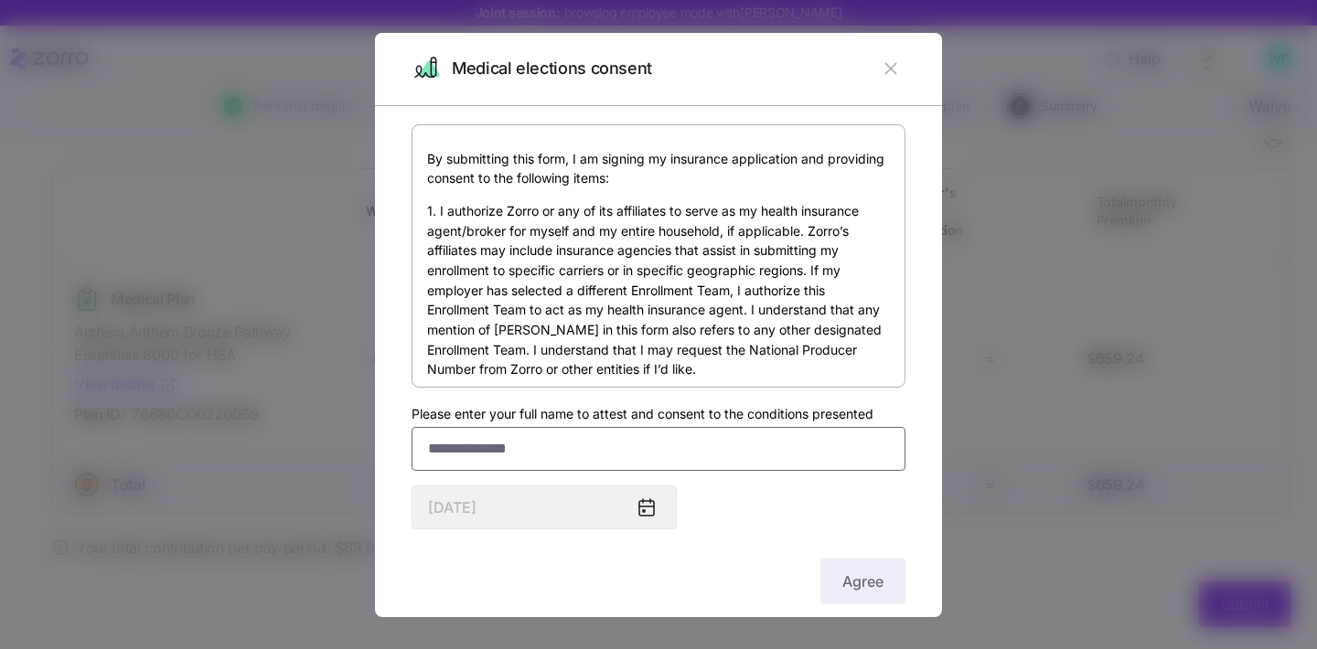
drag, startPoint x: 561, startPoint y: 428, endPoint x: 564, endPoint y: 444, distance: 16.9
click at [561, 429] on input "Please enter your full name to attest and consent to the conditions presented" at bounding box center [658, 449] width 494 height 44
paste input "**********"
type input "**********"
click at [842, 582] on span "Agree" at bounding box center [862, 582] width 41 height 22
